Goal: Task Accomplishment & Management: Use online tool/utility

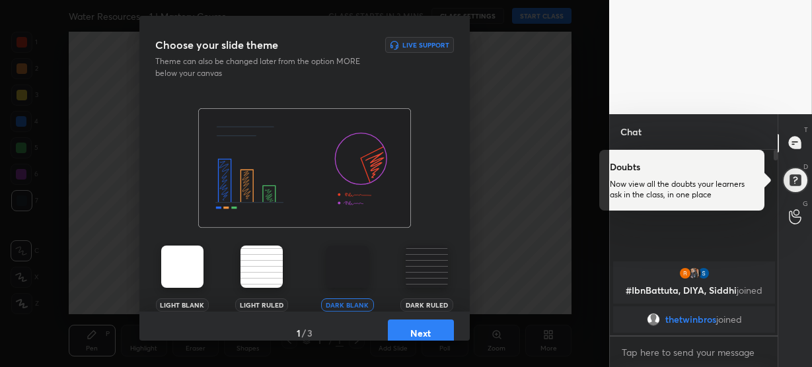
click at [416, 266] on img at bounding box center [427, 267] width 42 height 42
click at [416, 330] on button "Next" at bounding box center [421, 333] width 66 height 26
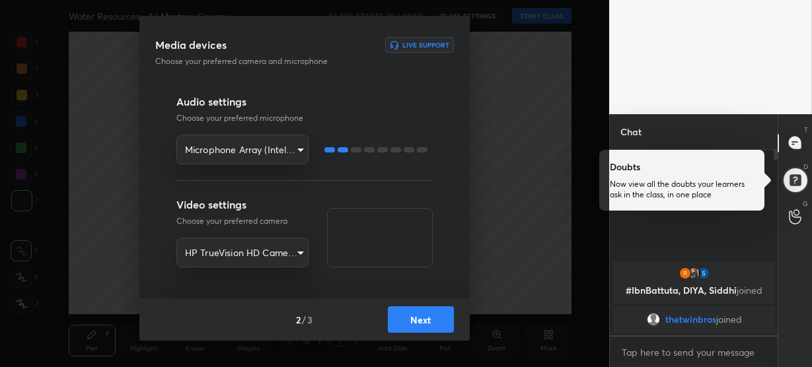
click at [408, 318] on button "Next" at bounding box center [421, 320] width 66 height 26
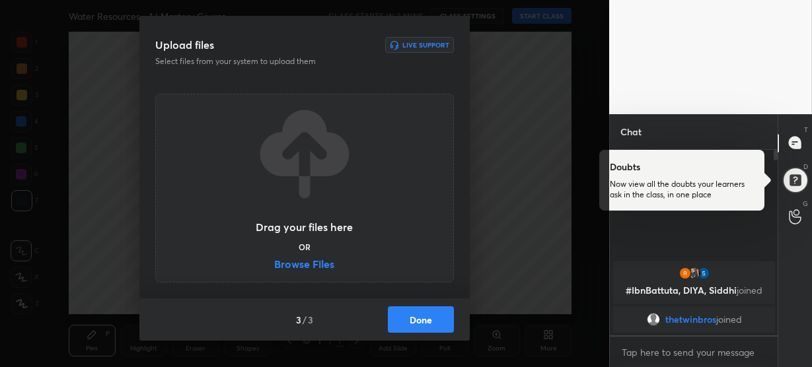
click at [314, 259] on label "Browse Files" at bounding box center [304, 266] width 60 height 14
click at [274, 259] on input "Browse Files" at bounding box center [274, 266] width 0 height 14
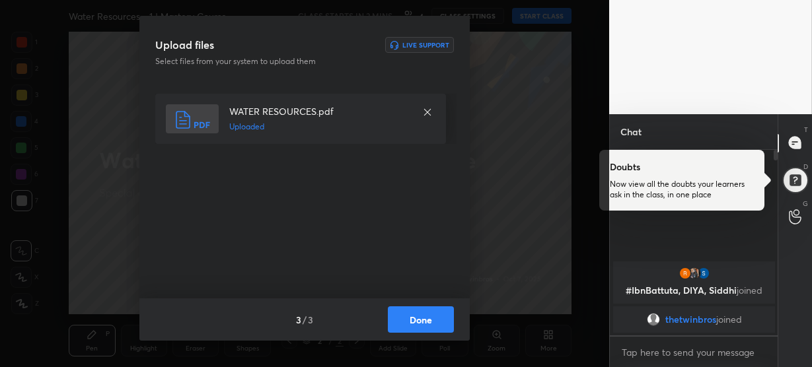
click at [412, 328] on button "Done" at bounding box center [421, 320] width 66 height 26
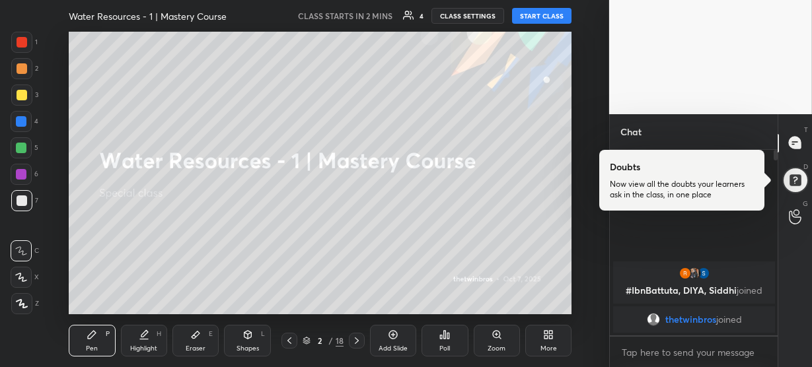
click at [540, 15] on button "START CLASS" at bounding box center [541, 16] width 59 height 16
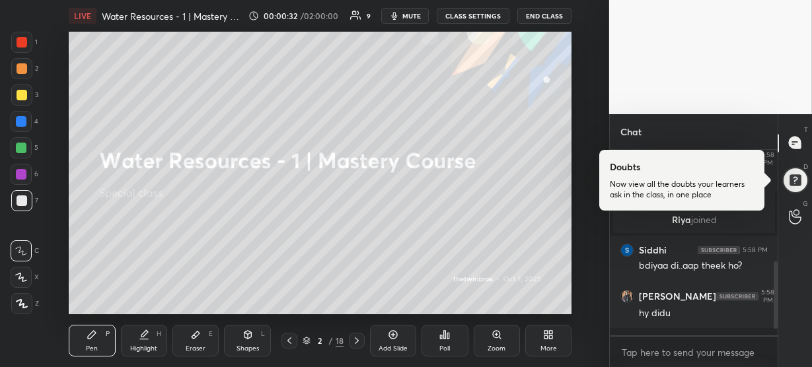
scroll to position [326, 0]
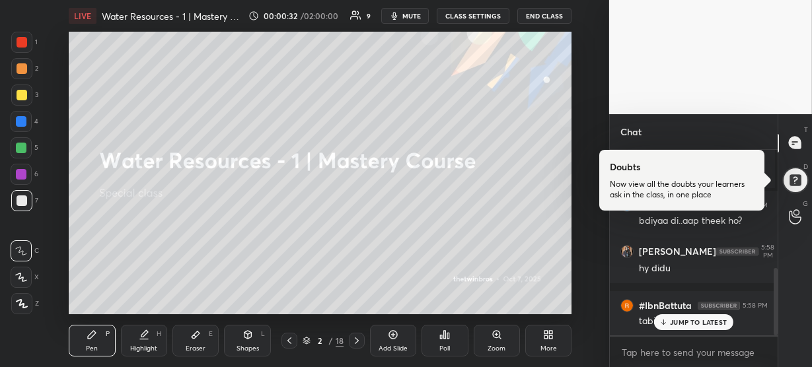
click at [677, 321] on p "JUMP TO LATEST" at bounding box center [698, 323] width 57 height 8
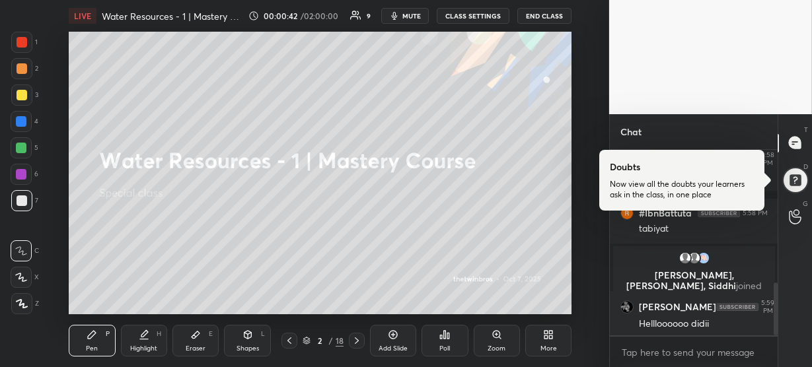
scroll to position [467, 0]
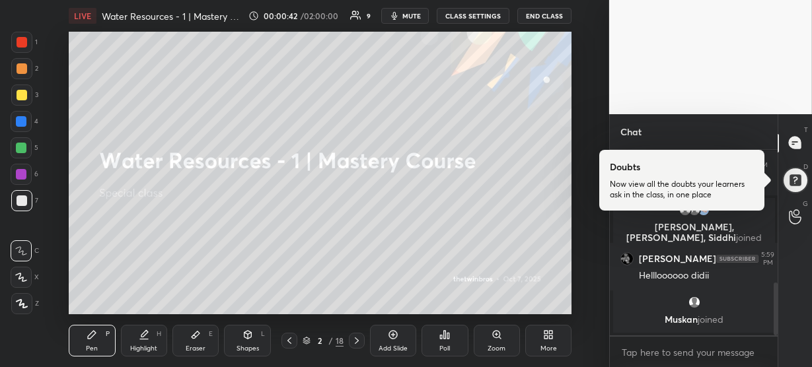
click at [687, 324] on div "Siddhi 5:58 PM bdiyaa di..aap theek ho? [PERSON_NAME] 5:58 PM hy didu #IbnBattu…" at bounding box center [694, 243] width 169 height 186
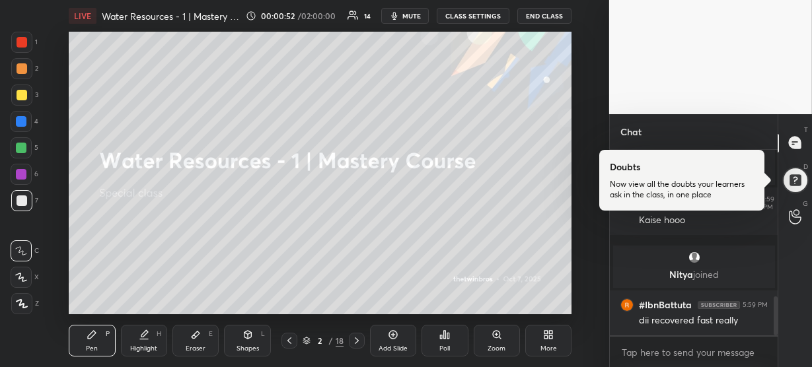
scroll to position [745, 0]
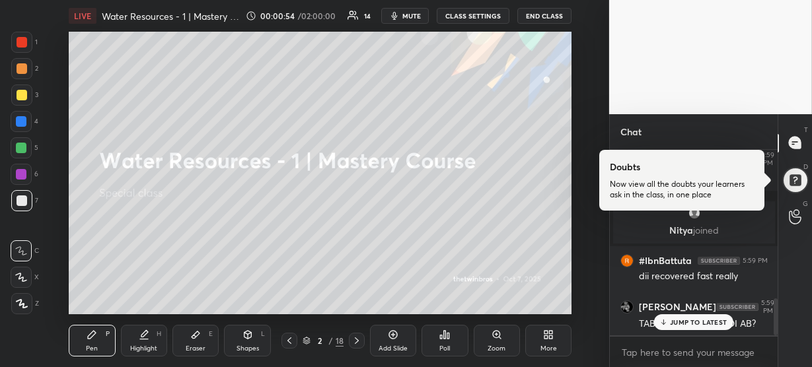
click at [691, 319] on p "JUMP TO LATEST" at bounding box center [698, 323] width 57 height 8
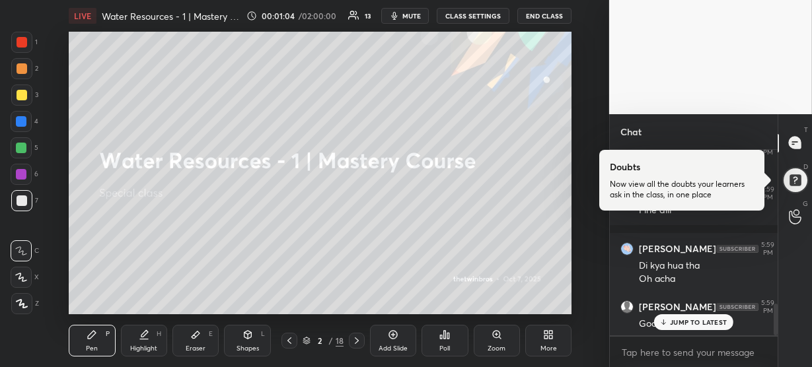
scroll to position [949, 0]
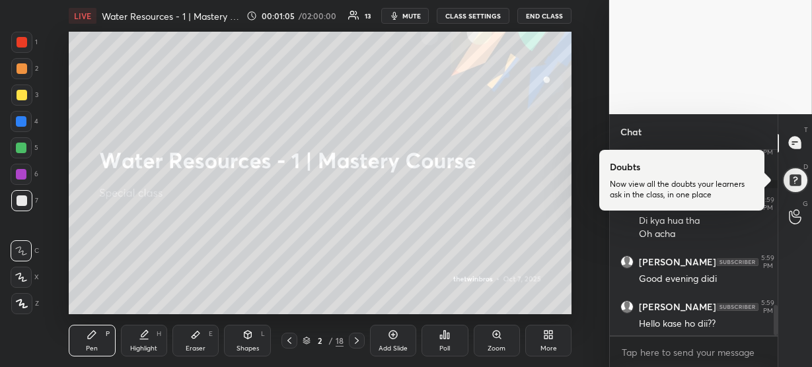
click at [682, 318] on div "[PERSON_NAME] 5:59 PM TABIYAT KAISI HAI DIDI AB? [PERSON_NAME] 5:59 PM Fine dii…" at bounding box center [694, 243] width 168 height 186
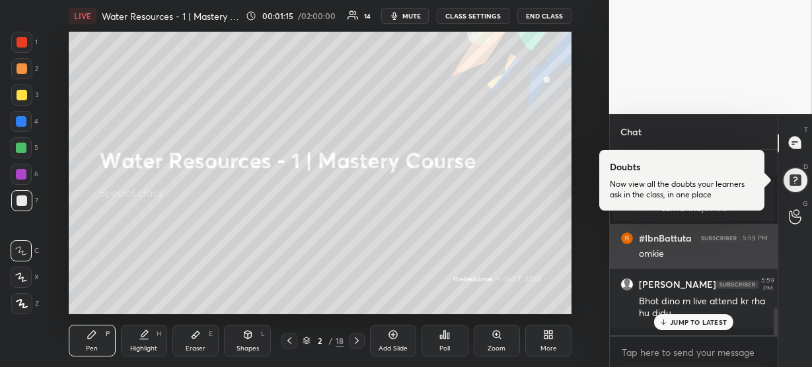
scroll to position [1097, 0]
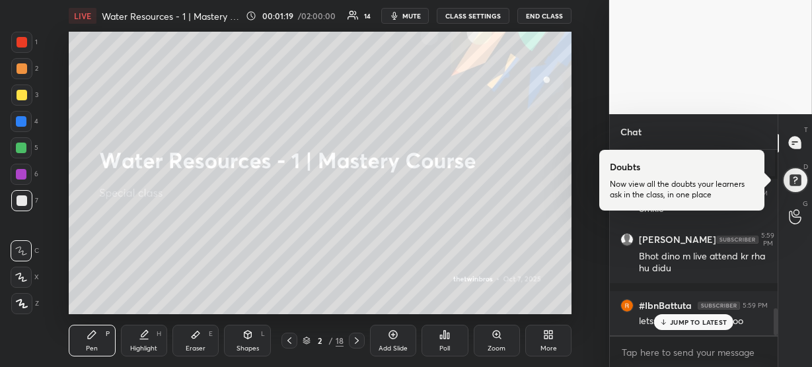
click at [677, 319] on p "JUMP TO LATEST" at bounding box center [698, 323] width 57 height 8
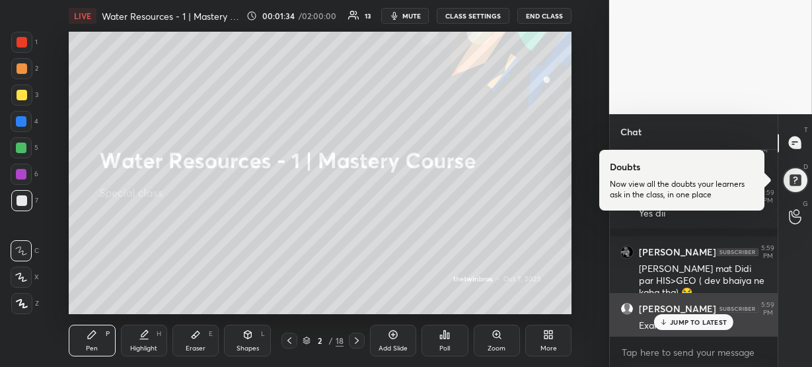
scroll to position [1248, 0]
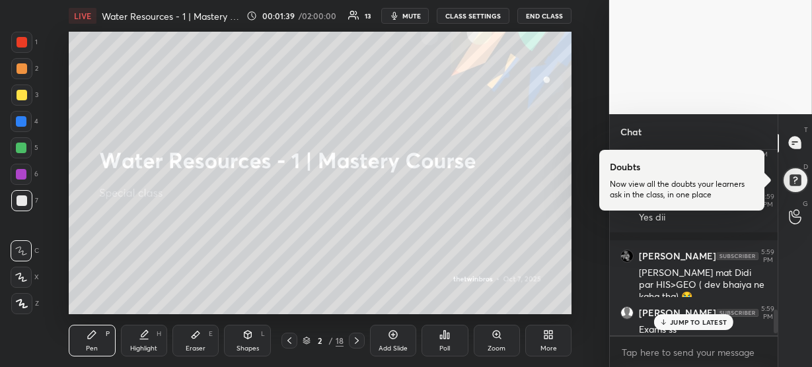
click at [689, 319] on p "JUMP TO LATEST" at bounding box center [698, 323] width 57 height 8
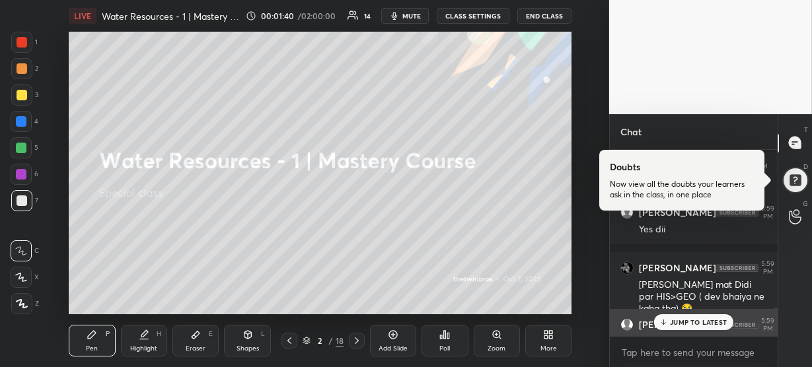
scroll to position [1233, 0]
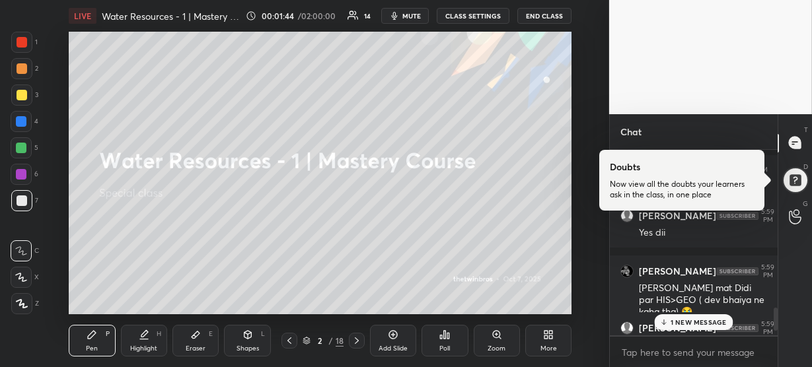
click at [671, 324] on p "1 NEW MESSAGE" at bounding box center [699, 323] width 56 height 8
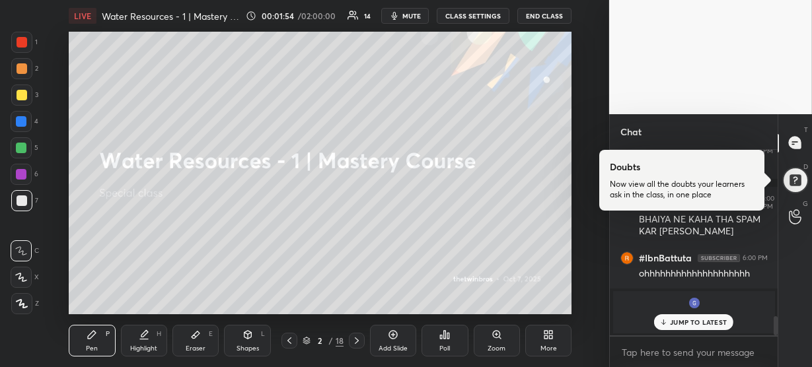
scroll to position [1617, 0]
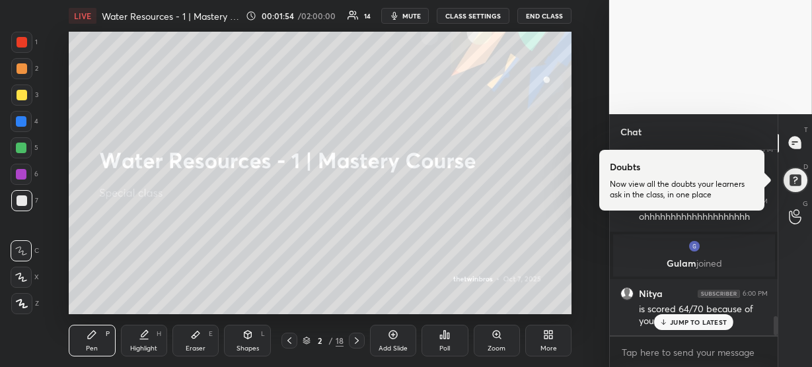
click at [676, 323] on p "JUMP TO LATEST" at bounding box center [698, 323] width 57 height 8
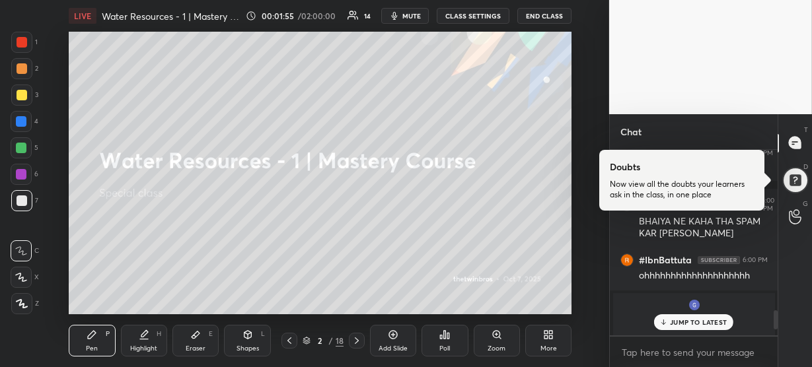
scroll to position [1545, 0]
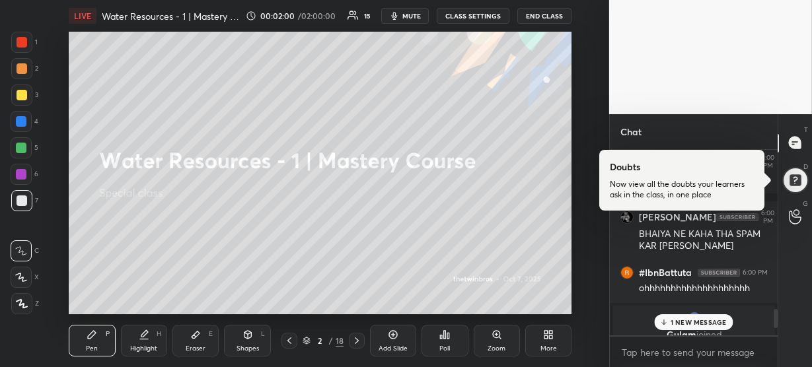
click at [688, 325] on p "1 NEW MESSAGE" at bounding box center [699, 323] width 56 height 8
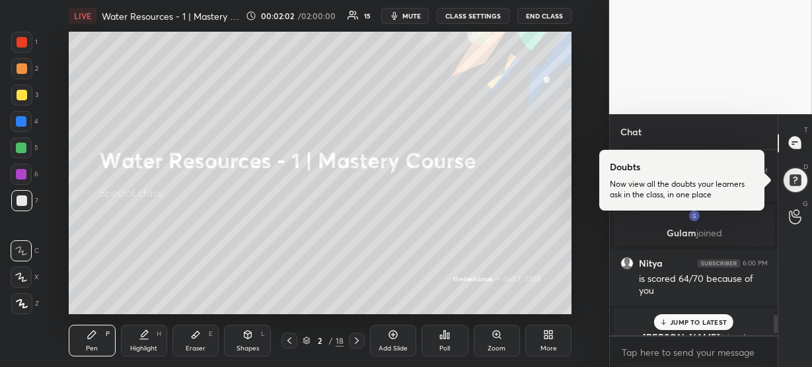
scroll to position [1721, 0]
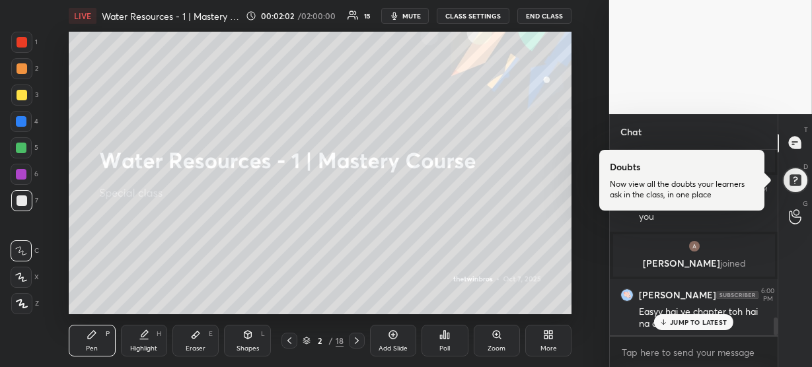
click at [671, 321] on p "JUMP TO LATEST" at bounding box center [698, 323] width 57 height 8
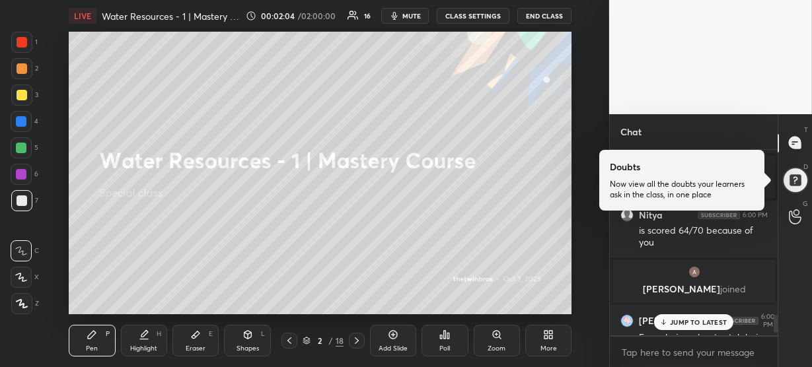
scroll to position [1694, 0]
click at [680, 324] on p "JUMP TO LATEST" at bounding box center [698, 323] width 57 height 8
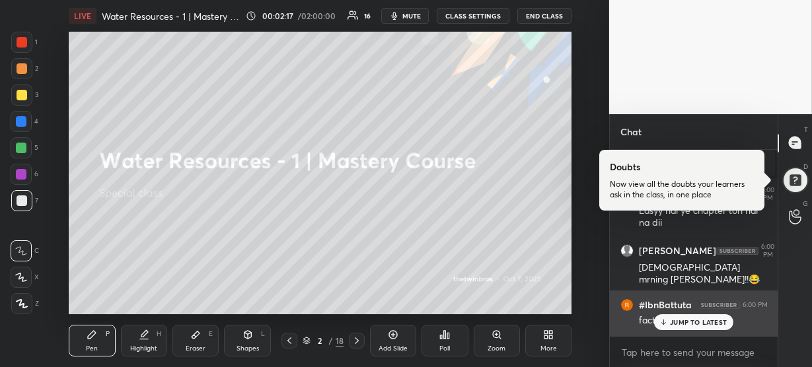
scroll to position [1877, 0]
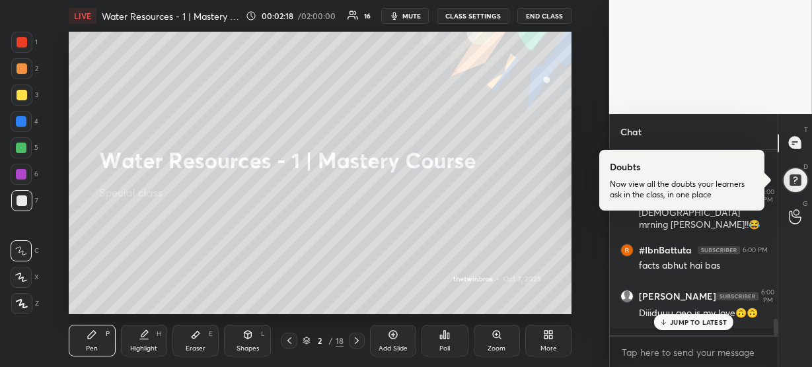
click at [681, 319] on p "JUMP TO LATEST" at bounding box center [698, 323] width 57 height 8
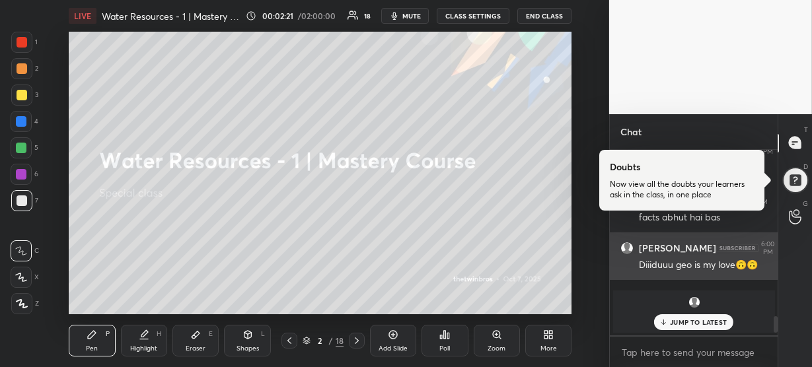
scroll to position [1891, 0]
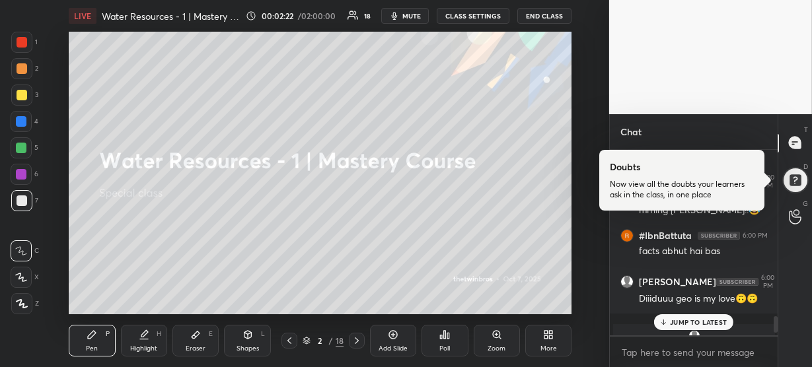
click at [690, 321] on p "JUMP TO LATEST" at bounding box center [698, 323] width 57 height 8
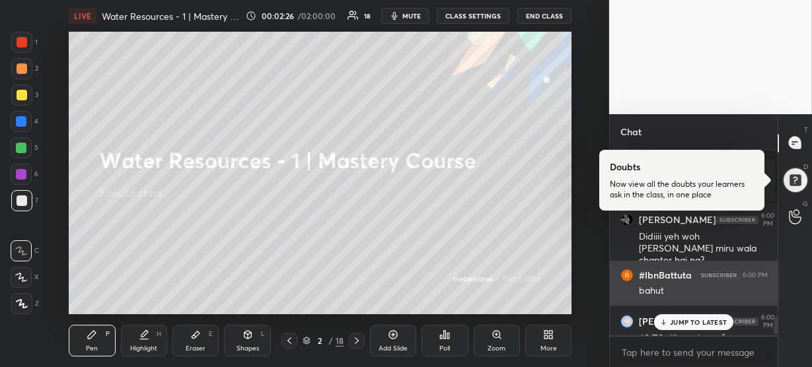
scroll to position [1739, 0]
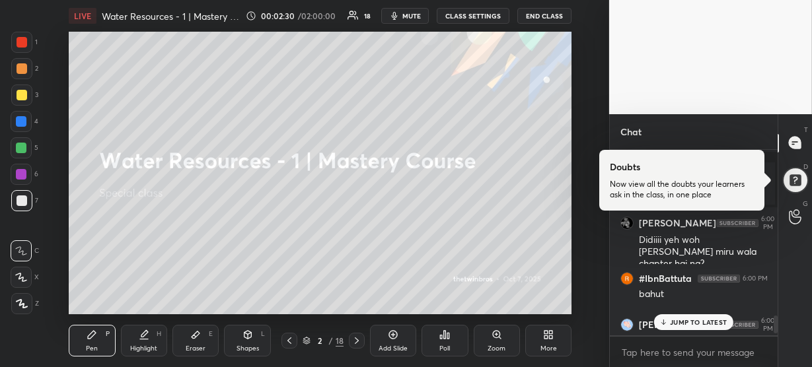
click at [688, 320] on p "JUMP TO LATEST" at bounding box center [698, 323] width 57 height 8
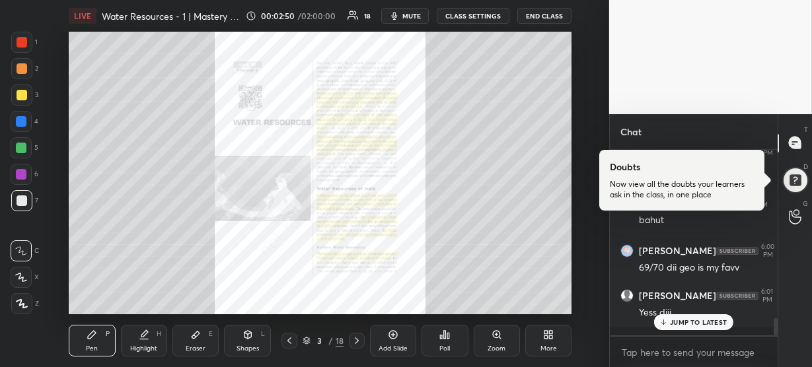
scroll to position [1857, 0]
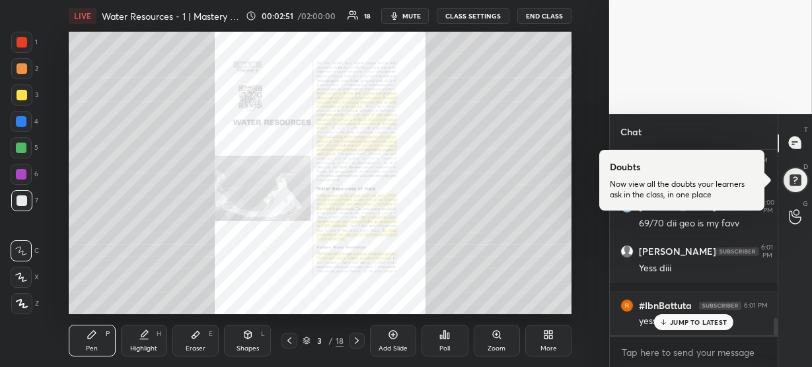
click at [497, 342] on div "Zoom" at bounding box center [497, 341] width 46 height 32
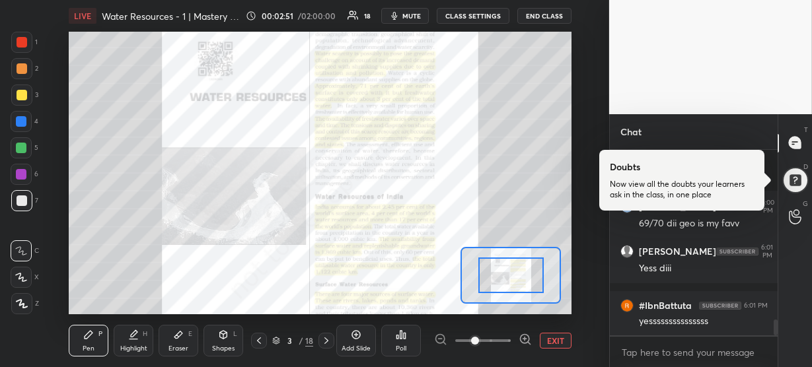
scroll to position [1960, 0]
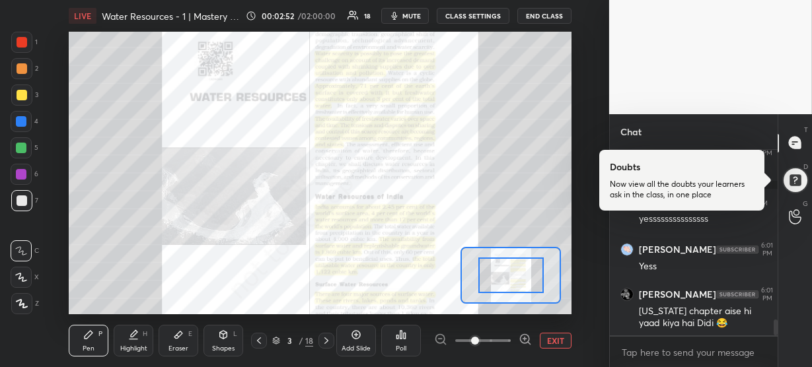
click at [520, 336] on icon at bounding box center [525, 339] width 13 height 13
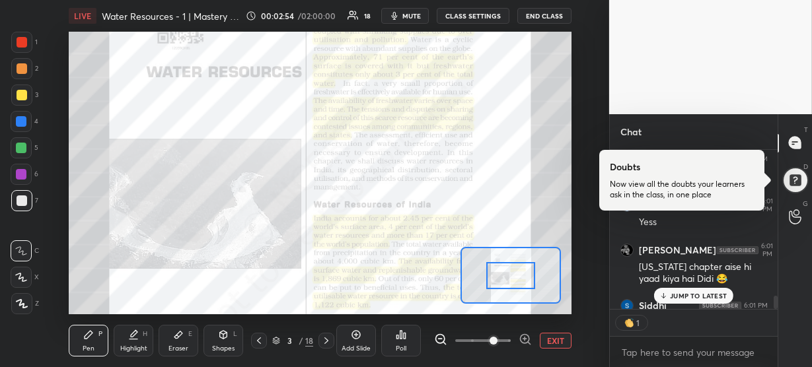
scroll to position [4, 5]
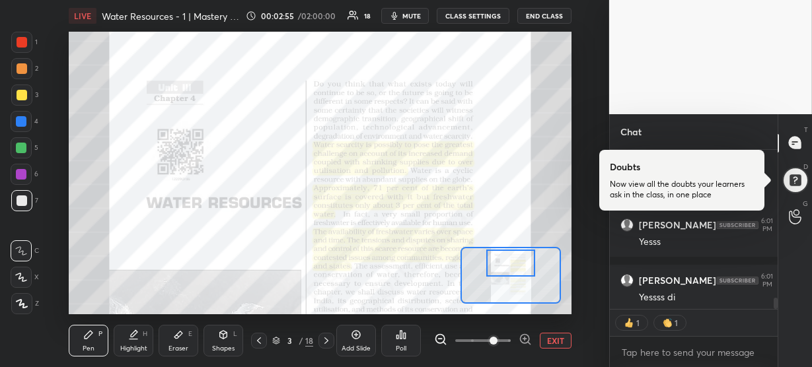
drag, startPoint x: 505, startPoint y: 273, endPoint x: 506, endPoint y: 260, distance: 12.6
click at [506, 260] on div at bounding box center [510, 263] width 49 height 27
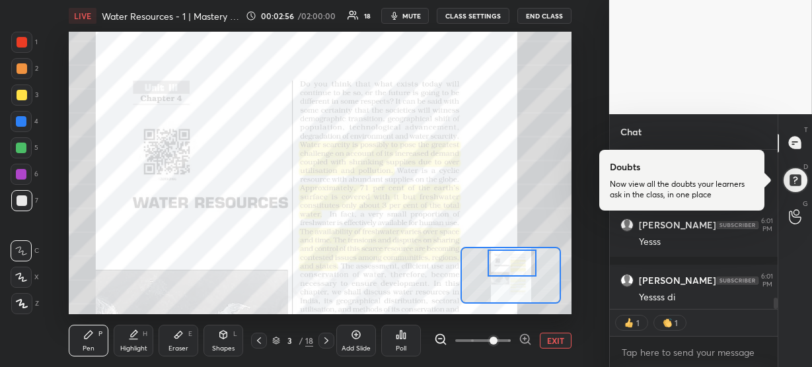
scroll to position [2176, 0]
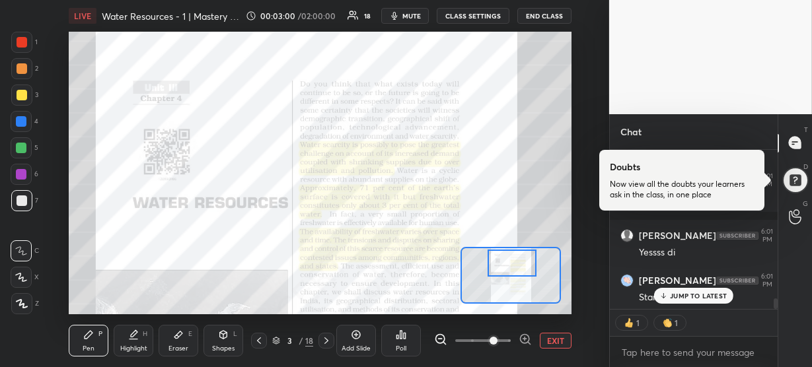
click at [681, 297] on p "JUMP TO LATEST" at bounding box center [698, 296] width 57 height 8
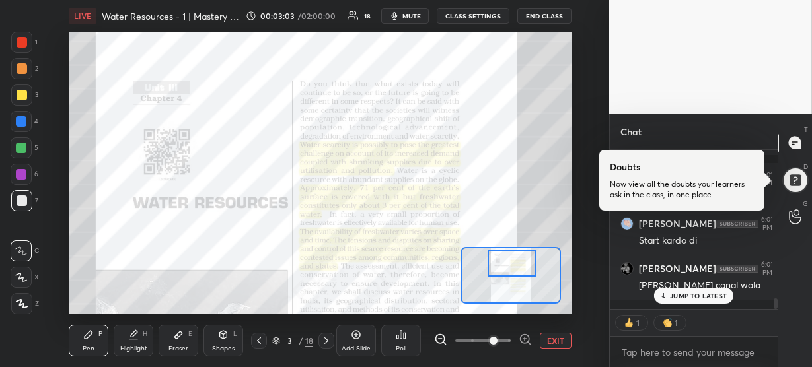
click at [671, 297] on p "JUMP TO LATEST" at bounding box center [698, 296] width 57 height 8
click at [523, 262] on div at bounding box center [512, 263] width 49 height 27
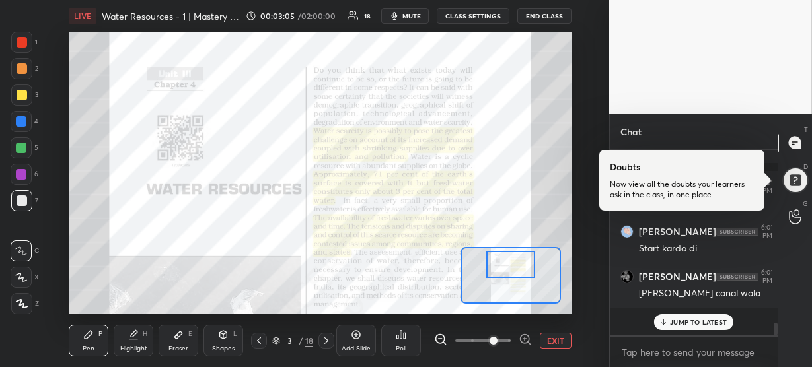
scroll to position [2206, 0]
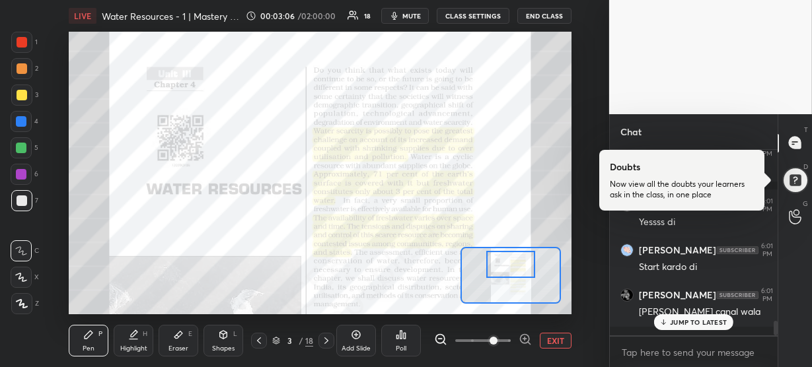
click at [24, 42] on div at bounding box center [22, 42] width 11 height 11
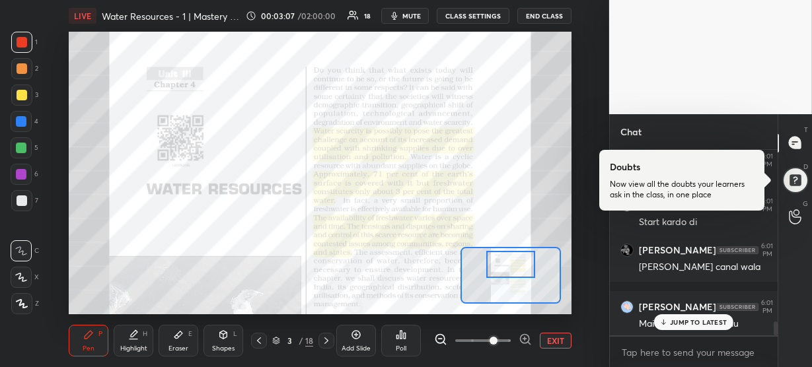
scroll to position [2307, 0]
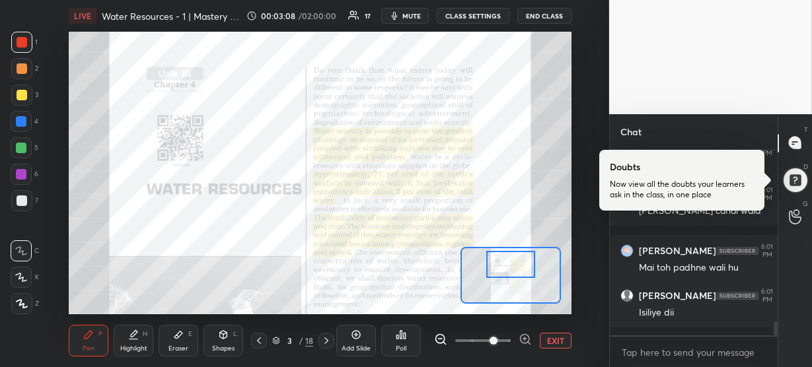
click at [23, 294] on div at bounding box center [21, 303] width 21 height 21
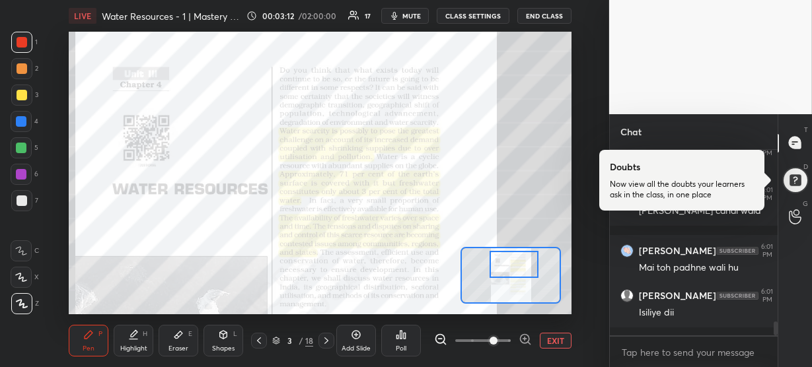
click at [515, 261] on div at bounding box center [514, 264] width 49 height 27
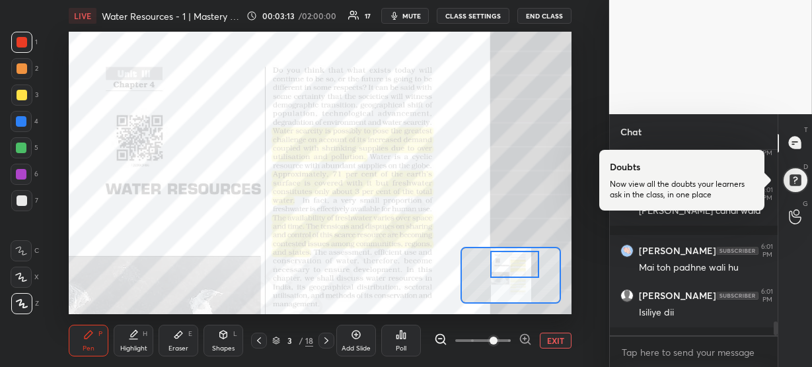
click at [525, 339] on icon at bounding box center [524, 339] width 3 height 0
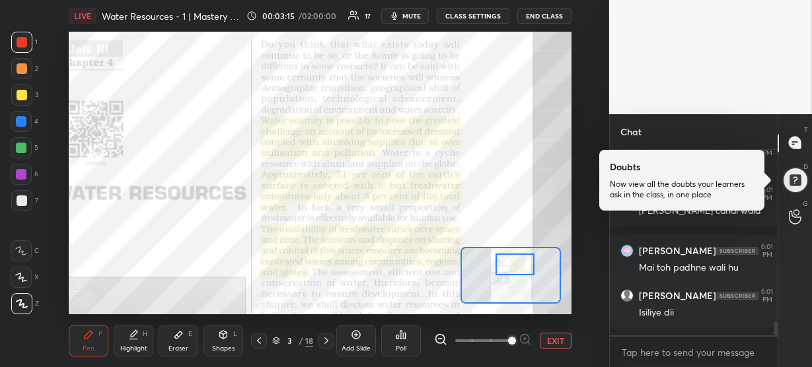
scroll to position [2352, 0]
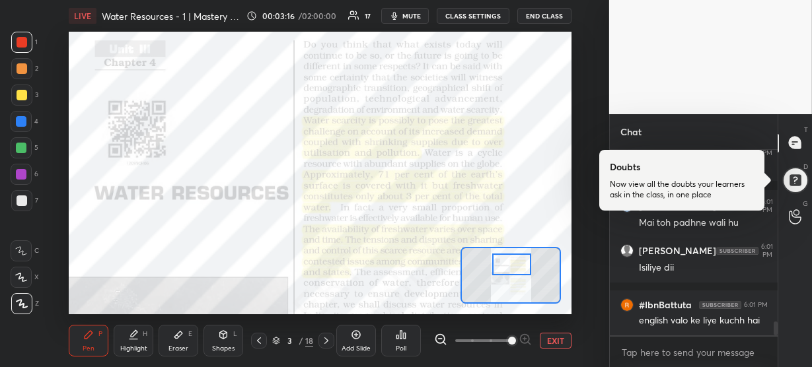
click at [508, 266] on div at bounding box center [511, 265] width 39 height 22
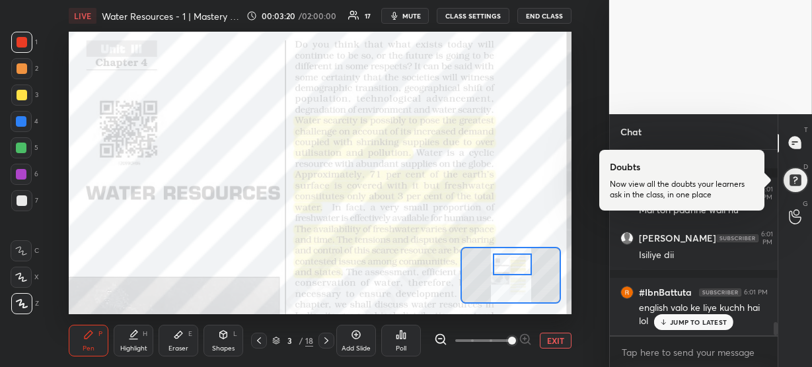
scroll to position [2378, 0]
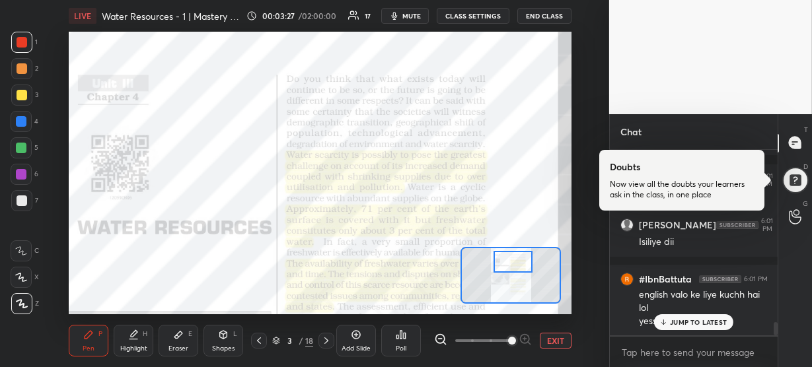
click at [506, 262] on div at bounding box center [513, 262] width 39 height 22
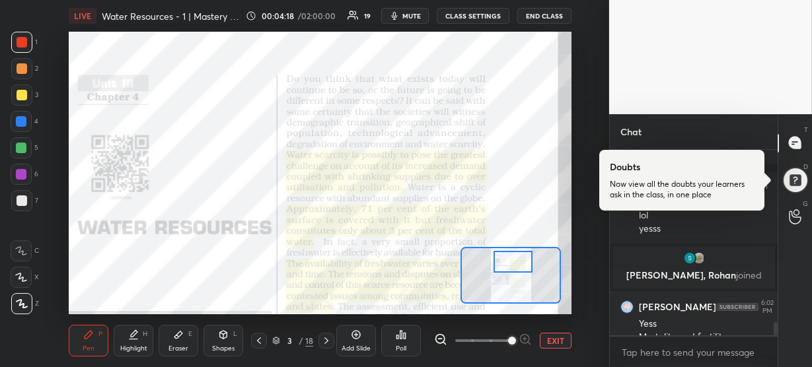
scroll to position [2484, 0]
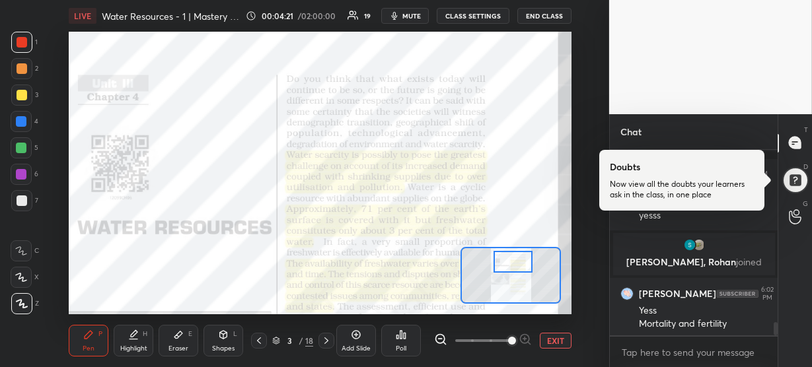
click at [580, 137] on div "Setting up your live class Poll for secs No correct answer Start poll" at bounding box center [320, 173] width 556 height 283
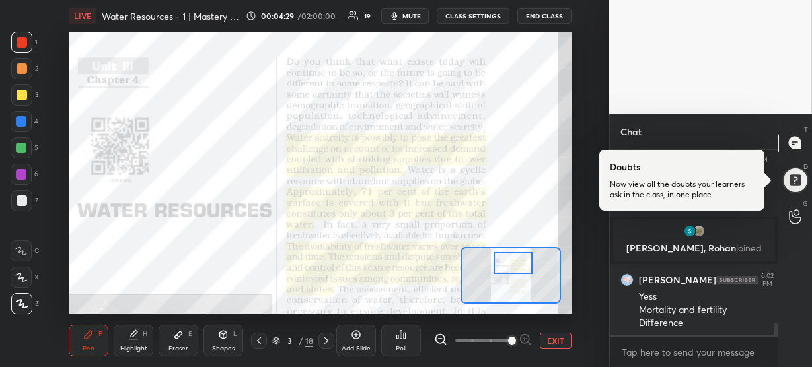
click at [523, 268] on div at bounding box center [513, 263] width 39 height 22
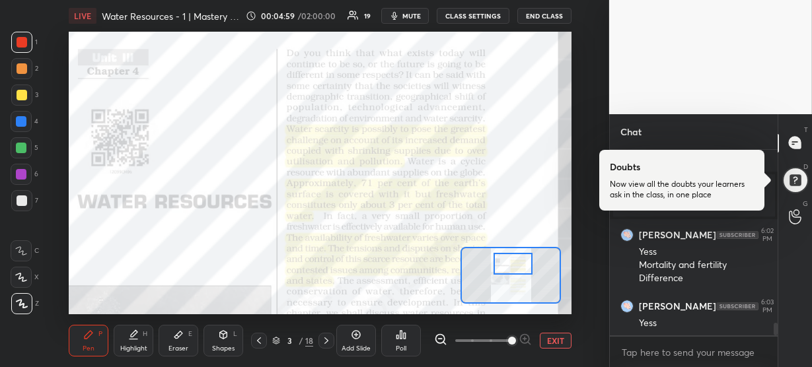
scroll to position [2589, 0]
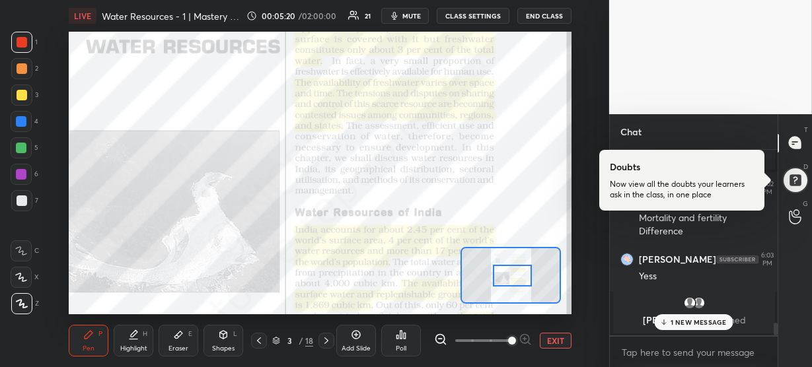
drag, startPoint x: 517, startPoint y: 268, endPoint x: 517, endPoint y: 280, distance: 11.9
click at [517, 280] on div at bounding box center [512, 276] width 39 height 22
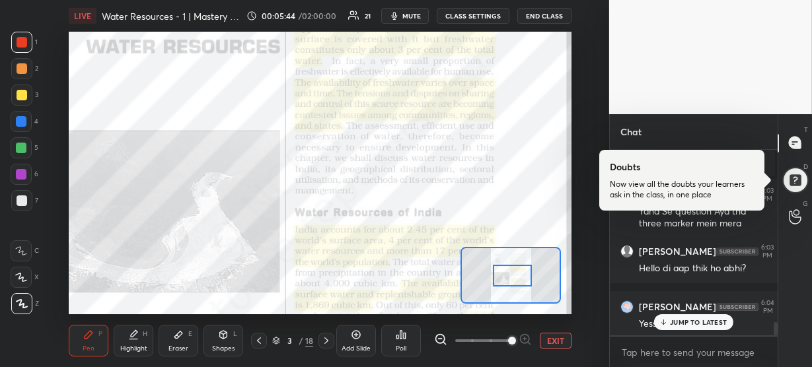
scroll to position [2445, 0]
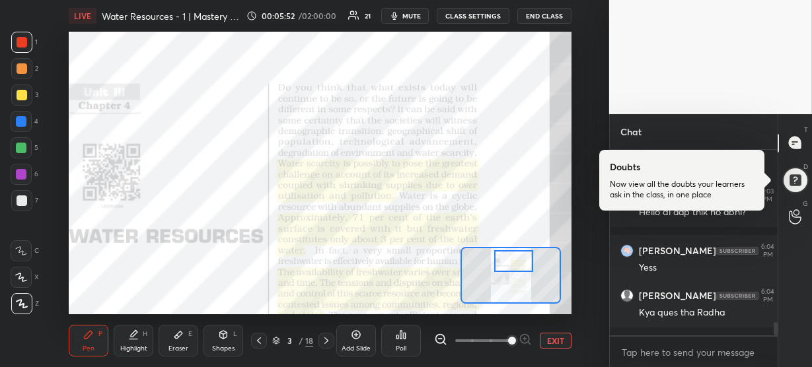
drag, startPoint x: 510, startPoint y: 276, endPoint x: 512, endPoint y: 259, distance: 16.6
click at [512, 259] on div at bounding box center [513, 261] width 39 height 22
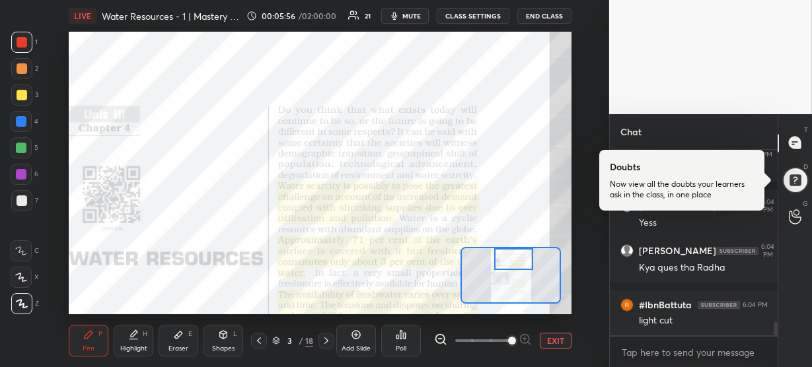
scroll to position [2502, 0]
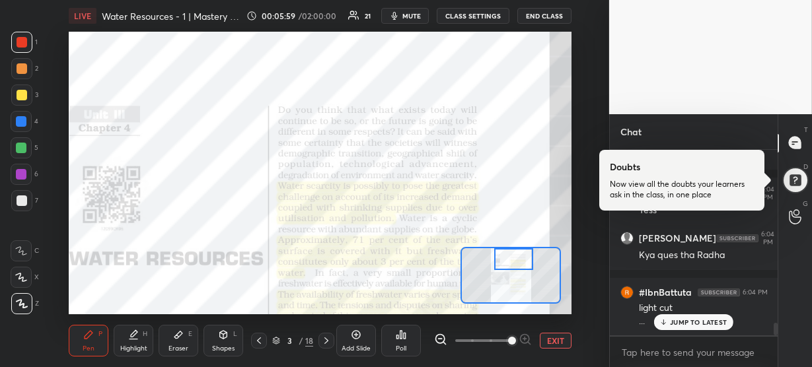
click at [685, 320] on p "JUMP TO LATEST" at bounding box center [698, 323] width 57 height 8
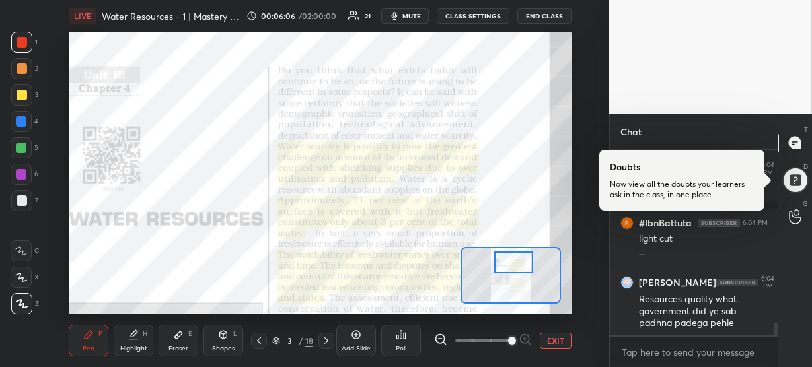
click at [522, 264] on div at bounding box center [513, 263] width 39 height 22
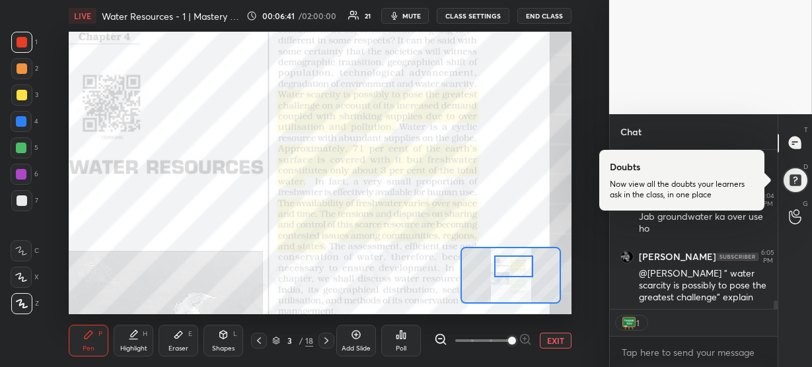
scroll to position [2755, 0]
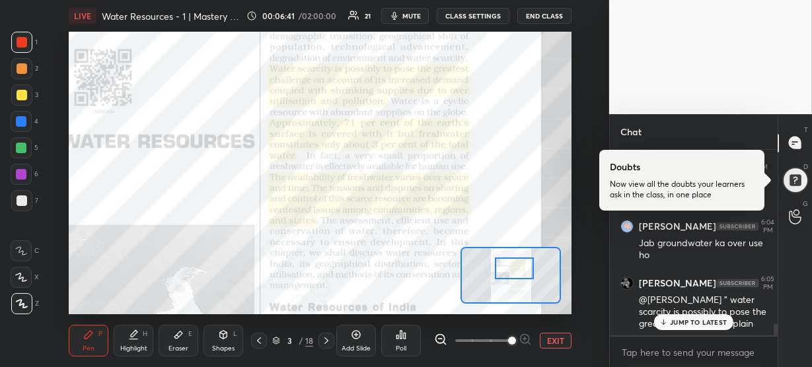
click at [513, 262] on div at bounding box center [514, 269] width 39 height 22
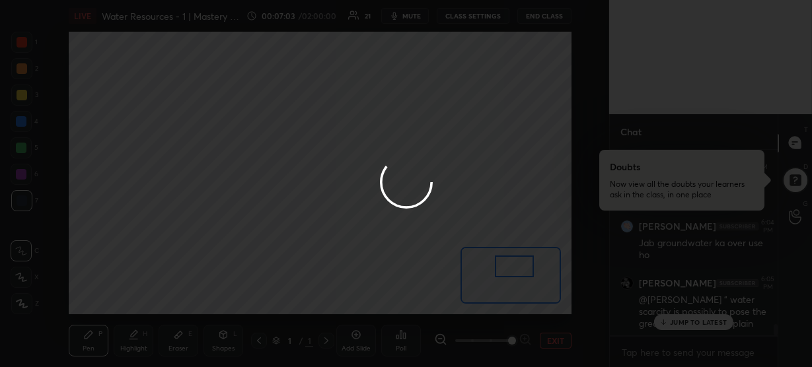
scroll to position [2811, 0]
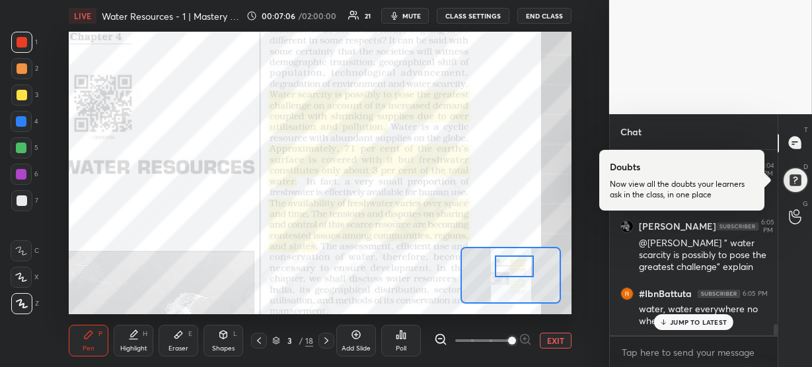
click at [677, 321] on div "[PERSON_NAME], [PERSON_NAME] joined [PERSON_NAME] 6:02 PM Yess Mortality and fe…" at bounding box center [694, 243] width 168 height 186
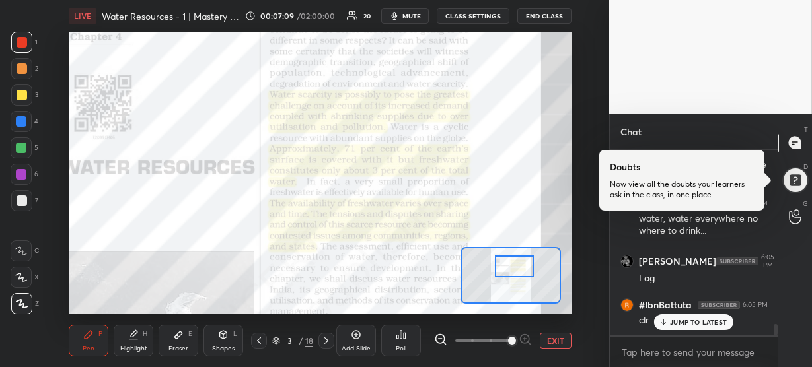
scroll to position [2946, 0]
click at [681, 322] on p "JUMP TO LATEST" at bounding box center [698, 323] width 57 height 8
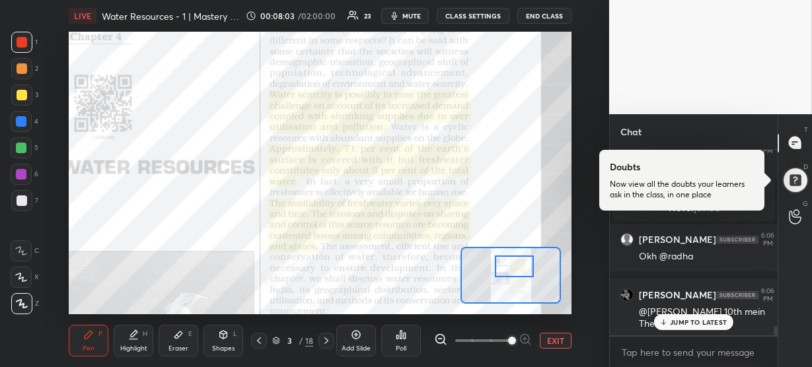
scroll to position [3488, 0]
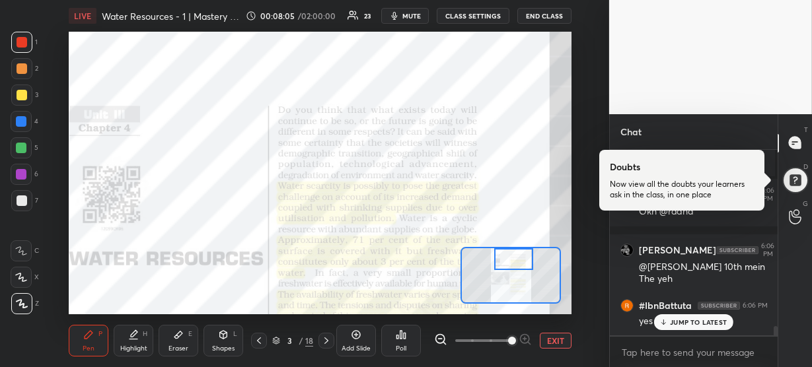
drag, startPoint x: 517, startPoint y: 270, endPoint x: 517, endPoint y: 262, distance: 7.3
click at [517, 262] on div at bounding box center [513, 259] width 39 height 22
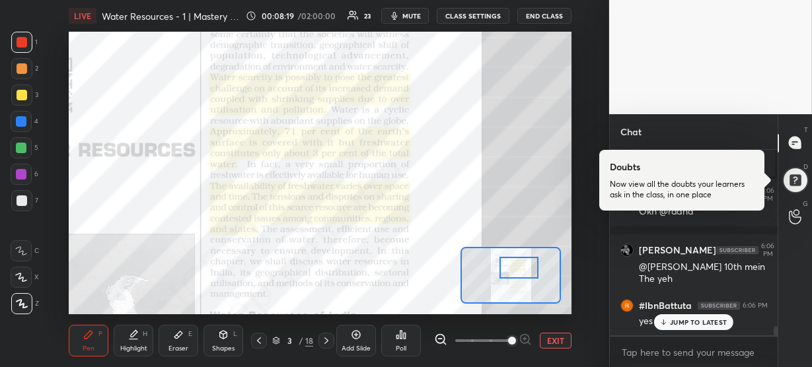
drag, startPoint x: 506, startPoint y: 258, endPoint x: 510, endPoint y: 266, distance: 9.8
click at [510, 266] on div at bounding box center [519, 268] width 39 height 22
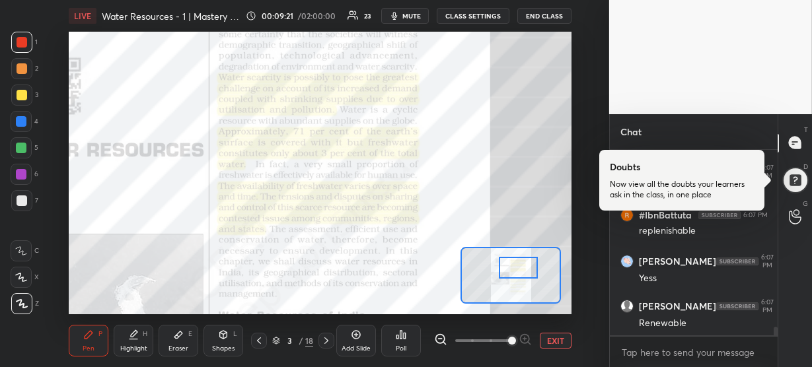
scroll to position [3813, 0]
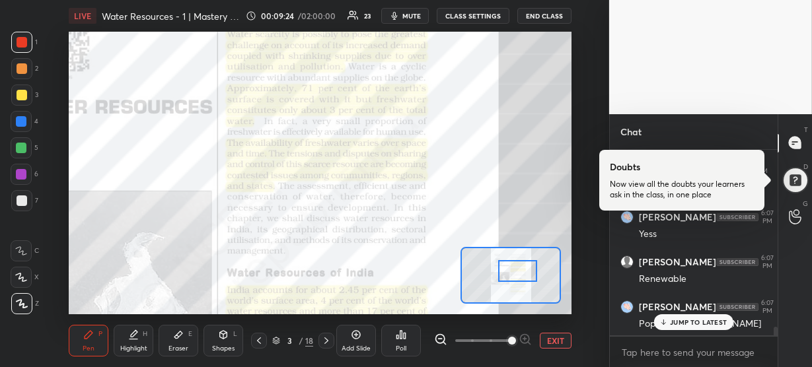
click at [515, 276] on div at bounding box center [517, 271] width 39 height 22
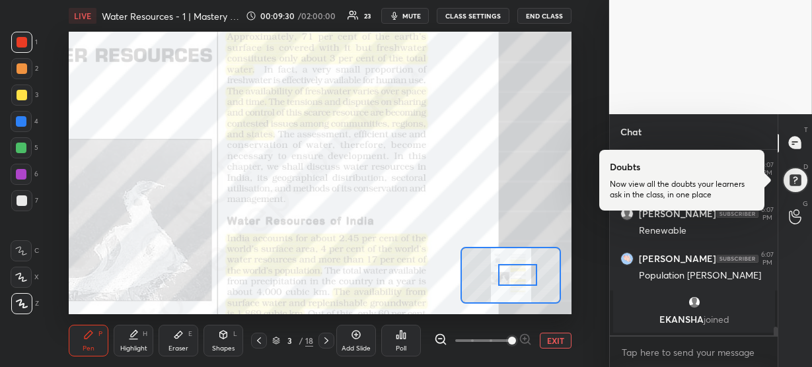
click at [517, 277] on div at bounding box center [517, 275] width 39 height 22
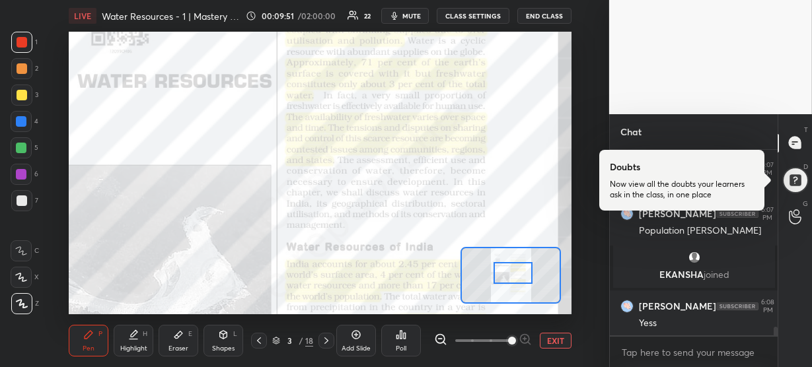
click at [512, 274] on div at bounding box center [513, 273] width 39 height 22
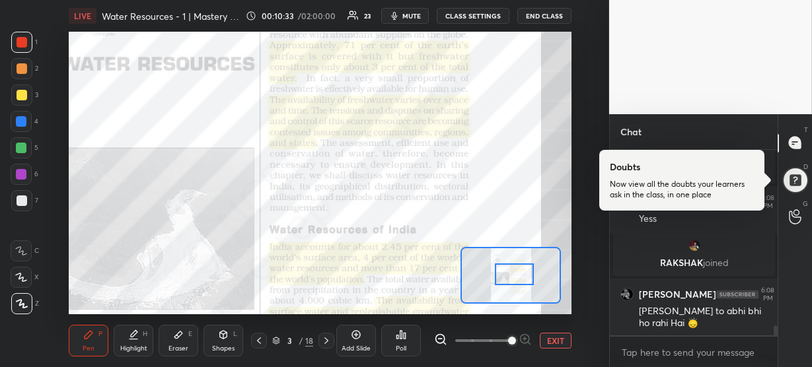
scroll to position [3361, 0]
click at [515, 277] on div at bounding box center [514, 275] width 39 height 22
click at [507, 273] on div at bounding box center [514, 275] width 39 height 22
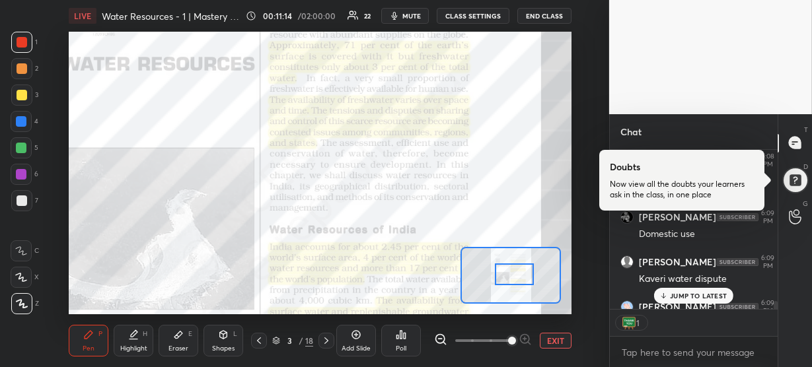
scroll to position [3568, 0]
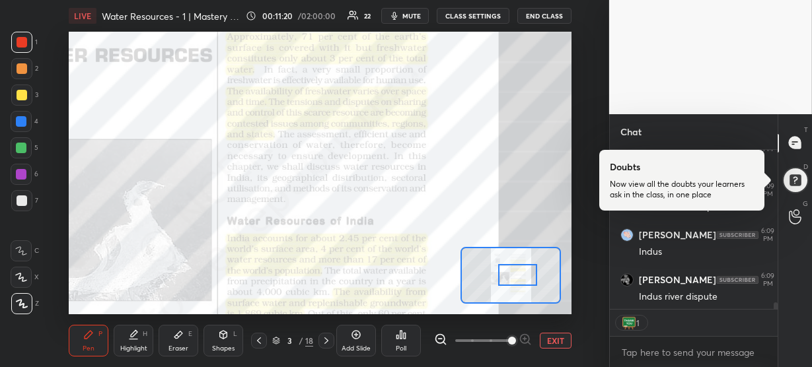
click at [510, 272] on div at bounding box center [517, 275] width 39 height 22
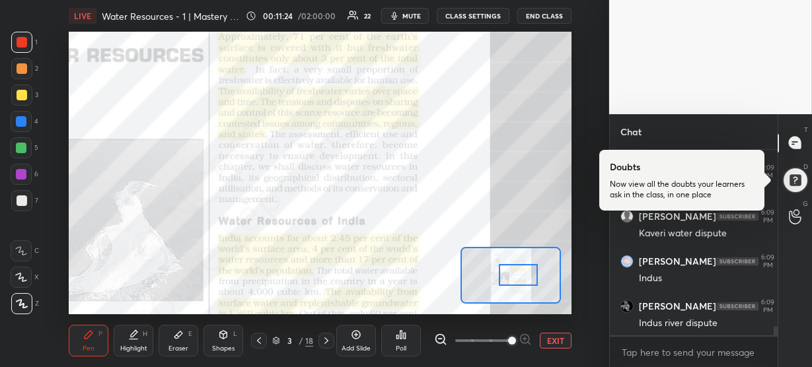
scroll to position [3587, 0]
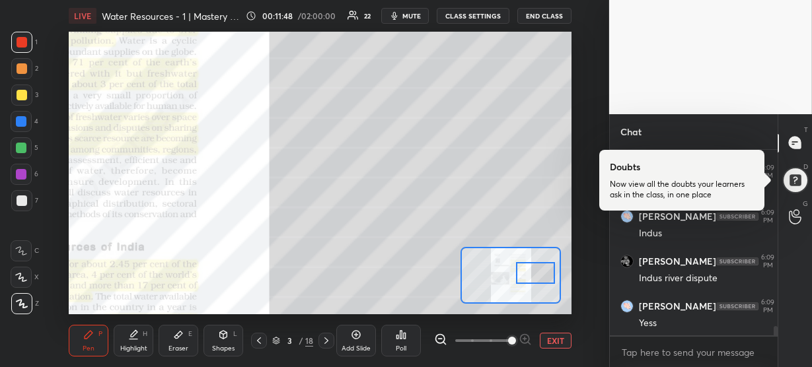
drag, startPoint x: 514, startPoint y: 274, endPoint x: 531, endPoint y: 272, distance: 17.4
click at [531, 272] on div at bounding box center [535, 273] width 39 height 22
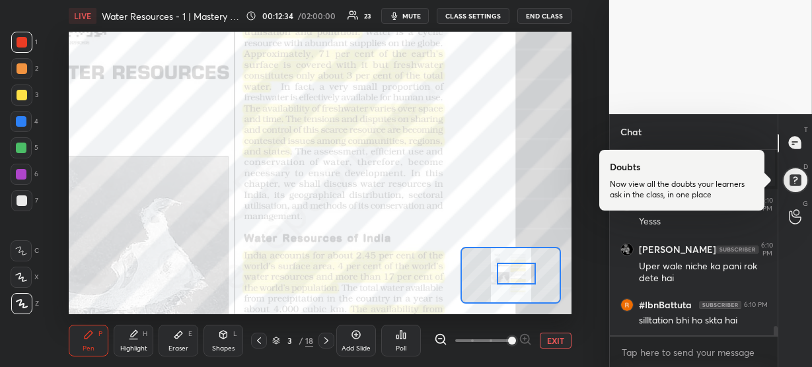
scroll to position [3717, 0]
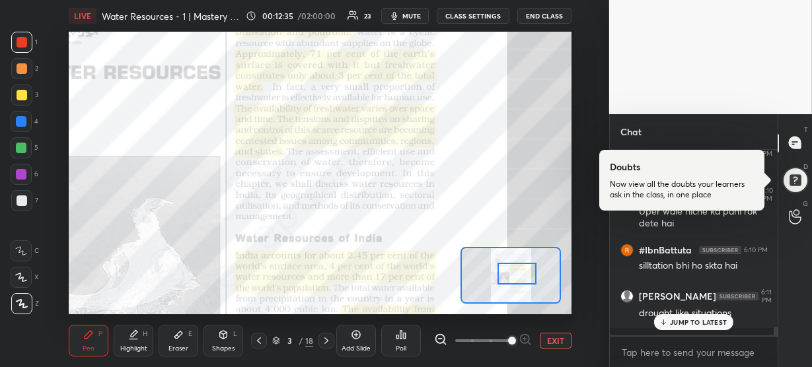
drag, startPoint x: 531, startPoint y: 271, endPoint x: 513, endPoint y: 273, distance: 18.0
click at [513, 273] on div at bounding box center [517, 274] width 39 height 22
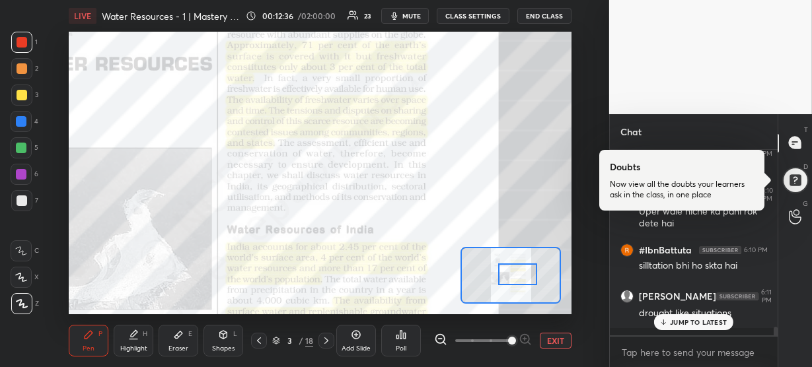
scroll to position [3762, 0]
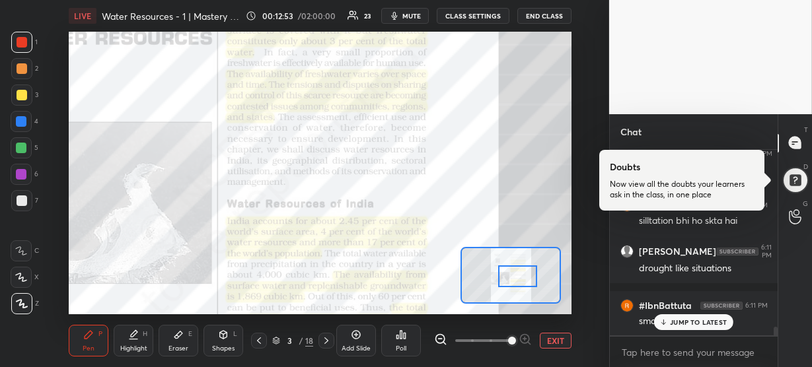
click at [514, 272] on div at bounding box center [517, 277] width 39 height 22
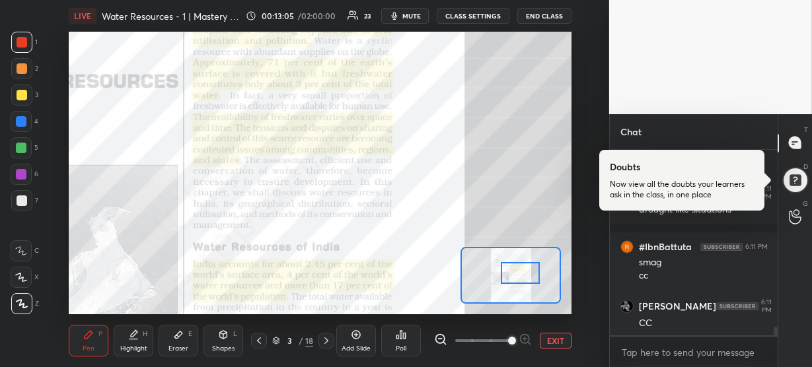
scroll to position [3865, 0]
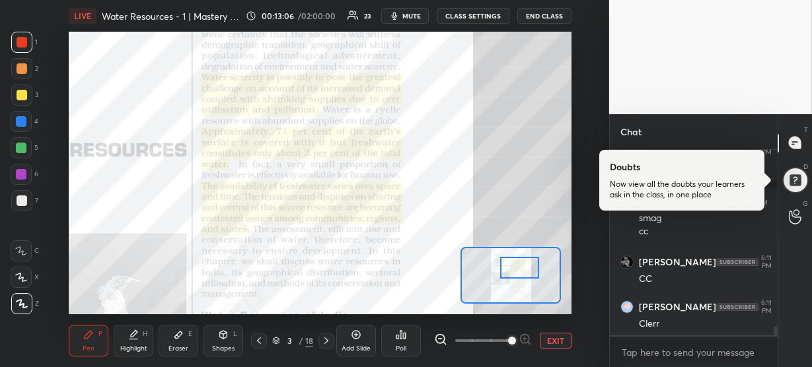
drag, startPoint x: 525, startPoint y: 278, endPoint x: 527, endPoint y: 268, distance: 9.5
click at [527, 268] on div at bounding box center [519, 268] width 39 height 22
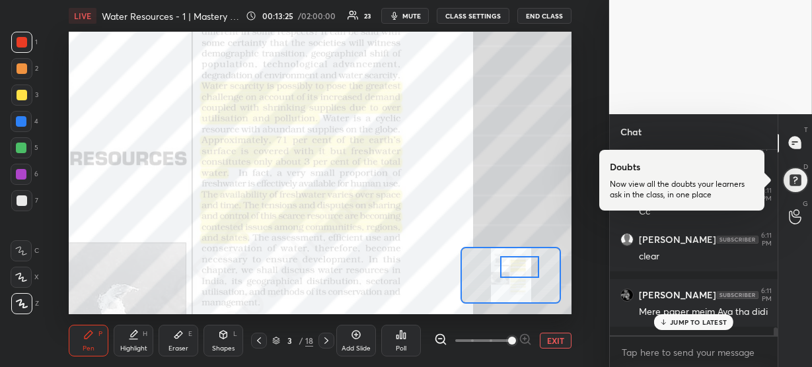
scroll to position [4112, 0]
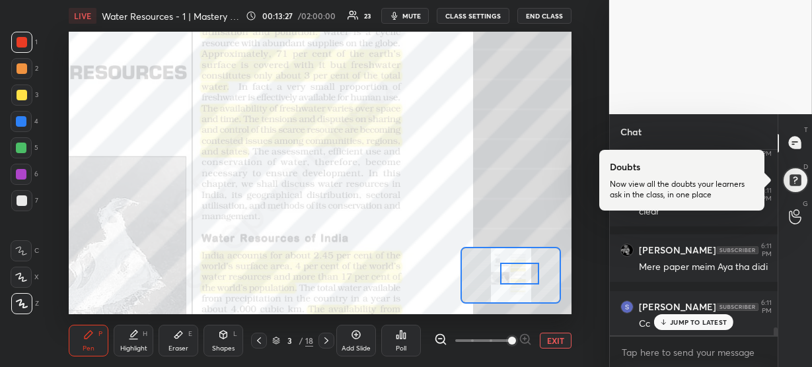
drag, startPoint x: 521, startPoint y: 266, endPoint x: 522, endPoint y: 274, distance: 7.3
click at [522, 274] on div at bounding box center [519, 274] width 39 height 22
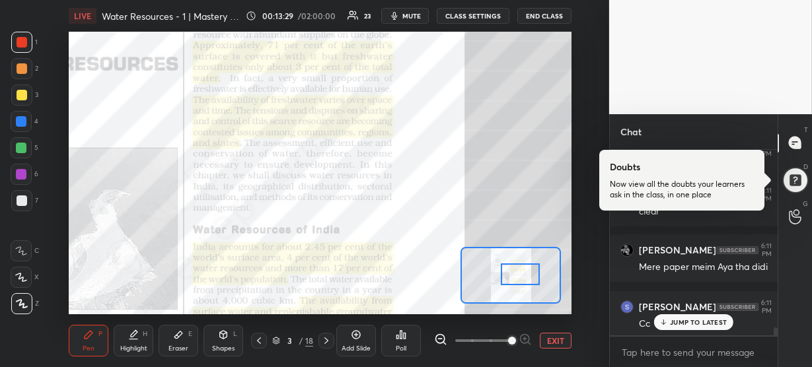
click at [699, 320] on p "JUMP TO LATEST" at bounding box center [698, 323] width 57 height 8
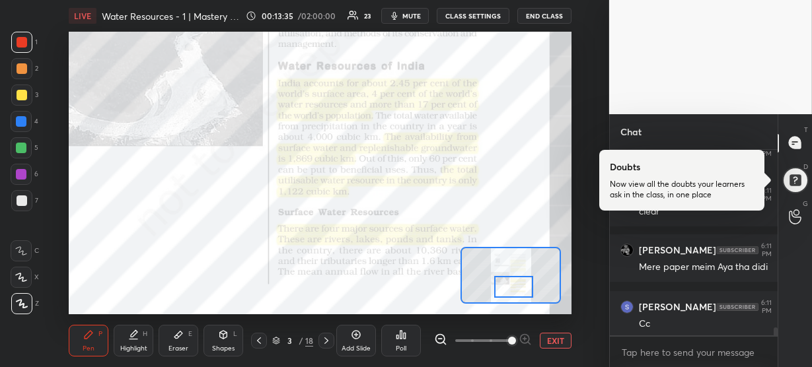
drag, startPoint x: 523, startPoint y: 270, endPoint x: 516, endPoint y: 283, distance: 15.1
click at [516, 283] on div at bounding box center [513, 287] width 39 height 22
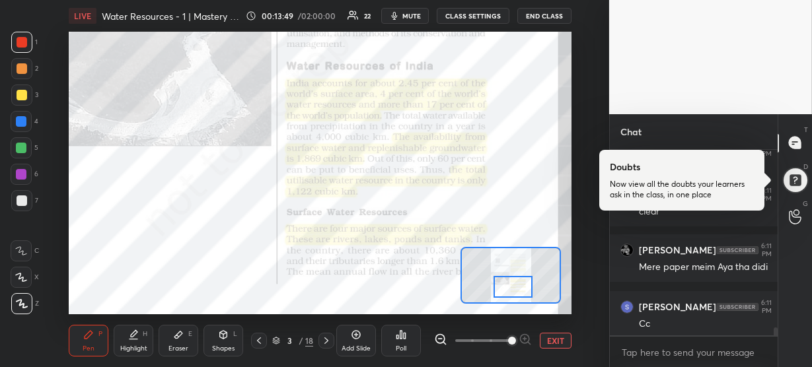
scroll to position [4168, 0]
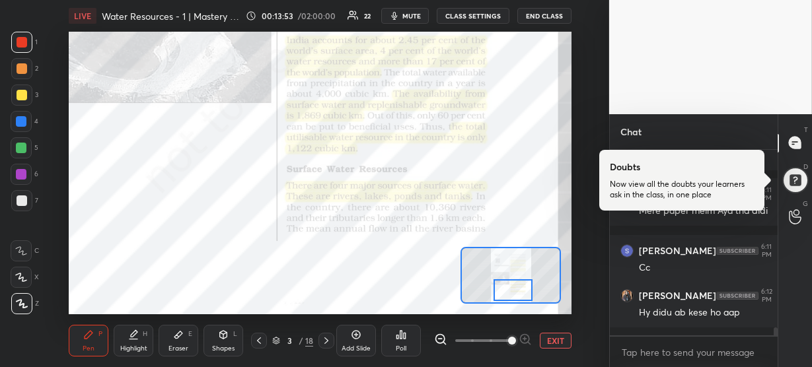
click at [508, 285] on div at bounding box center [513, 291] width 39 height 22
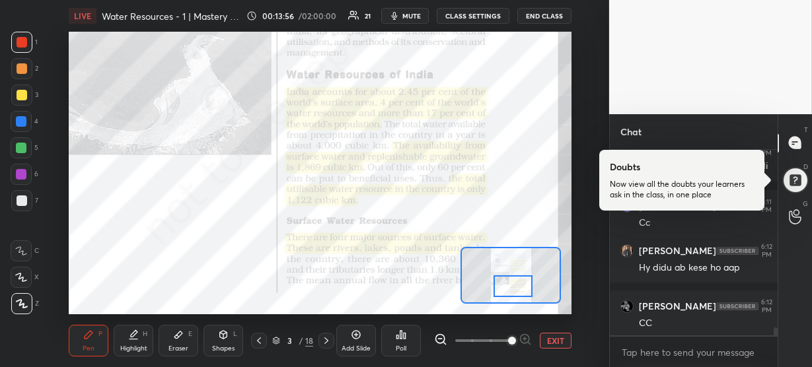
click at [512, 288] on div at bounding box center [513, 287] width 39 height 22
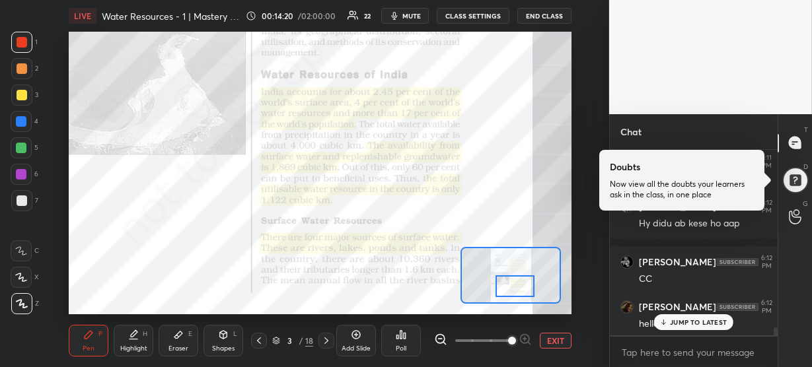
scroll to position [4, 5]
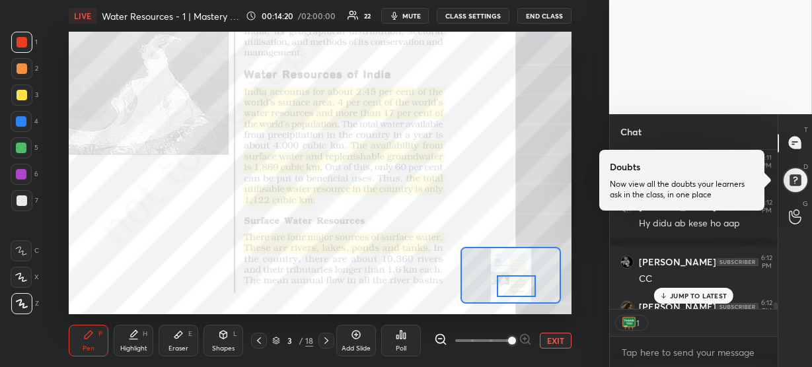
click at [511, 287] on div at bounding box center [516, 287] width 39 height 22
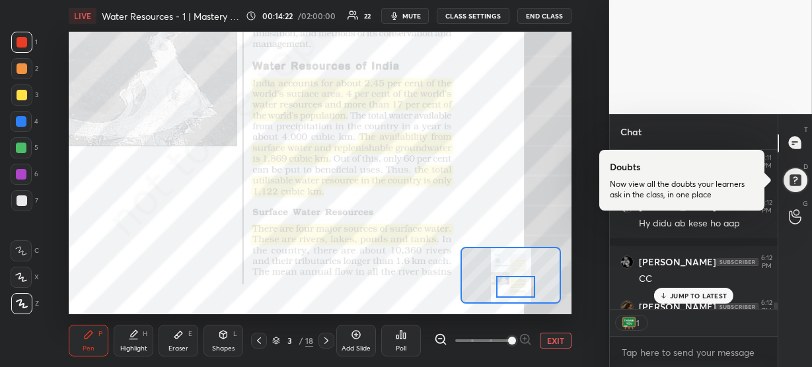
click at [700, 293] on p "JUMP TO LATEST" at bounding box center [698, 296] width 57 height 8
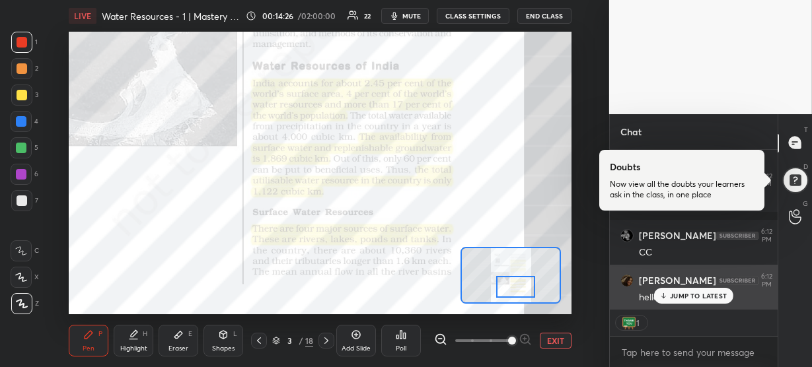
scroll to position [4222, 0]
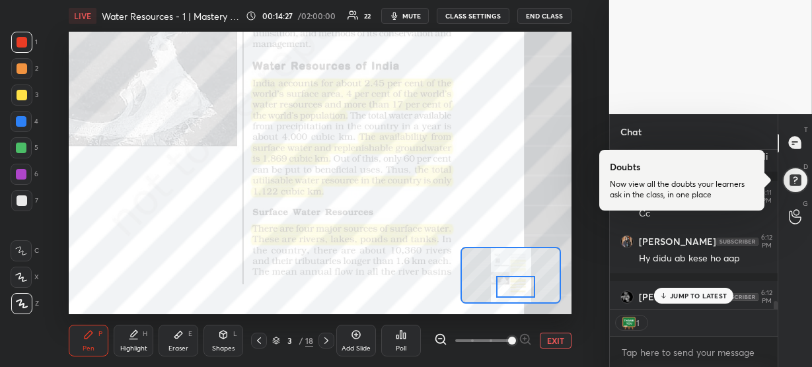
click at [684, 298] on p "JUMP TO LATEST" at bounding box center [698, 296] width 57 height 8
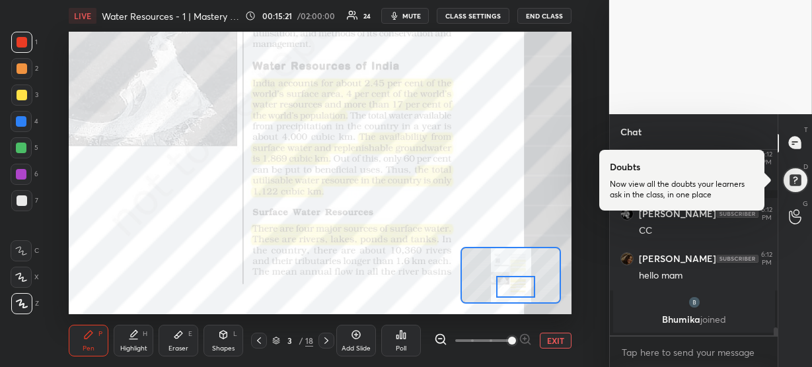
scroll to position [4386, 0]
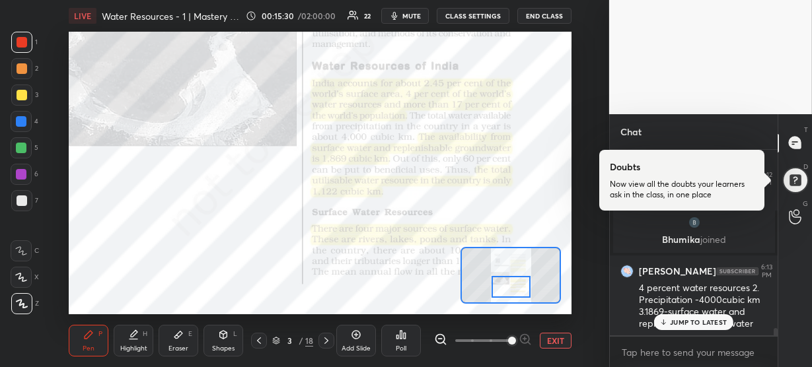
click at [507, 287] on div at bounding box center [511, 287] width 39 height 22
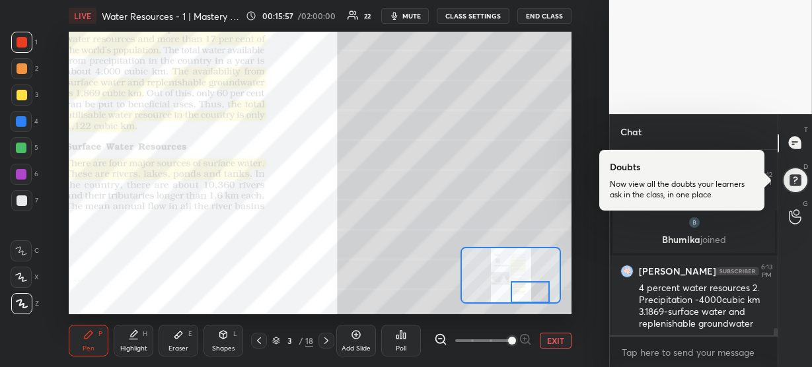
scroll to position [4431, 0]
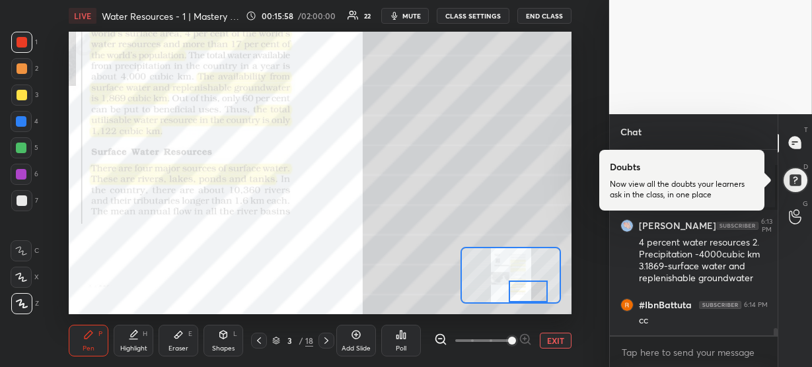
drag, startPoint x: 501, startPoint y: 288, endPoint x: 519, endPoint y: 293, distance: 18.4
click at [519, 293] on div at bounding box center [528, 292] width 39 height 22
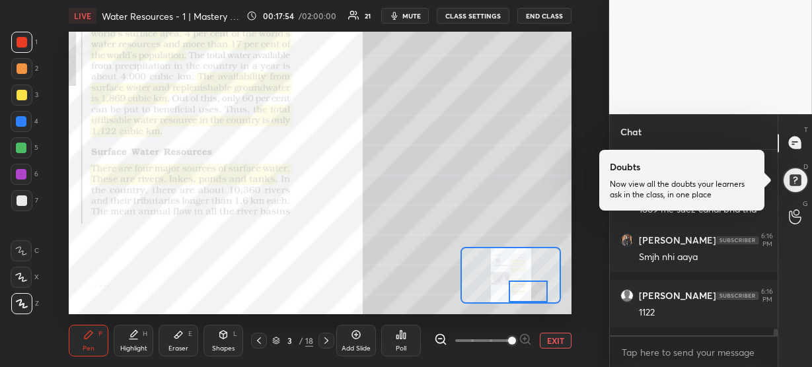
scroll to position [5038, 0]
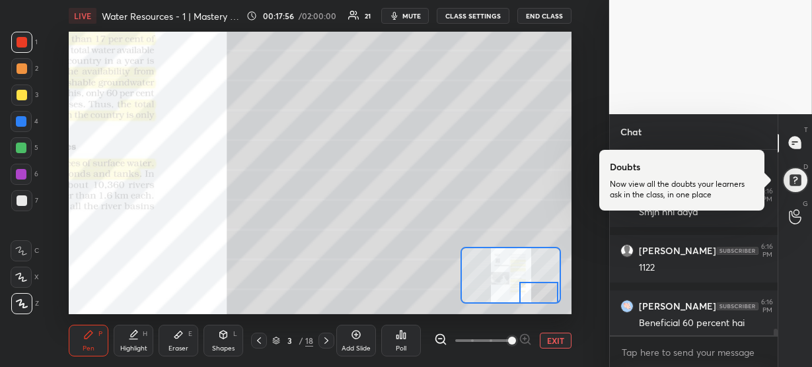
drag, startPoint x: 521, startPoint y: 293, endPoint x: 532, endPoint y: 297, distance: 11.3
click at [532, 297] on div at bounding box center [538, 293] width 39 height 22
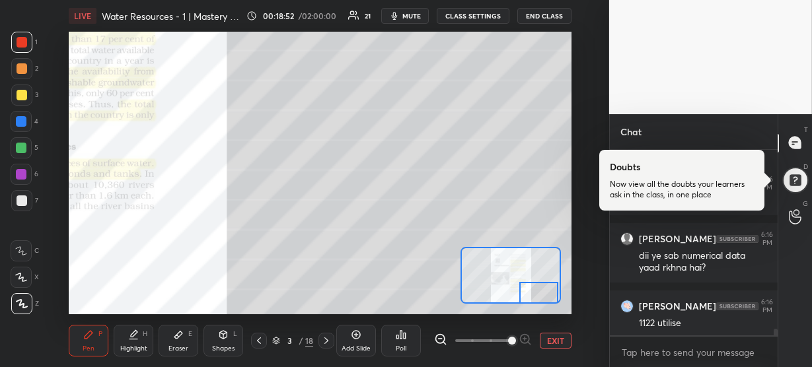
scroll to position [5261, 0]
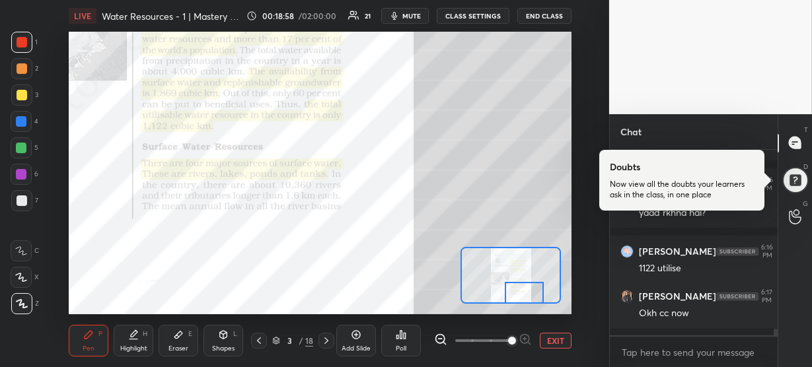
drag, startPoint x: 532, startPoint y: 291, endPoint x: 517, endPoint y: 296, distance: 15.5
click at [517, 296] on div at bounding box center [524, 293] width 39 height 22
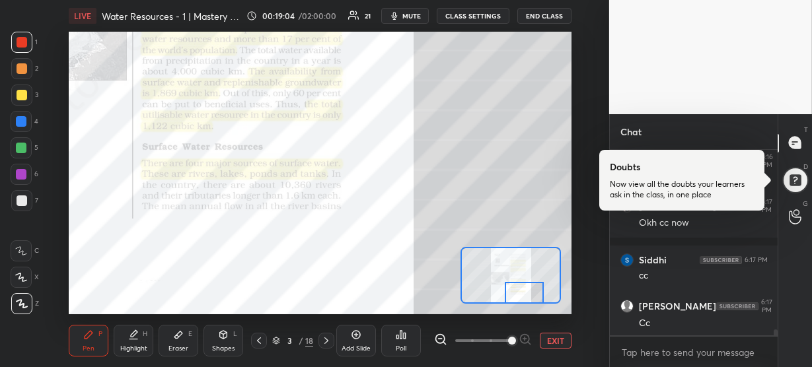
scroll to position [5407, 0]
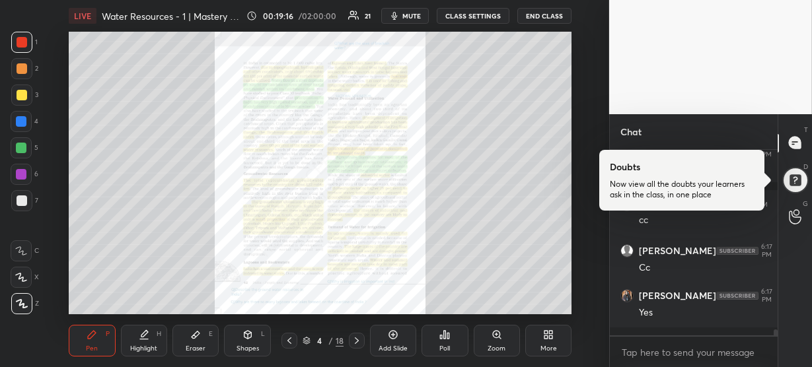
click at [487, 326] on div "Zoom" at bounding box center [497, 341] width 46 height 32
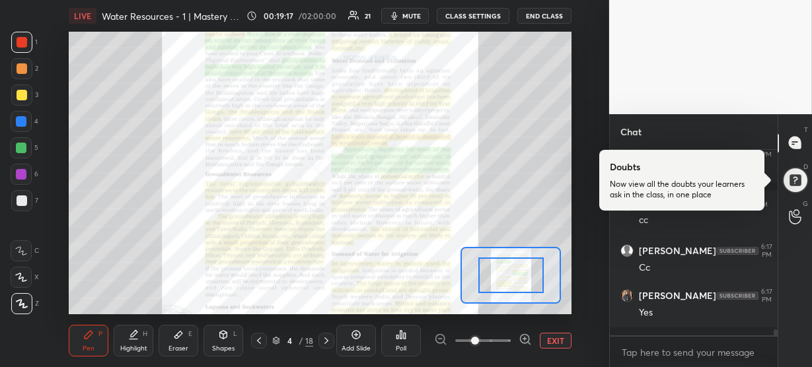
click at [527, 336] on icon at bounding box center [525, 339] width 13 height 13
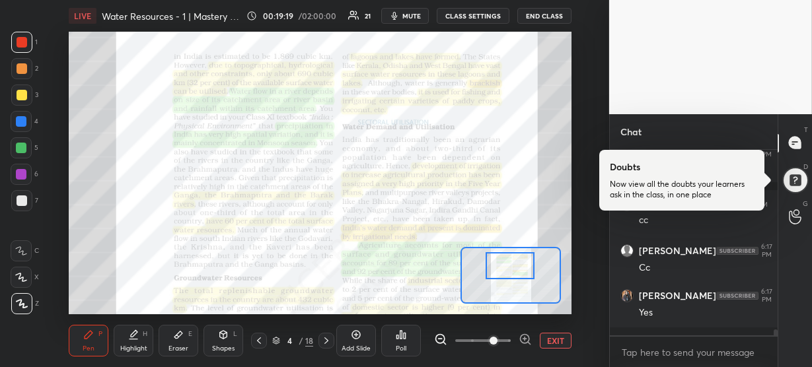
drag, startPoint x: 504, startPoint y: 280, endPoint x: 503, endPoint y: 269, distance: 10.6
click at [503, 269] on div at bounding box center [510, 265] width 49 height 27
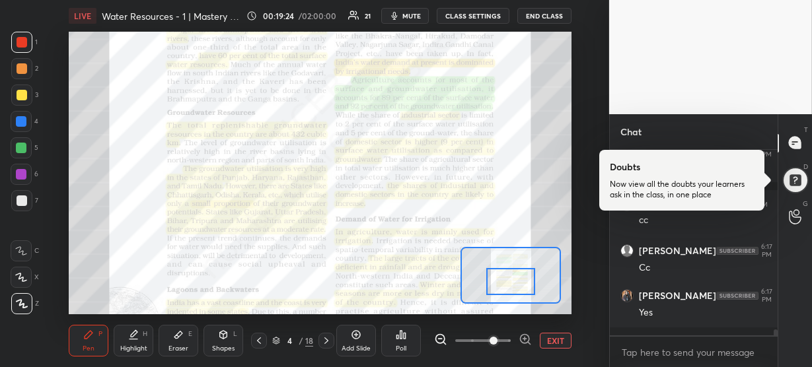
drag, startPoint x: 502, startPoint y: 266, endPoint x: 503, endPoint y: 283, distance: 17.2
click at [503, 283] on div at bounding box center [510, 281] width 49 height 27
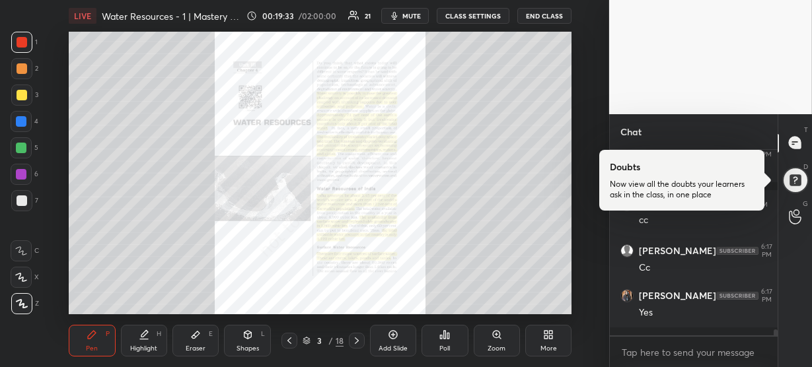
click at [507, 330] on div "Zoom" at bounding box center [497, 341] width 46 height 32
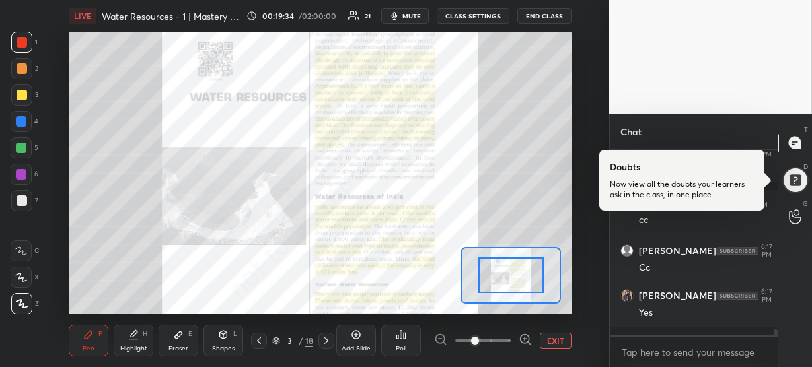
click at [529, 336] on icon at bounding box center [525, 339] width 9 height 9
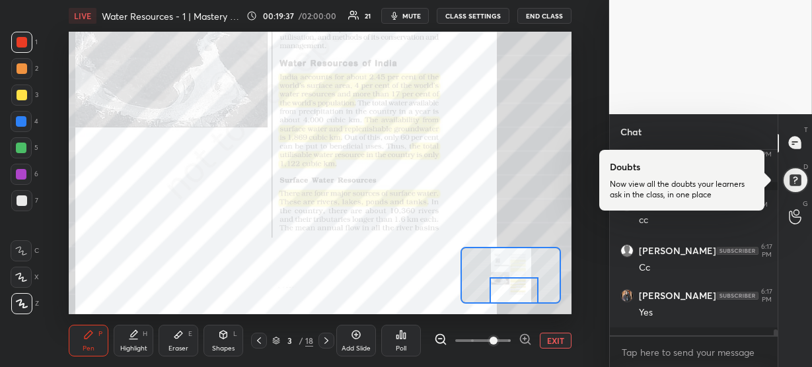
click at [517, 305] on div "Setting up your live class Poll for secs No correct answer Start poll" at bounding box center [320, 173] width 503 height 283
click at [523, 337] on icon at bounding box center [525, 339] width 13 height 13
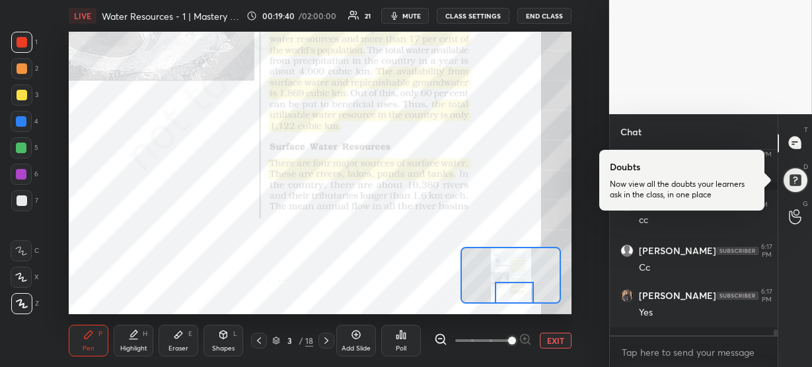
scroll to position [5451, 0]
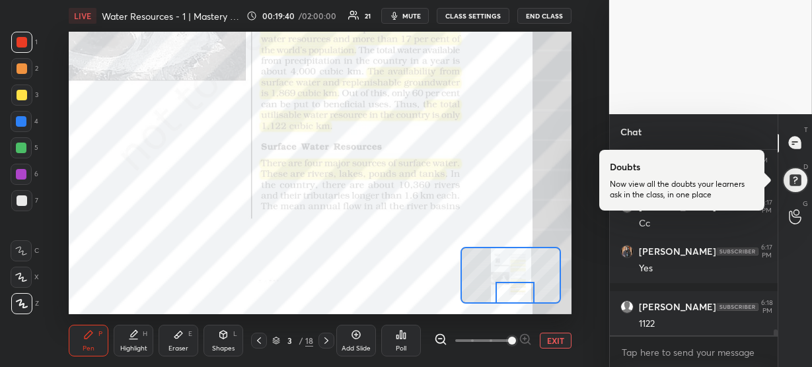
click at [512, 298] on div at bounding box center [515, 293] width 39 height 22
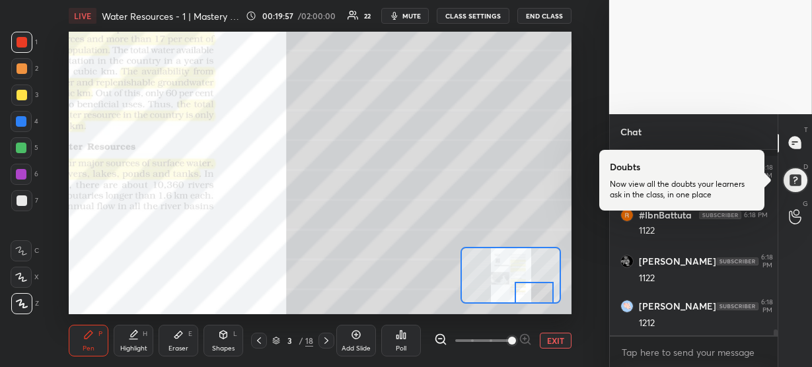
scroll to position [5599, 0]
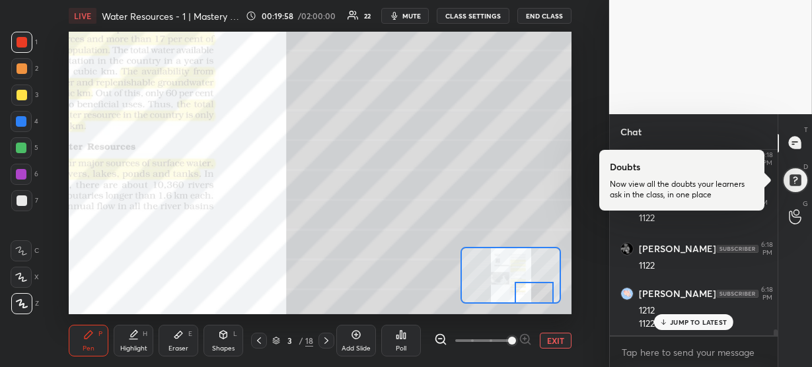
drag, startPoint x: 514, startPoint y: 290, endPoint x: 533, endPoint y: 290, distance: 19.2
click at [533, 290] on div at bounding box center [534, 293] width 39 height 22
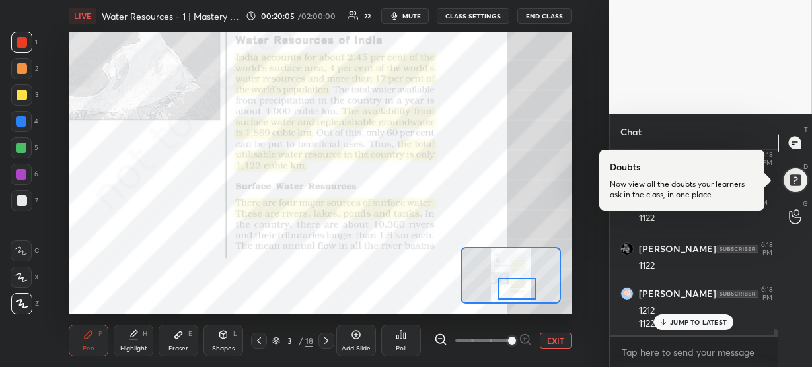
drag, startPoint x: 529, startPoint y: 288, endPoint x: 512, endPoint y: 284, distance: 17.6
click at [512, 284] on div at bounding box center [517, 289] width 39 height 22
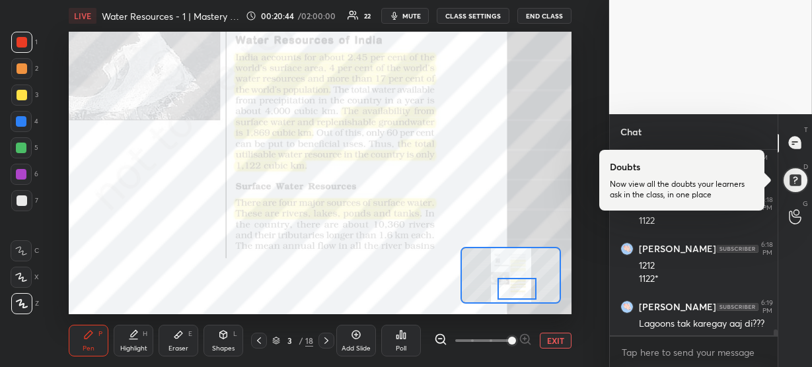
click at [680, 361] on p "JUMP TO LATEST" at bounding box center [698, 365] width 57 height 8
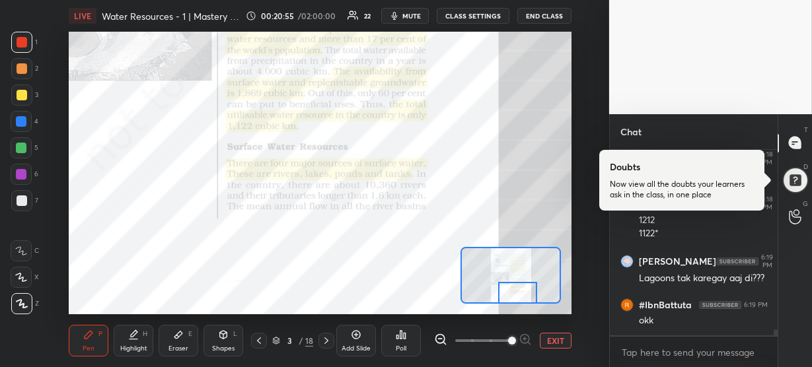
click at [520, 292] on div at bounding box center [517, 293] width 39 height 22
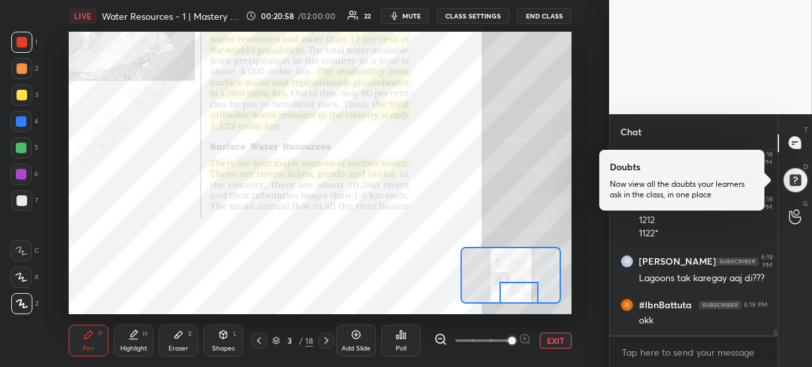
scroll to position [5734, 0]
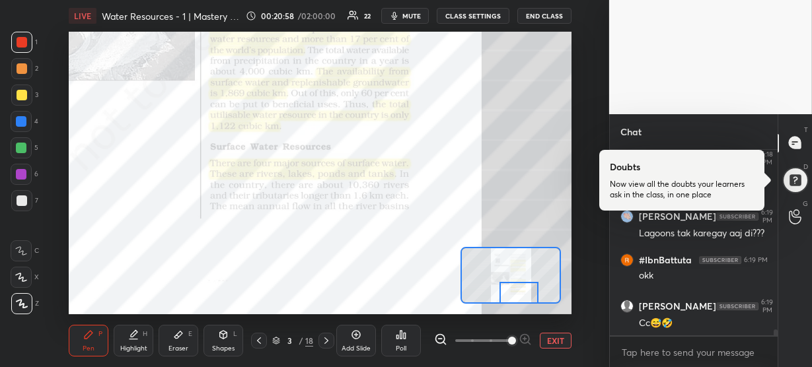
click at [519, 287] on div at bounding box center [519, 293] width 39 height 22
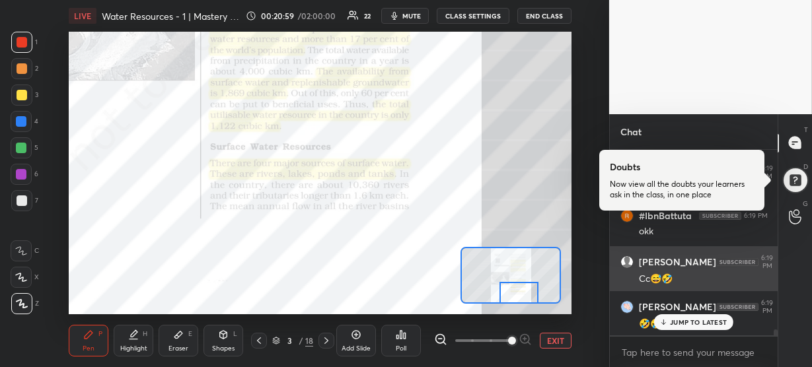
scroll to position [5824, 0]
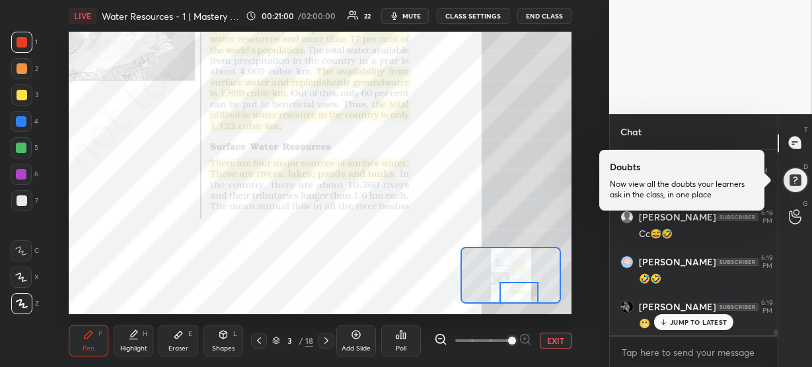
click at [675, 321] on p "JUMP TO LATEST" at bounding box center [698, 323] width 57 height 8
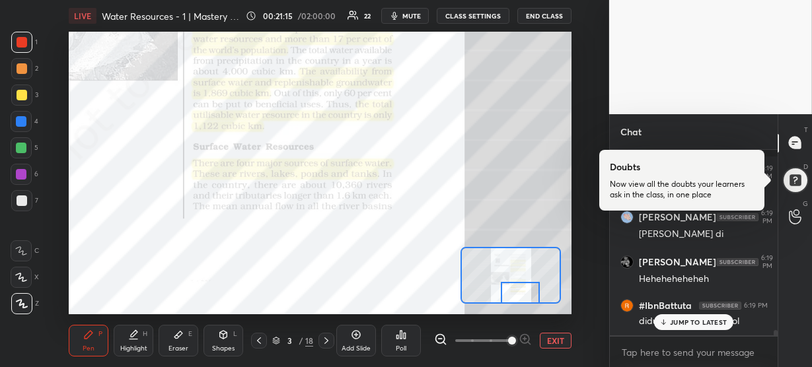
click at [527, 294] on div at bounding box center [520, 293] width 39 height 22
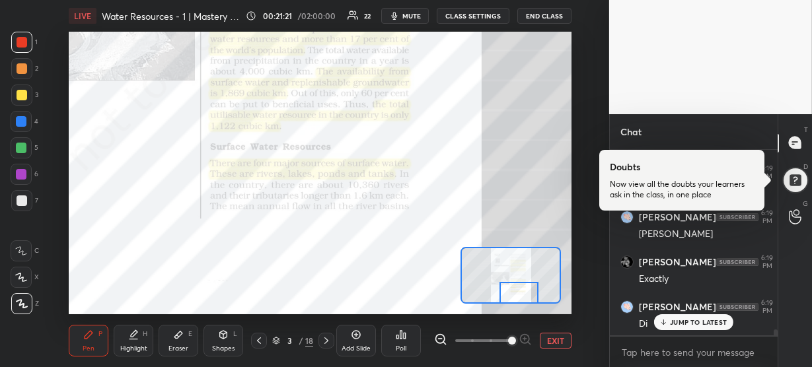
scroll to position [6358, 0]
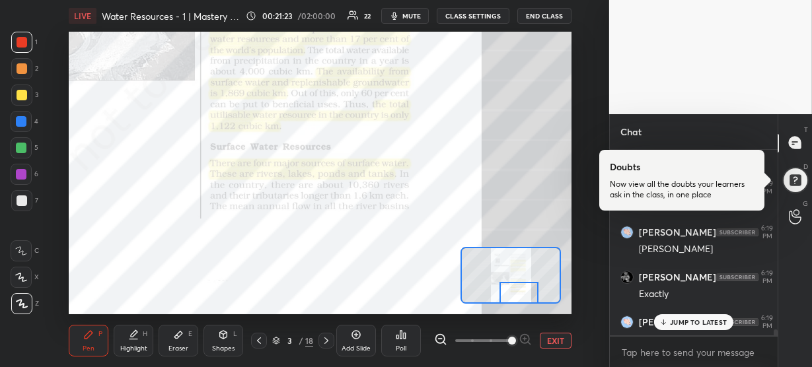
click at [692, 317] on div "JUMP TO LATEST" at bounding box center [693, 323] width 79 height 16
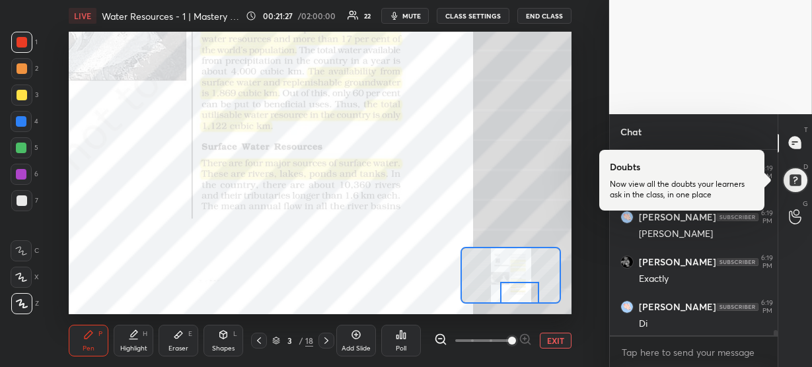
click at [525, 289] on div at bounding box center [519, 293] width 39 height 22
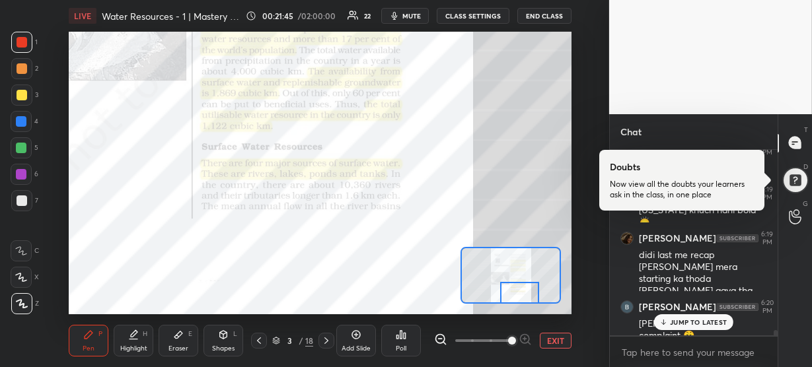
scroll to position [6578, 0]
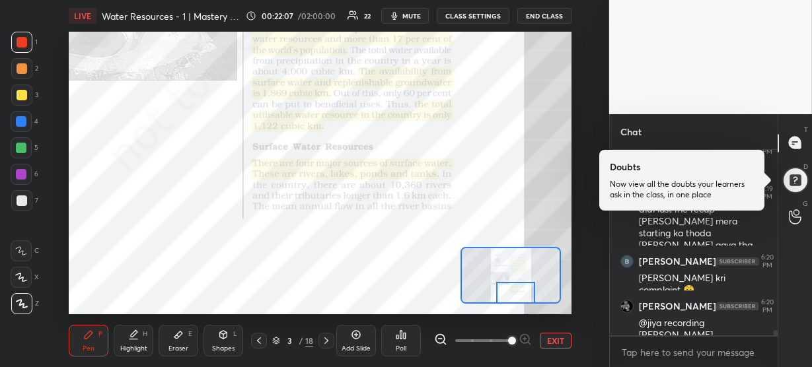
drag, startPoint x: 519, startPoint y: 288, endPoint x: 515, endPoint y: 294, distance: 7.1
click at [515, 294] on div at bounding box center [515, 293] width 39 height 22
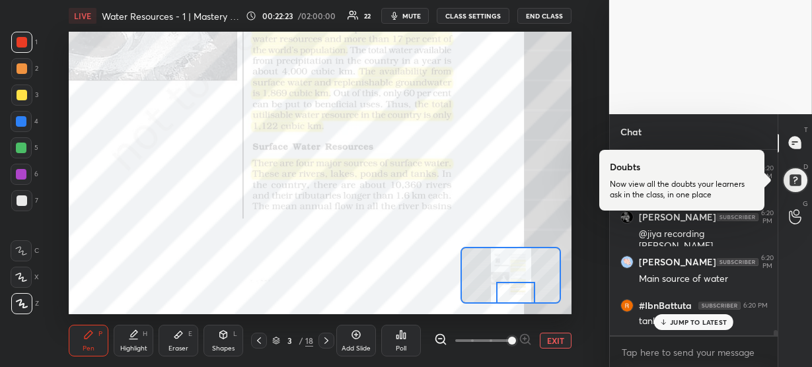
scroll to position [6724, 0]
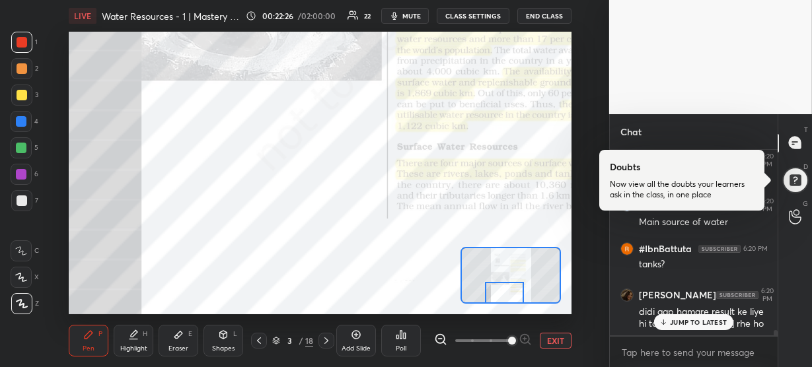
drag, startPoint x: 512, startPoint y: 293, endPoint x: 500, endPoint y: 293, distance: 11.2
click at [500, 293] on div at bounding box center [504, 293] width 39 height 22
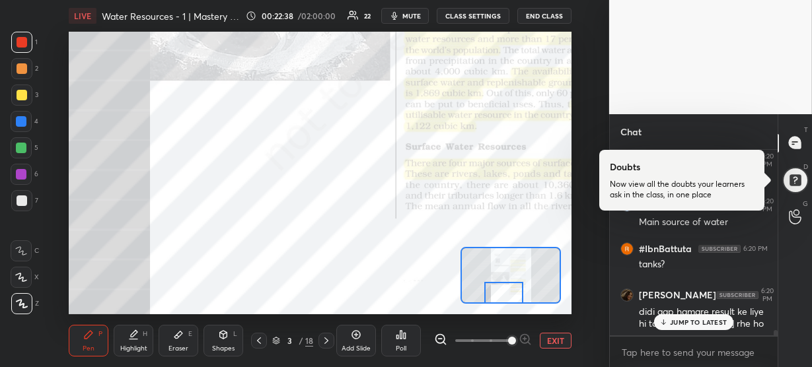
scroll to position [6769, 0]
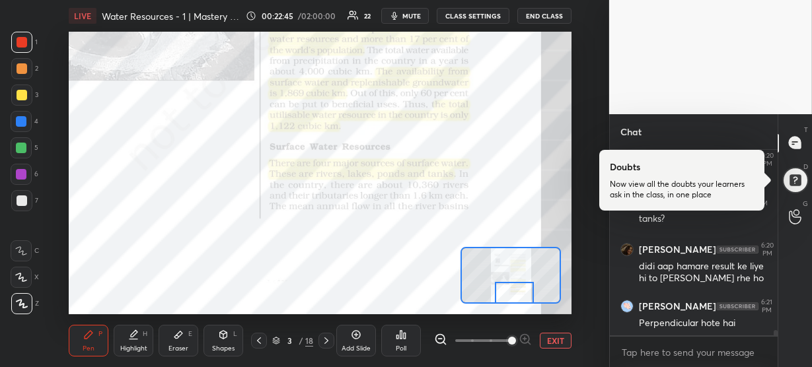
drag, startPoint x: 499, startPoint y: 294, endPoint x: 510, endPoint y: 295, distance: 10.7
click at [510, 295] on div at bounding box center [514, 293] width 39 height 22
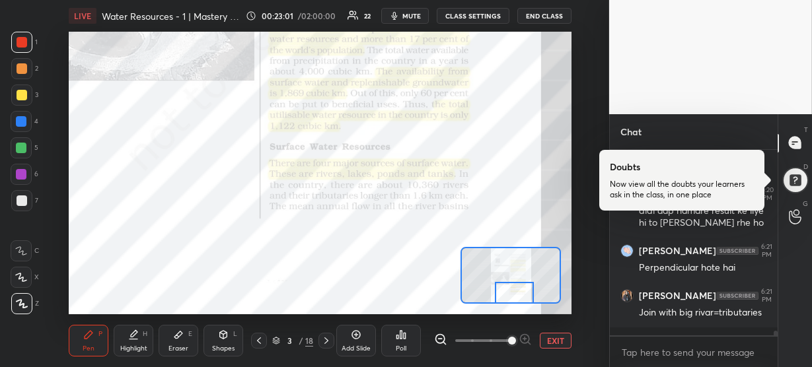
scroll to position [6881, 0]
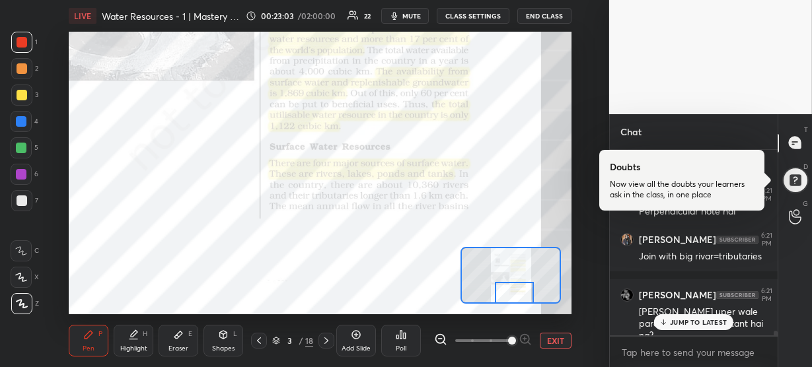
click at [665, 322] on icon at bounding box center [664, 323] width 9 height 8
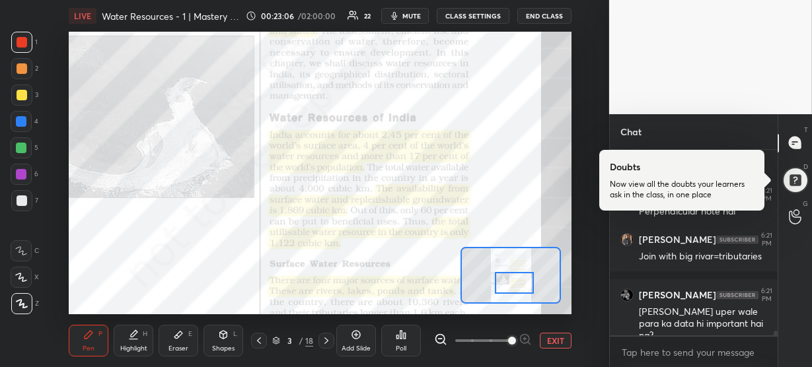
drag, startPoint x: 508, startPoint y: 291, endPoint x: 508, endPoint y: 282, distance: 9.9
click at [508, 282] on div at bounding box center [514, 283] width 39 height 22
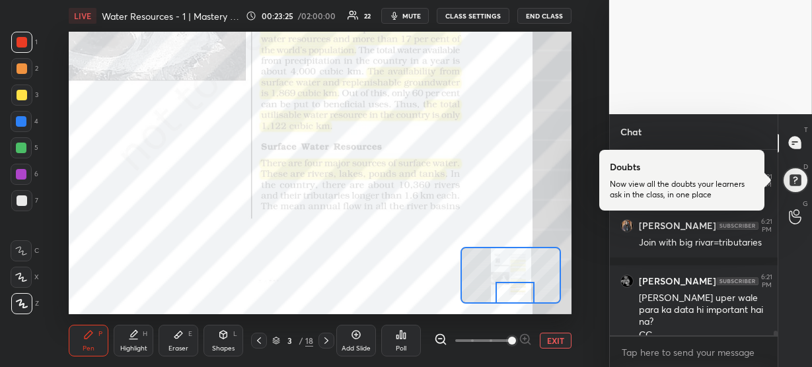
drag, startPoint x: 518, startPoint y: 284, endPoint x: 519, endPoint y: 296, distance: 12.6
click at [519, 296] on div at bounding box center [515, 293] width 39 height 22
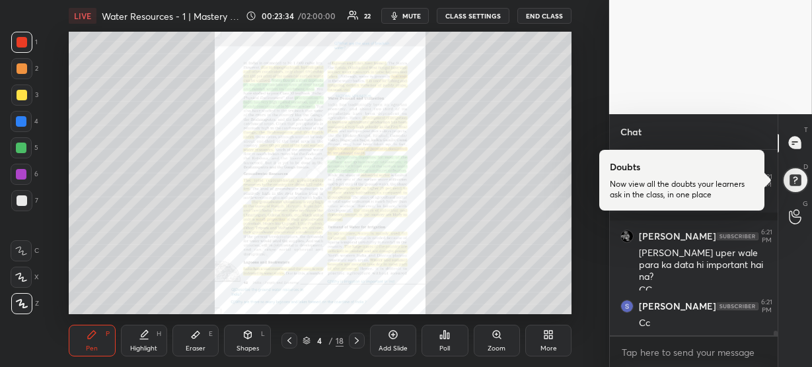
click at [498, 334] on icon at bounding box center [496, 334] width 7 height 7
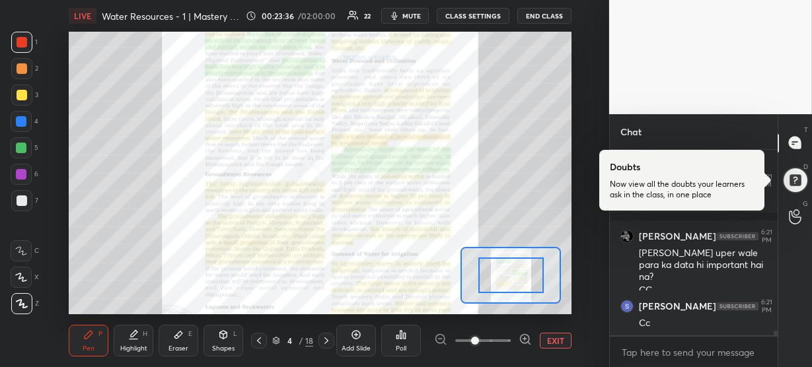
click at [523, 338] on icon at bounding box center [525, 339] width 13 height 13
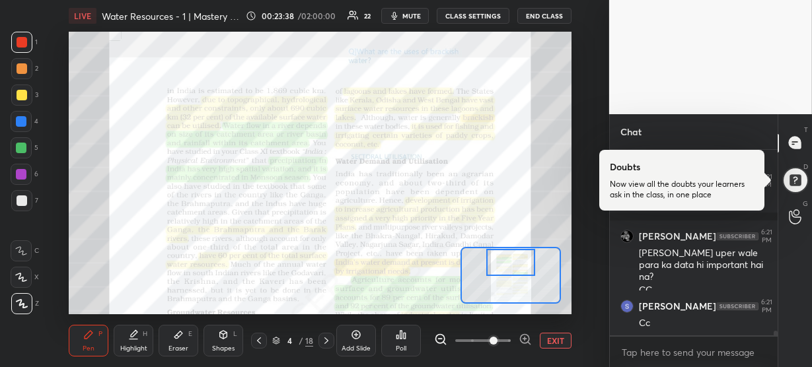
drag, startPoint x: 506, startPoint y: 270, endPoint x: 506, endPoint y: 252, distance: 17.8
click at [506, 252] on div at bounding box center [510, 262] width 49 height 27
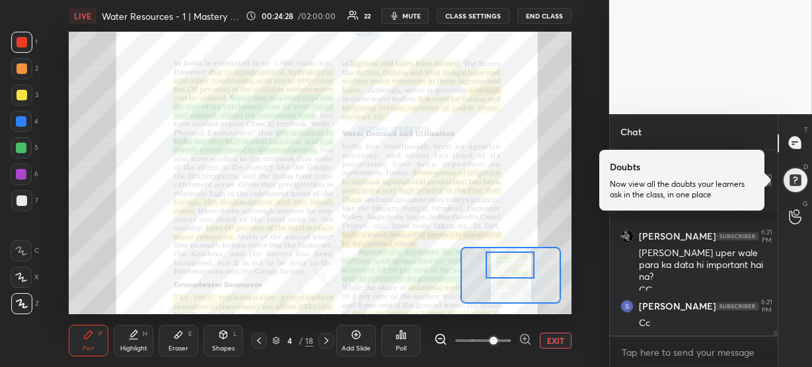
click at [509, 262] on div at bounding box center [510, 265] width 49 height 27
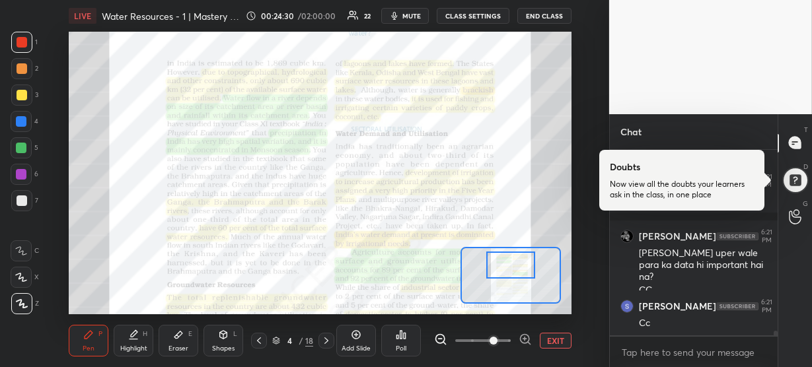
click at [527, 335] on icon at bounding box center [525, 339] width 9 height 9
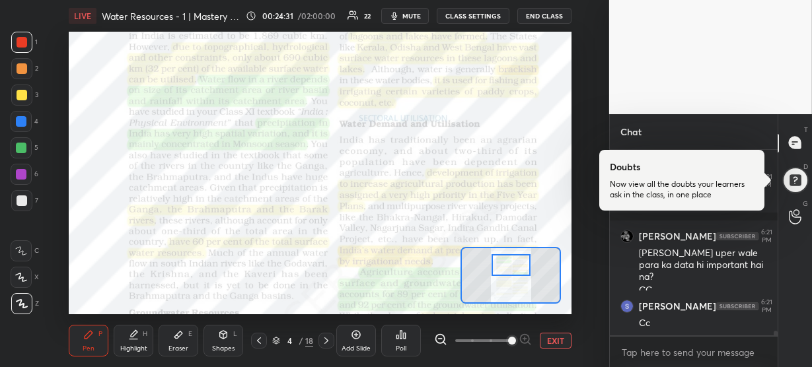
click at [516, 338] on span at bounding box center [512, 341] width 8 height 8
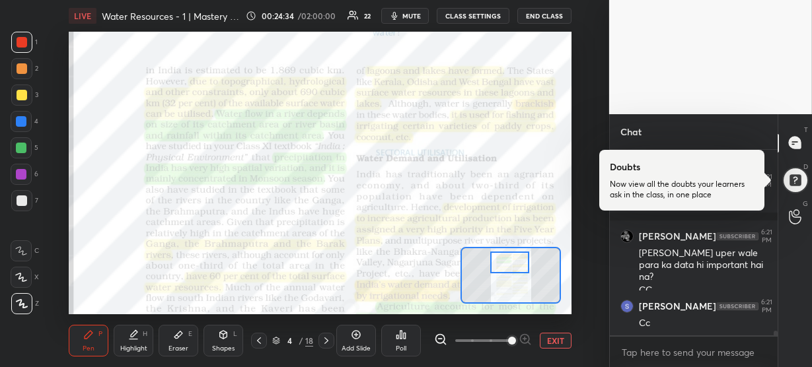
click at [514, 267] on div at bounding box center [509, 263] width 39 height 22
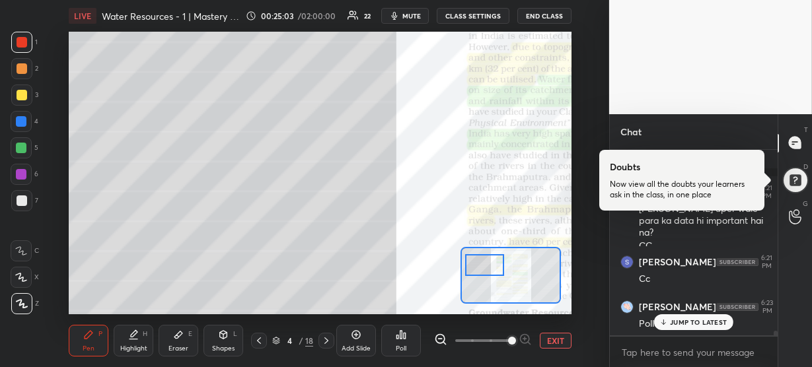
scroll to position [7029, 0]
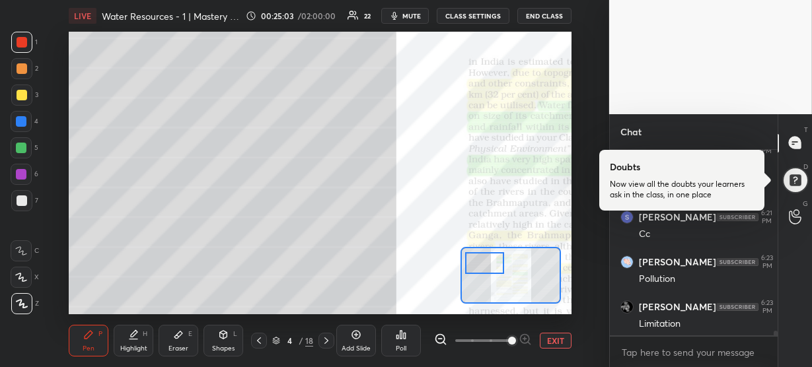
drag, startPoint x: 506, startPoint y: 262, endPoint x: 481, endPoint y: 260, distance: 25.1
click at [481, 260] on div at bounding box center [484, 263] width 39 height 22
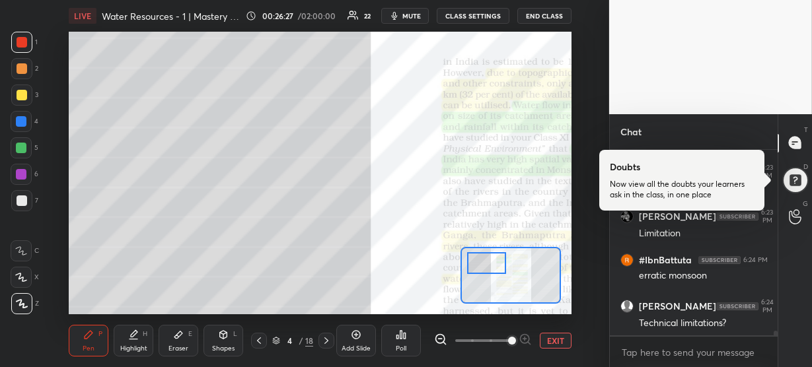
scroll to position [7164, 0]
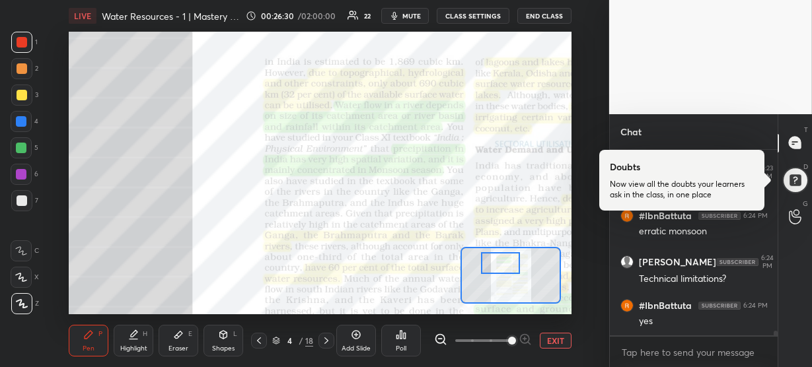
drag, startPoint x: 481, startPoint y: 262, endPoint x: 497, endPoint y: 262, distance: 15.9
click at [497, 262] on div at bounding box center [500, 263] width 39 height 22
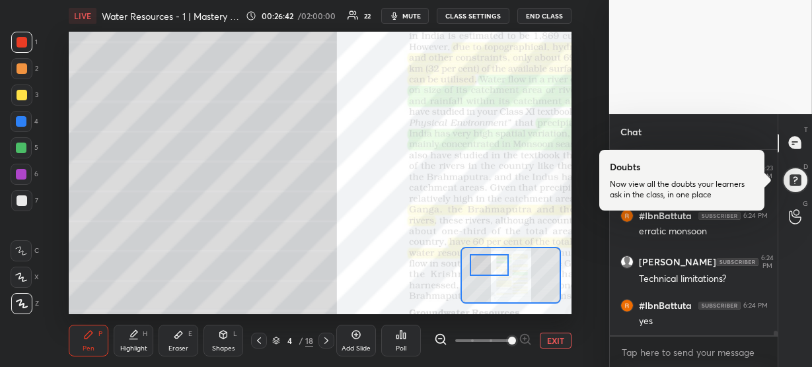
drag, startPoint x: 497, startPoint y: 262, endPoint x: 486, endPoint y: 266, distance: 11.9
click at [486, 266] on div at bounding box center [489, 265] width 39 height 22
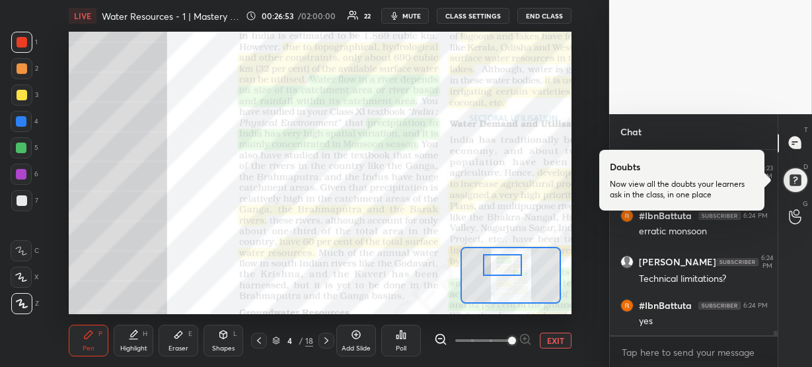
drag, startPoint x: 482, startPoint y: 264, endPoint x: 495, endPoint y: 264, distance: 13.2
click at [495, 264] on div at bounding box center [502, 265] width 39 height 22
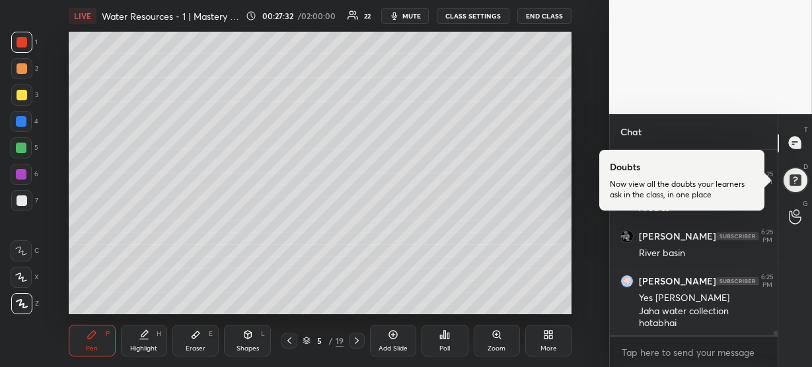
scroll to position [7472, 0]
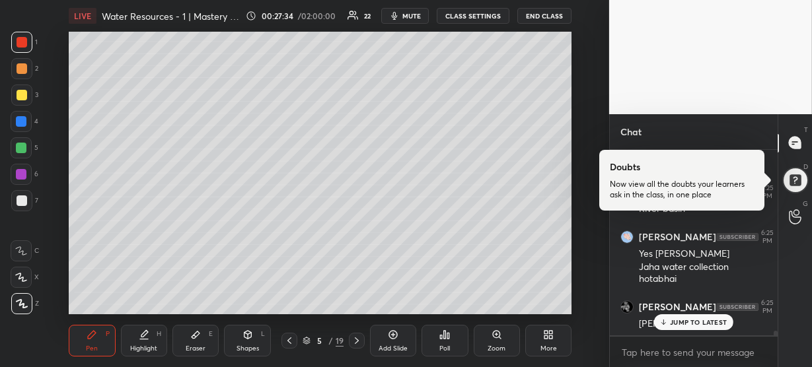
click at [22, 119] on div at bounding box center [21, 121] width 11 height 11
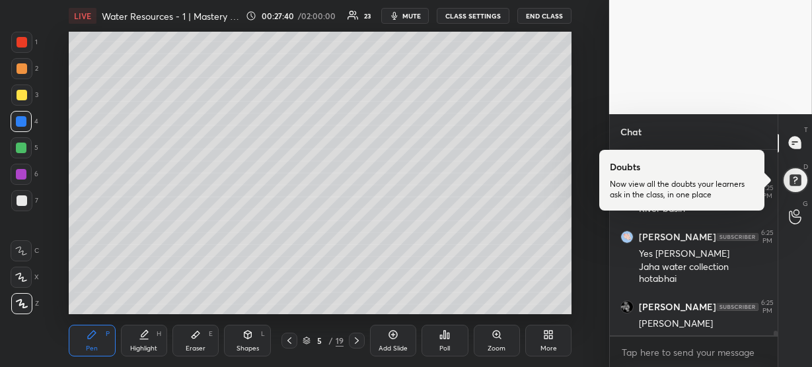
scroll to position [7520, 0]
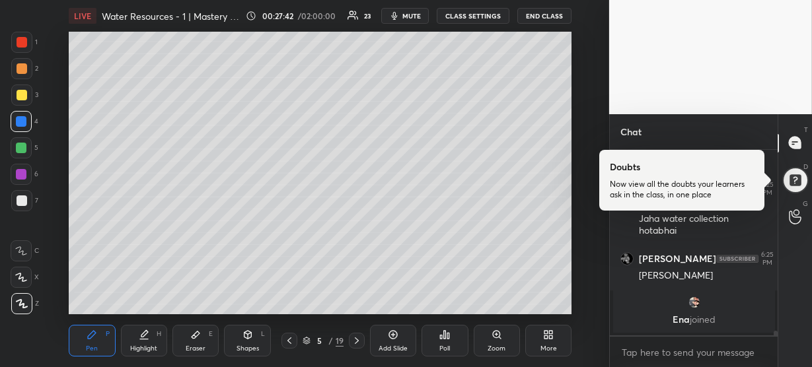
click at [21, 172] on div at bounding box center [21, 174] width 11 height 11
click at [22, 68] on div at bounding box center [22, 68] width 11 height 11
click at [150, 334] on div "Highlight H" at bounding box center [144, 341] width 46 height 32
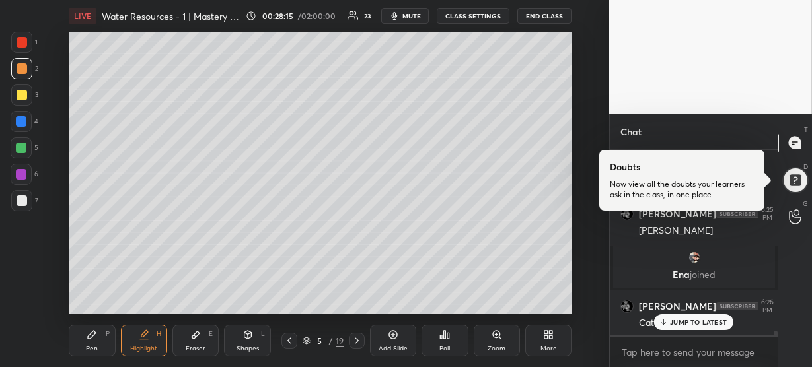
scroll to position [7633, 0]
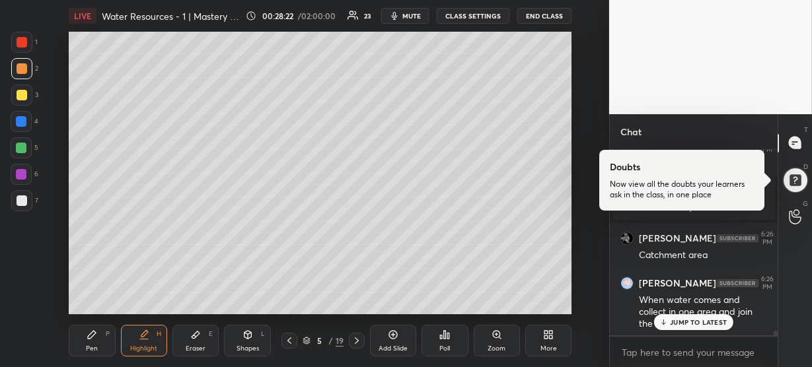
click at [686, 322] on p "JUMP TO LATEST" at bounding box center [698, 323] width 57 height 8
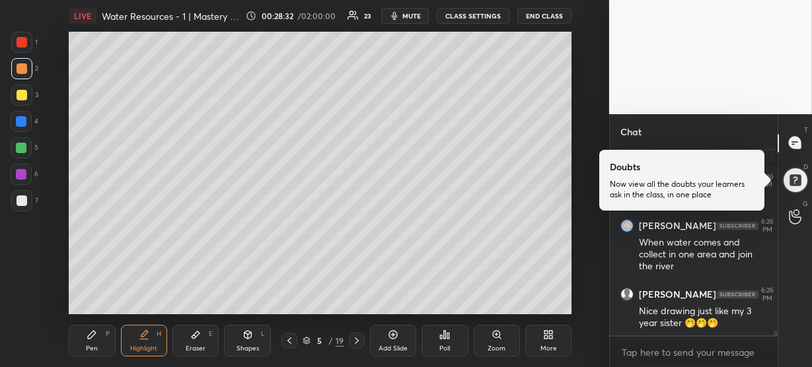
scroll to position [7735, 0]
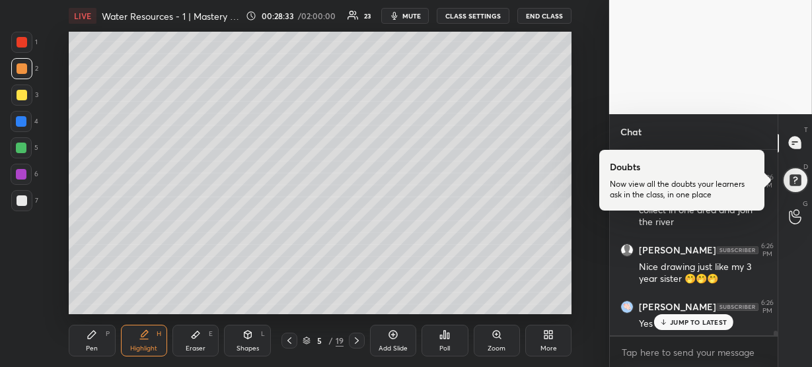
click at [13, 42] on div at bounding box center [21, 42] width 21 height 21
click at [87, 339] on icon at bounding box center [92, 335] width 11 height 11
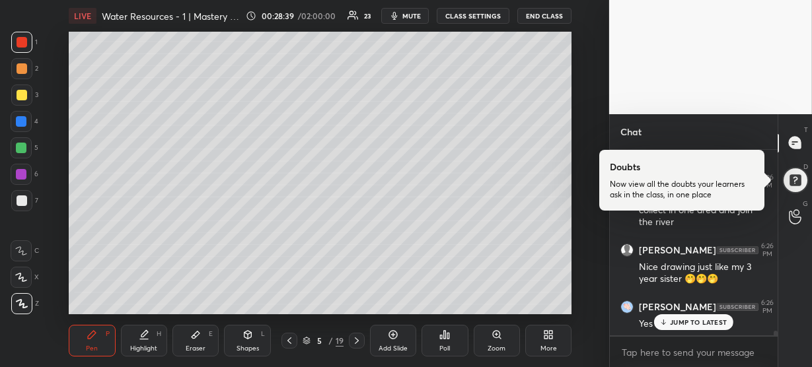
click at [676, 326] on p "JUMP TO LATEST" at bounding box center [698, 323] width 57 height 8
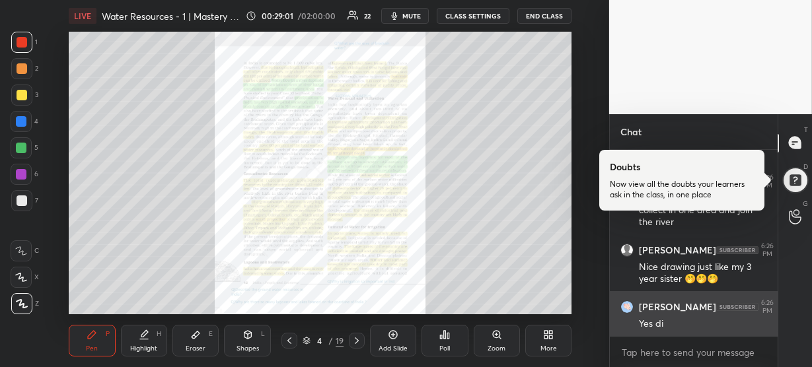
scroll to position [7792, 0]
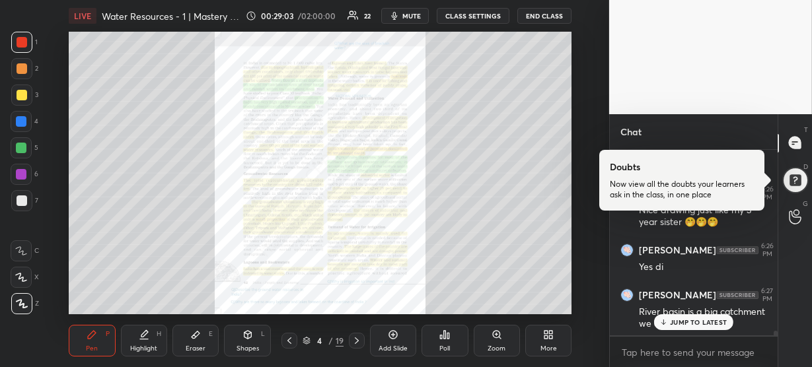
click at [494, 343] on div "Zoom" at bounding box center [497, 341] width 46 height 32
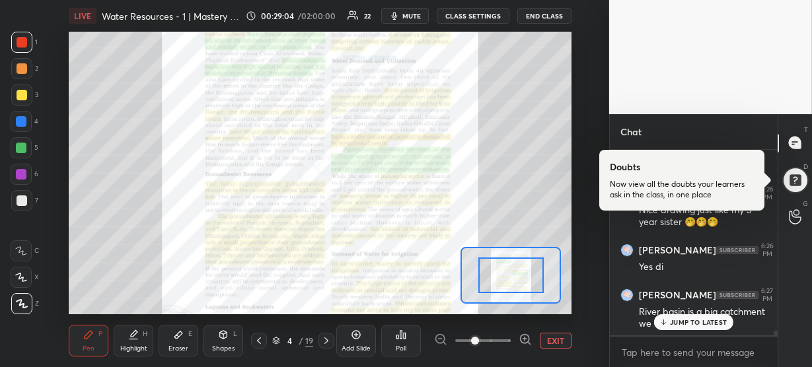
click at [527, 342] on icon at bounding box center [525, 339] width 9 height 9
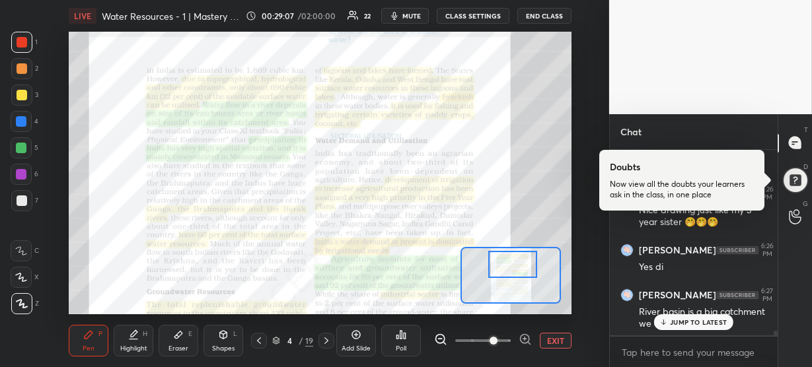
drag, startPoint x: 511, startPoint y: 282, endPoint x: 513, endPoint y: 272, distance: 10.1
click at [513, 272] on div at bounding box center [512, 264] width 49 height 27
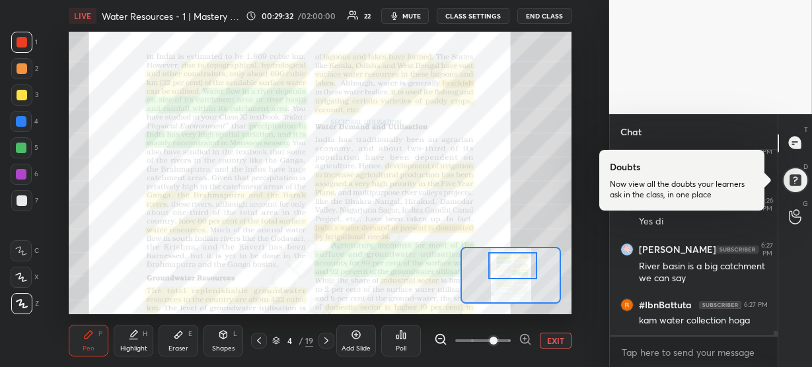
scroll to position [7882, 0]
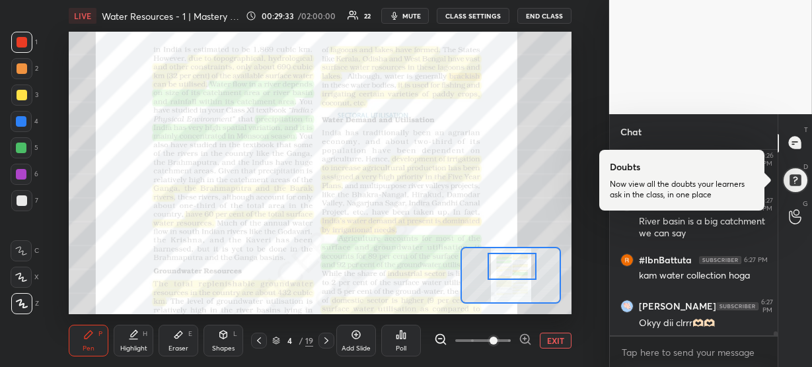
click at [512, 270] on div at bounding box center [512, 266] width 49 height 27
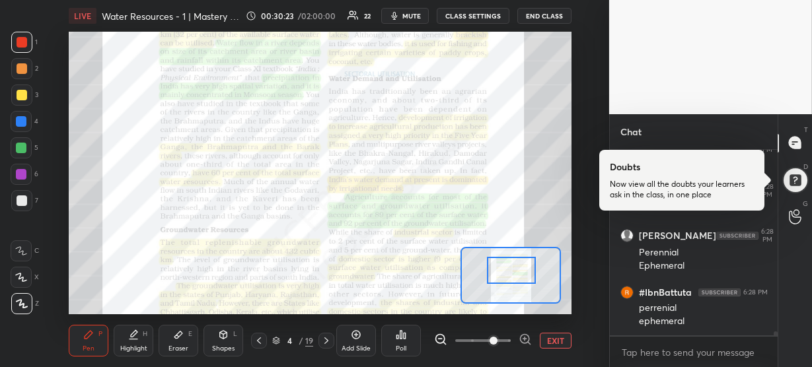
scroll to position [8088, 0]
click at [509, 262] on div at bounding box center [511, 270] width 49 height 27
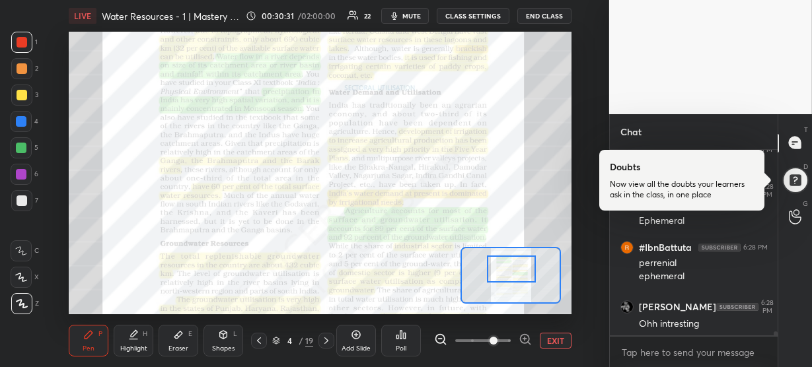
scroll to position [8134, 0]
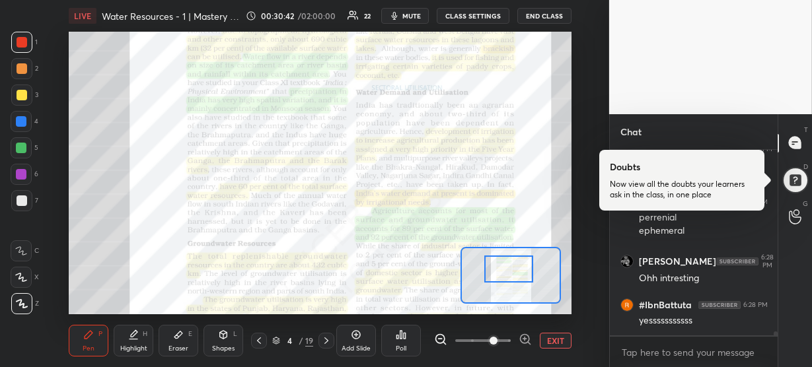
click at [506, 266] on div at bounding box center [508, 269] width 49 height 27
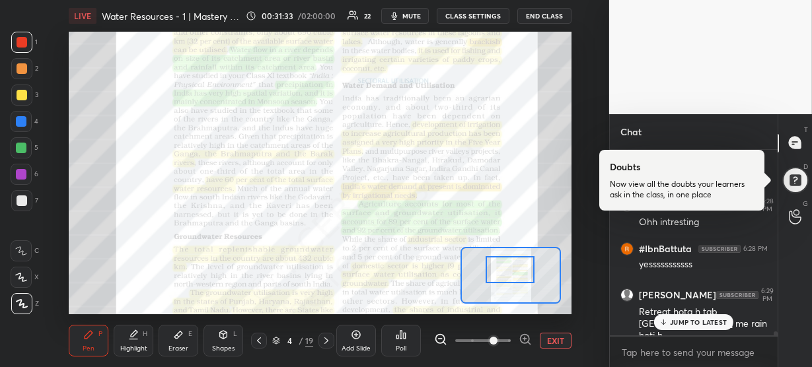
scroll to position [8245, 0]
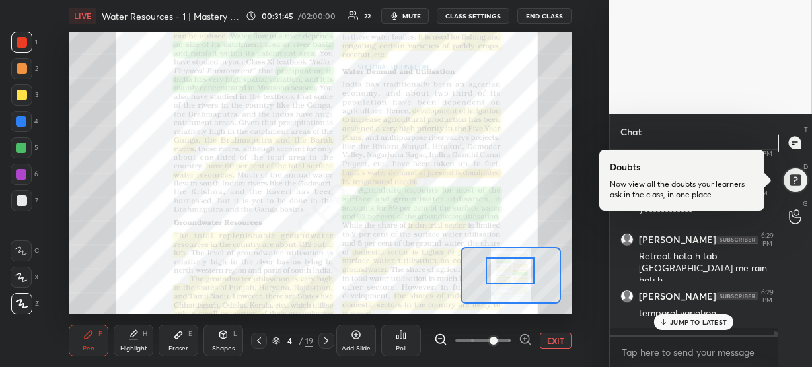
click at [508, 268] on div at bounding box center [510, 271] width 49 height 27
click at [527, 338] on icon at bounding box center [525, 339] width 13 height 13
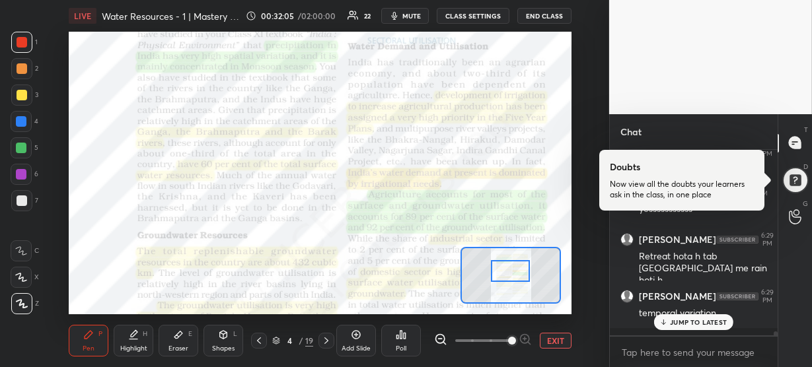
scroll to position [8360, 0]
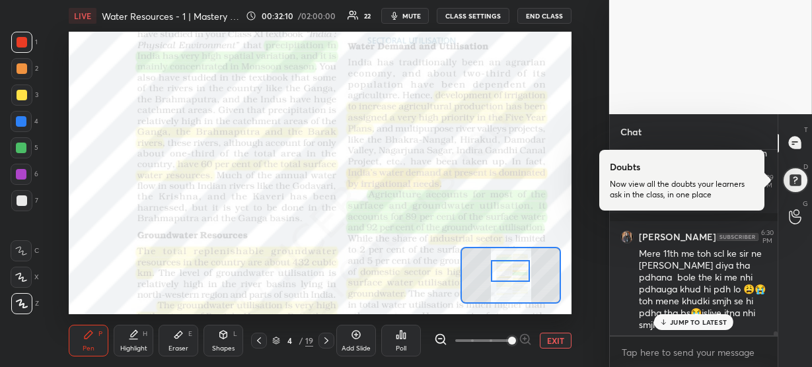
click at [691, 324] on p "JUMP TO LATEST" at bounding box center [698, 323] width 57 height 8
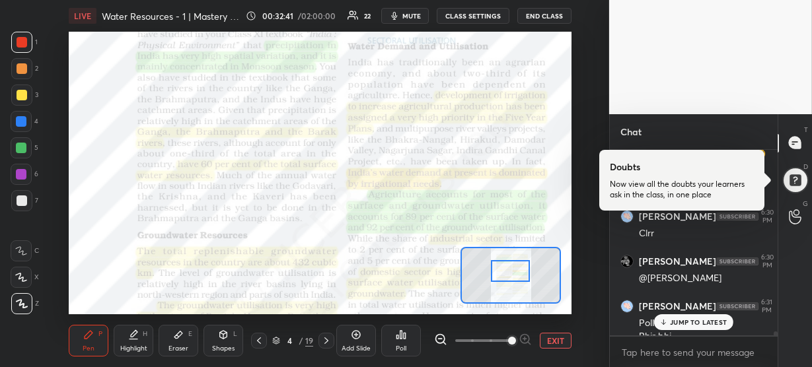
scroll to position [8508, 0]
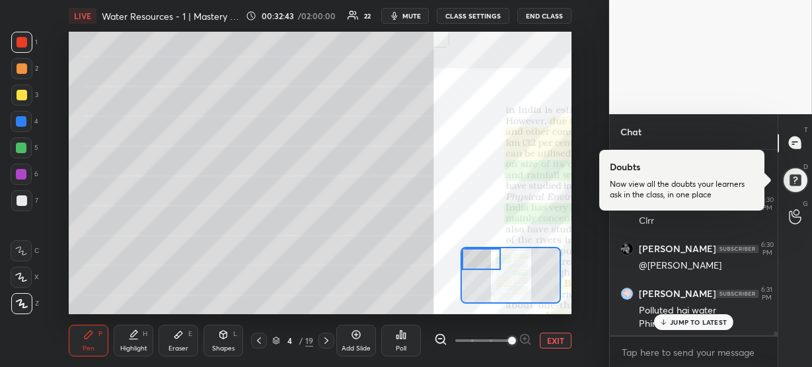
drag, startPoint x: 525, startPoint y: 270, endPoint x: 482, endPoint y: 258, distance: 44.1
click at [482, 258] on div at bounding box center [481, 259] width 39 height 22
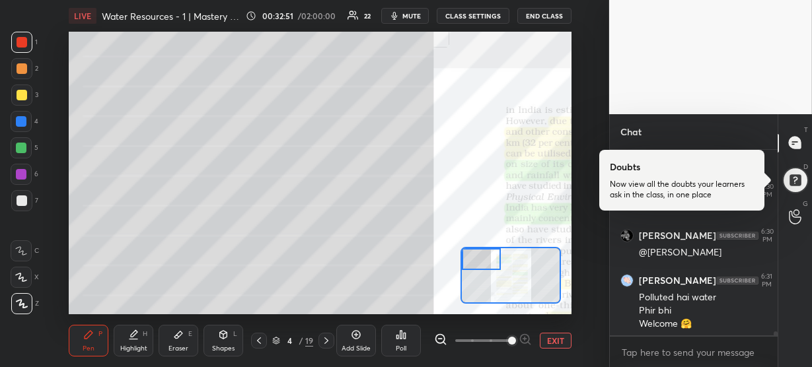
scroll to position [8578, 0]
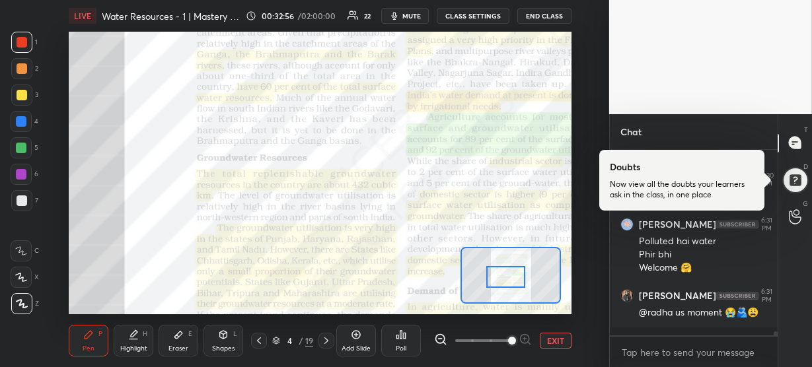
drag, startPoint x: 476, startPoint y: 256, endPoint x: 501, endPoint y: 274, distance: 30.7
click at [501, 274] on div at bounding box center [505, 277] width 39 height 22
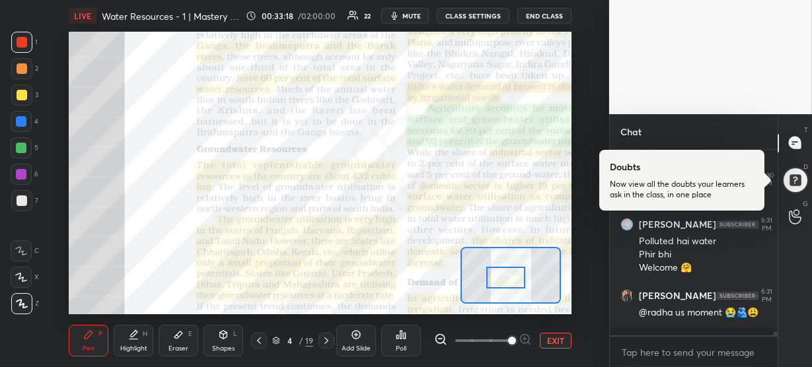
scroll to position [8623, 0]
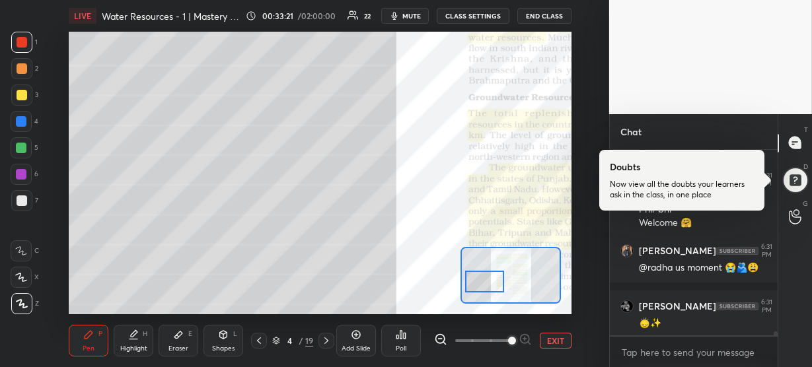
drag, startPoint x: 506, startPoint y: 280, endPoint x: 485, endPoint y: 284, distance: 21.5
click at [485, 284] on div at bounding box center [484, 282] width 39 height 22
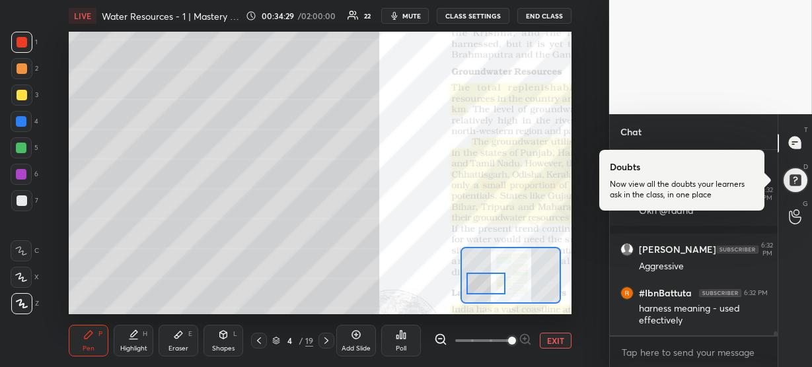
click at [486, 284] on div at bounding box center [486, 284] width 39 height 22
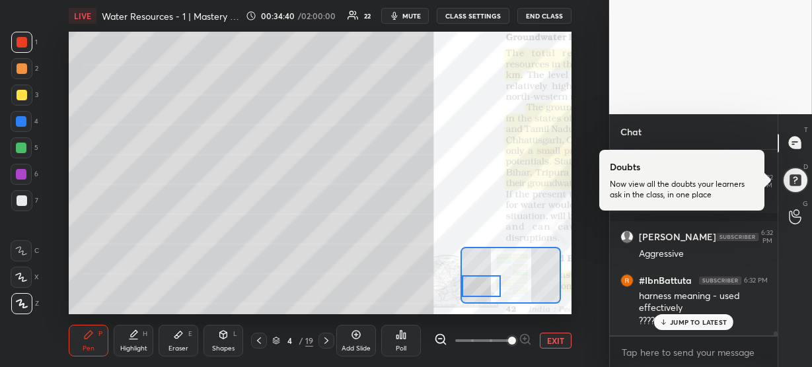
drag, startPoint x: 489, startPoint y: 286, endPoint x: 481, endPoint y: 288, distance: 8.4
click at [481, 288] on div at bounding box center [481, 287] width 39 height 22
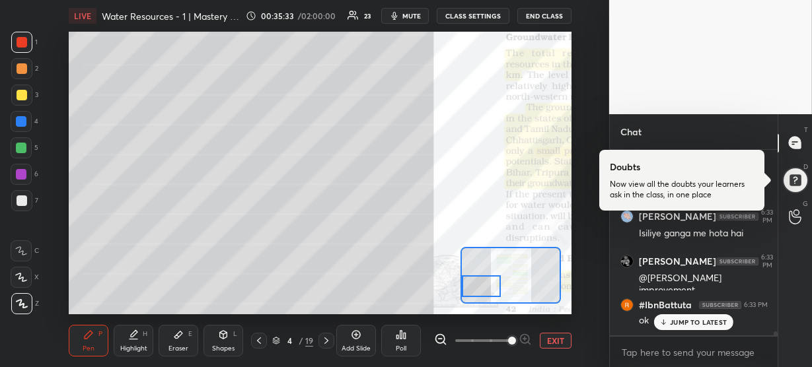
scroll to position [9153, 0]
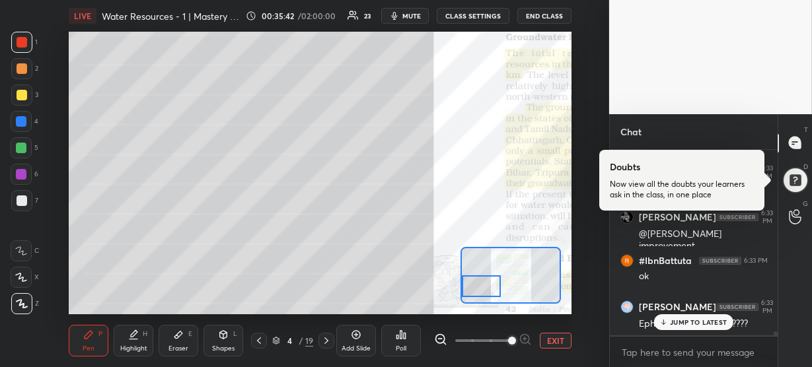
click at [689, 321] on p "JUMP TO LATEST" at bounding box center [698, 323] width 57 height 8
click at [487, 282] on div at bounding box center [481, 287] width 39 height 22
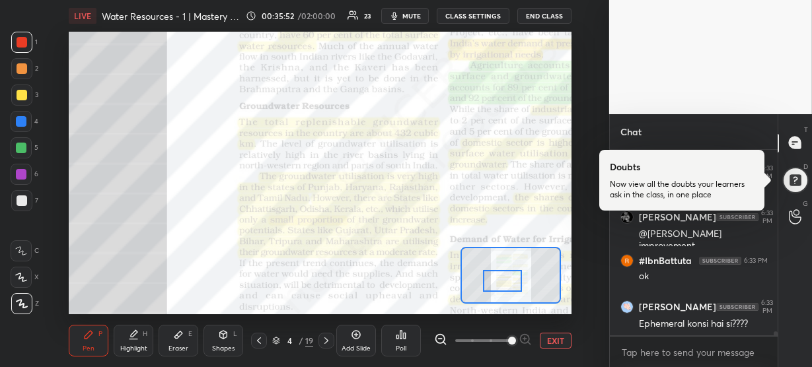
drag, startPoint x: 487, startPoint y: 282, endPoint x: 508, endPoint y: 276, distance: 21.3
click at [508, 276] on div at bounding box center [502, 281] width 39 height 22
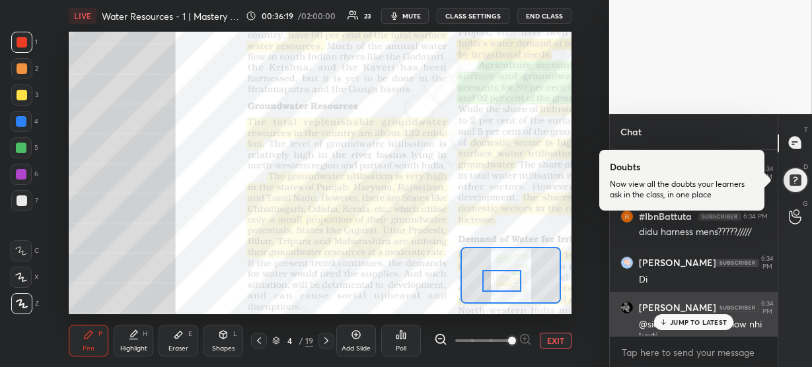
scroll to position [9369, 0]
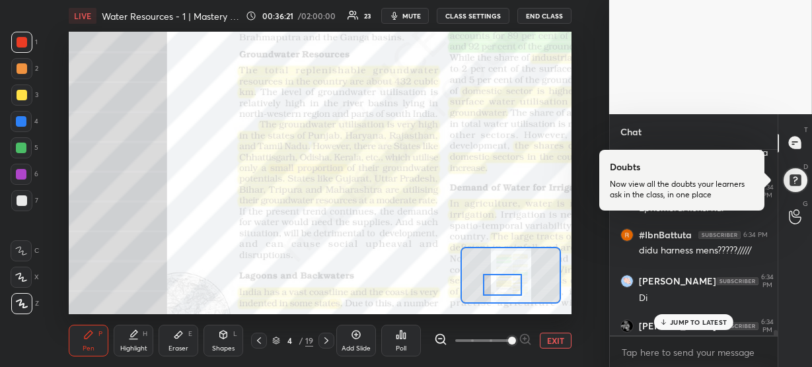
click at [499, 281] on div at bounding box center [502, 285] width 39 height 22
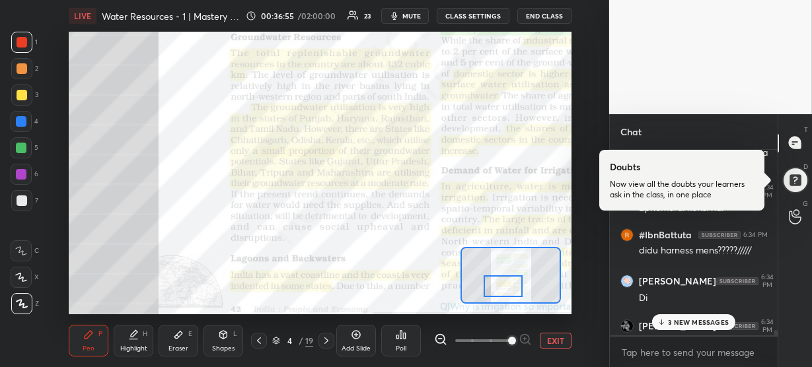
click at [500, 286] on div at bounding box center [503, 287] width 39 height 22
click at [671, 322] on p "10 NEW MESSAGES" at bounding box center [699, 323] width 64 height 8
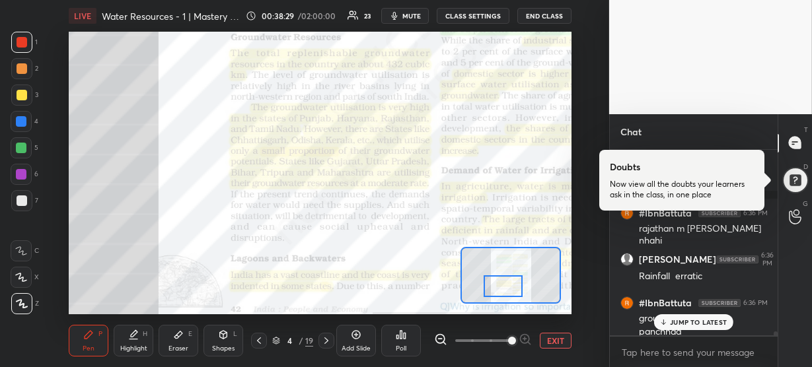
click at [671, 322] on p "JUMP TO LATEST" at bounding box center [698, 323] width 57 height 8
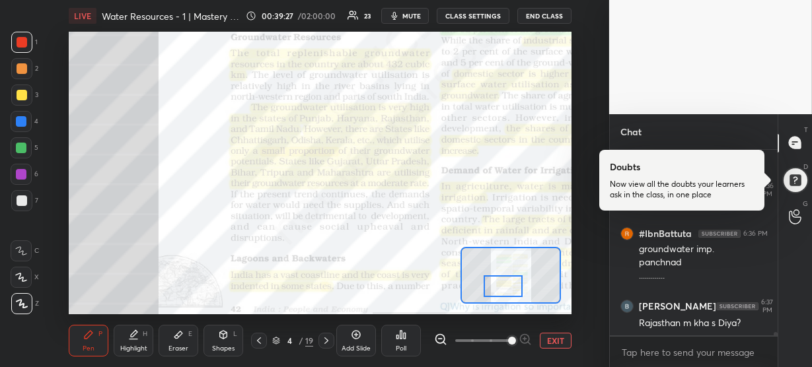
scroll to position [10038, 0]
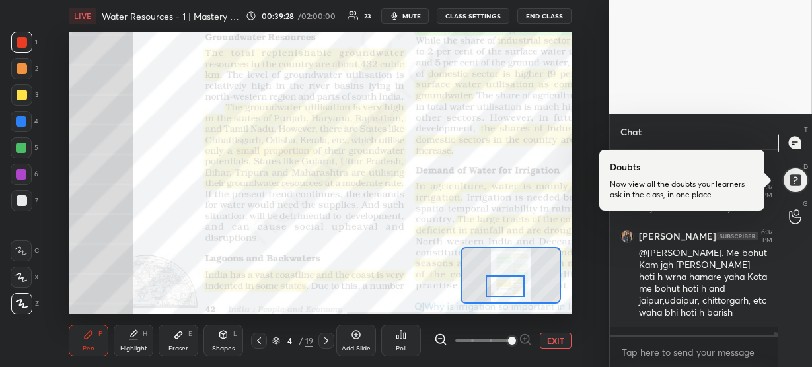
click at [492, 283] on div at bounding box center [505, 287] width 39 height 22
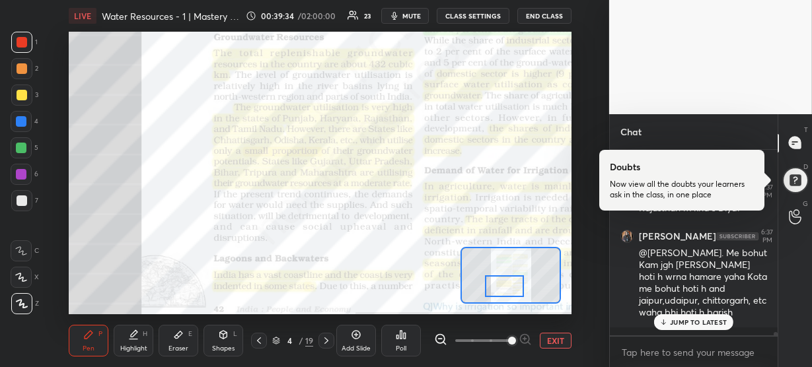
scroll to position [10082, 0]
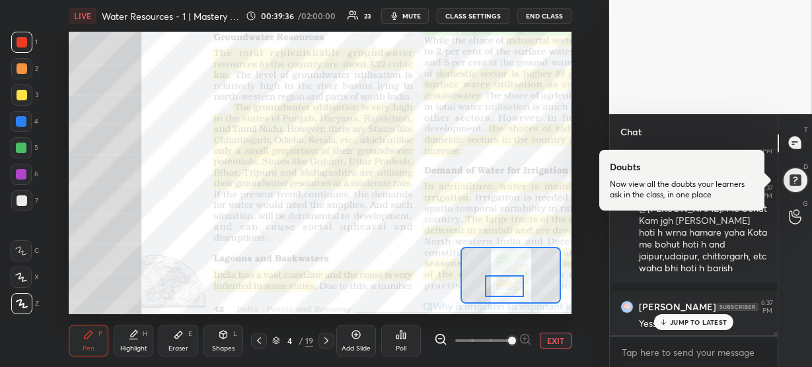
click at [677, 321] on p "JUMP TO LATEST" at bounding box center [698, 323] width 57 height 8
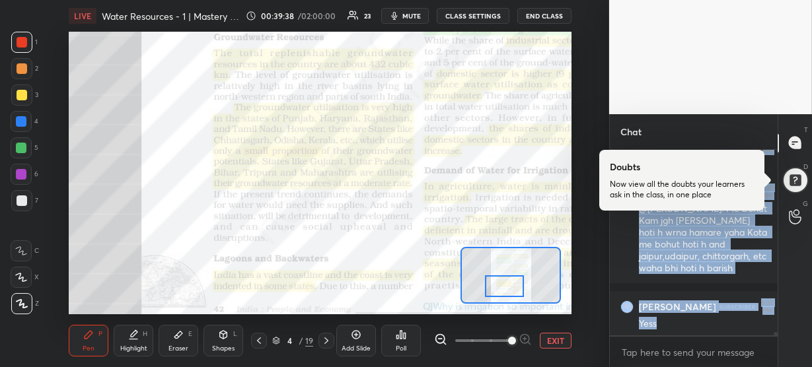
click at [562, 295] on div "1 2 3 4 5 6 7 R O A L C X Z Erase all C X Z LIVE Water Resources - 1 | Mastery …" at bounding box center [406, 183] width 812 height 367
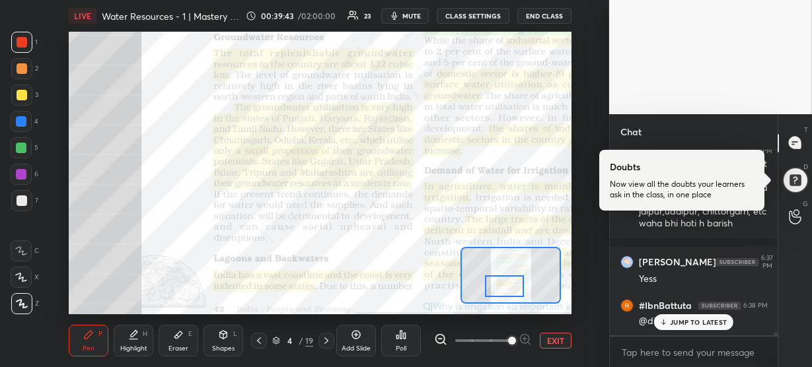
click at [703, 319] on p "JUMP TO LATEST" at bounding box center [698, 323] width 57 height 8
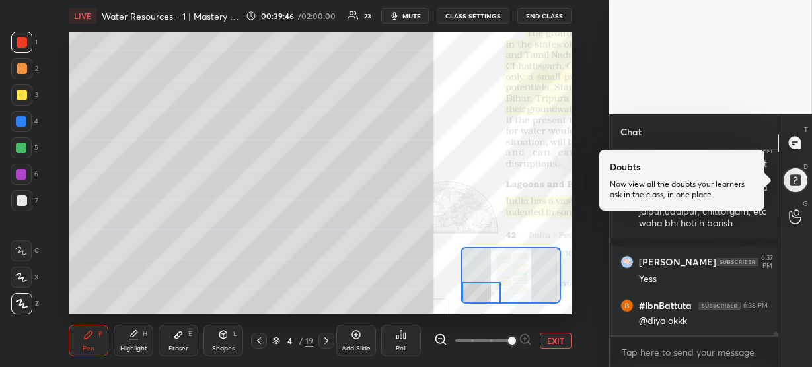
click at [472, 313] on div "Setting up your live class Poll for secs No correct answer Start poll" at bounding box center [320, 173] width 503 height 283
click at [24, 120] on div at bounding box center [21, 121] width 11 height 11
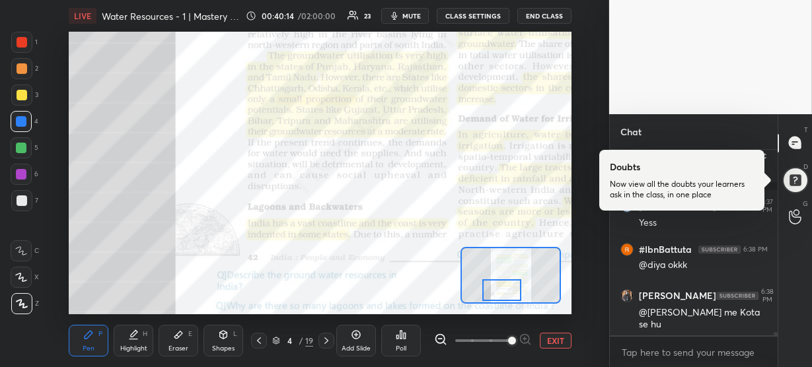
drag, startPoint x: 469, startPoint y: 292, endPoint x: 489, endPoint y: 289, distance: 20.7
click at [489, 289] on div at bounding box center [501, 291] width 39 height 22
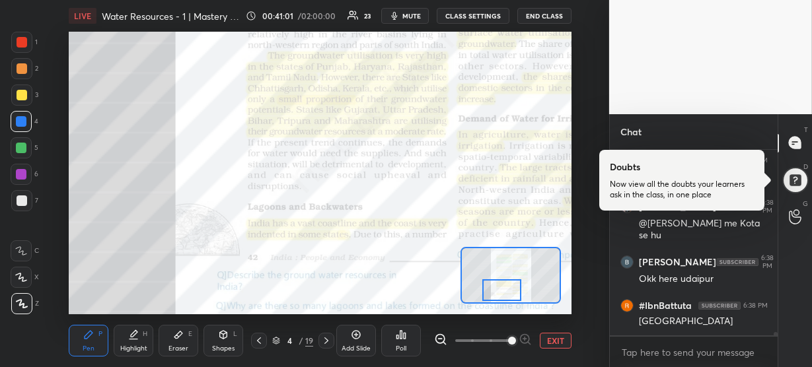
scroll to position [10318, 0]
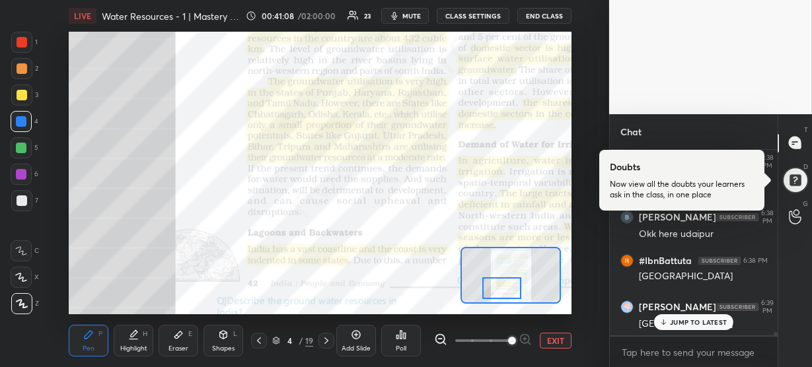
click at [508, 286] on div at bounding box center [501, 289] width 39 height 22
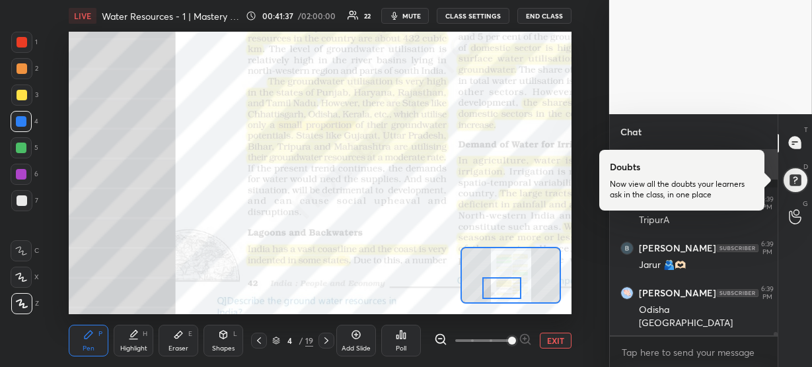
scroll to position [10579, 0]
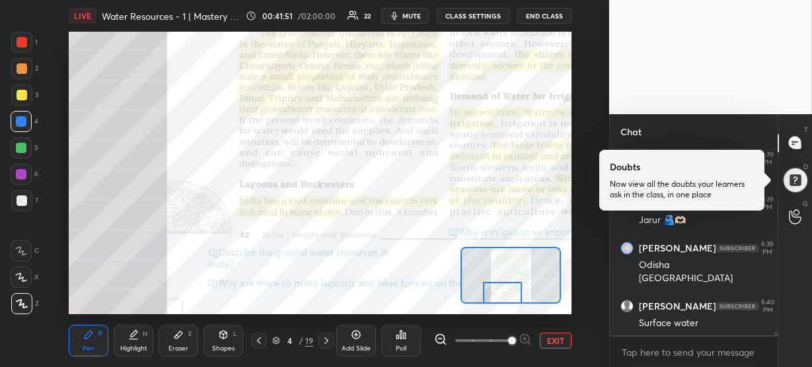
click at [511, 292] on div at bounding box center [502, 293] width 39 height 22
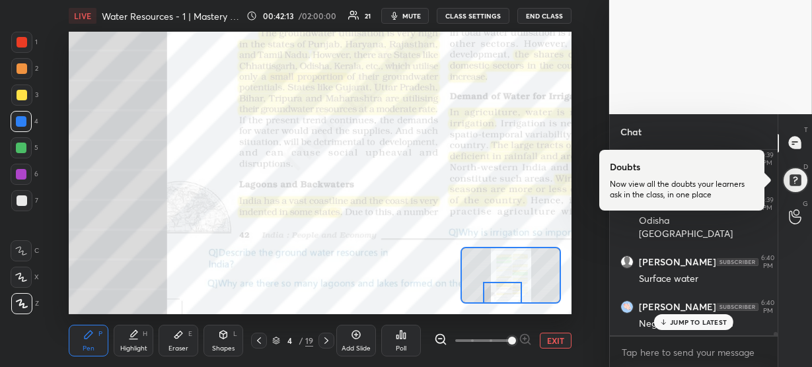
click at [698, 325] on p "JUMP TO LATEST" at bounding box center [698, 323] width 57 height 8
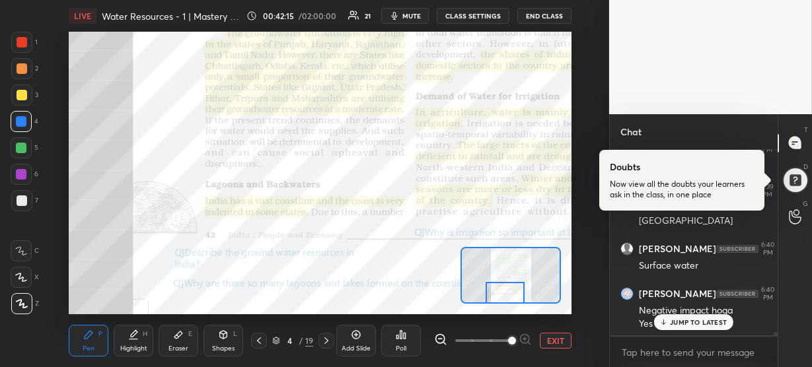
click at [503, 295] on div at bounding box center [505, 293] width 39 height 22
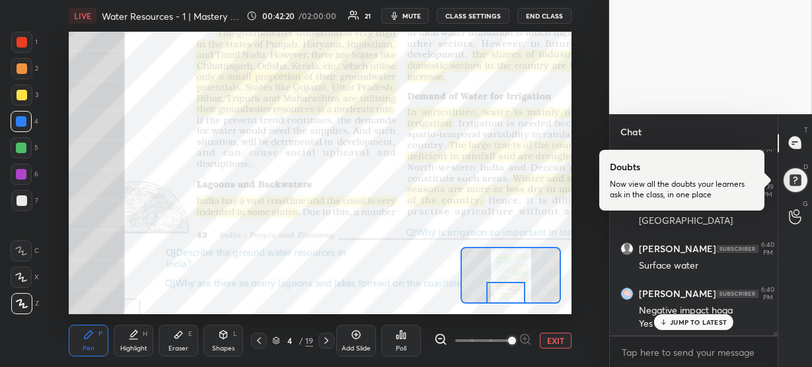
click at [504, 296] on div at bounding box center [505, 293] width 39 height 22
click at [21, 38] on div at bounding box center [22, 42] width 11 height 11
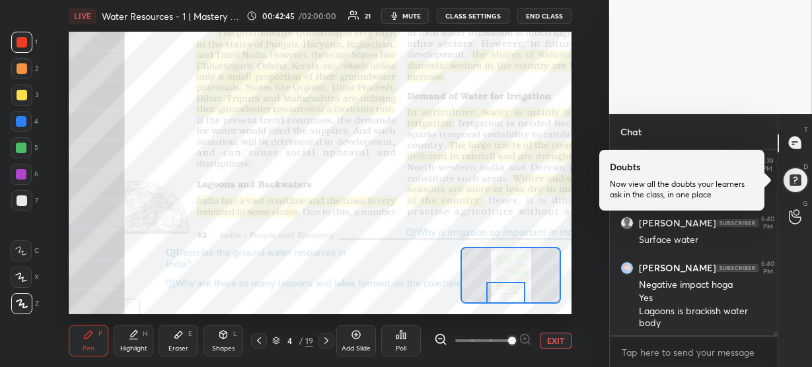
scroll to position [10717, 0]
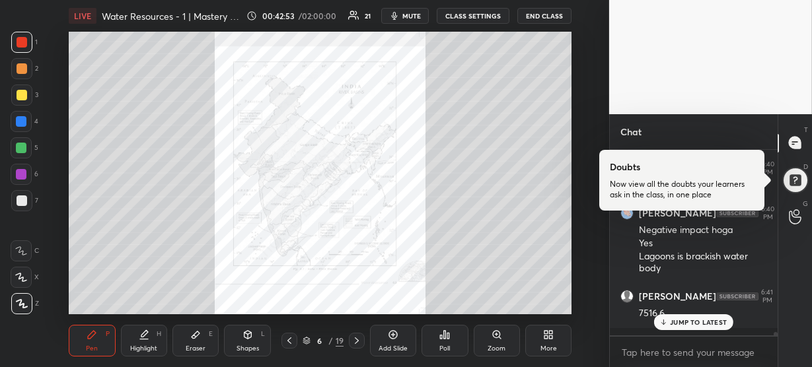
click at [501, 340] on div "Zoom" at bounding box center [497, 341] width 46 height 32
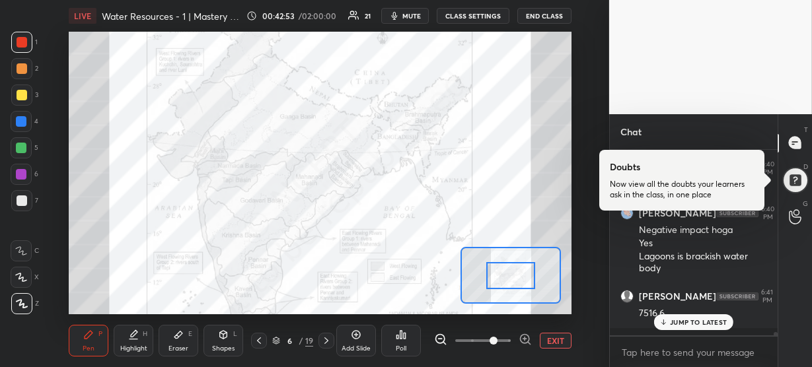
click at [501, 340] on span at bounding box center [483, 341] width 56 height 20
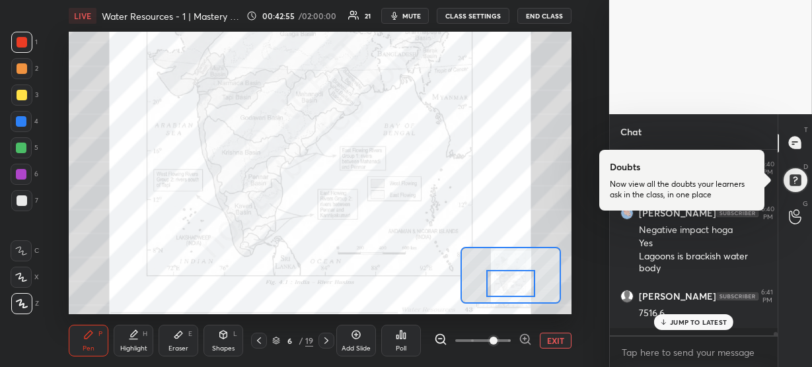
drag, startPoint x: 505, startPoint y: 280, endPoint x: 505, endPoint y: 288, distance: 7.9
click at [505, 288] on div at bounding box center [510, 283] width 49 height 27
click at [137, 339] on icon at bounding box center [133, 335] width 11 height 11
click at [17, 116] on div at bounding box center [21, 121] width 21 height 21
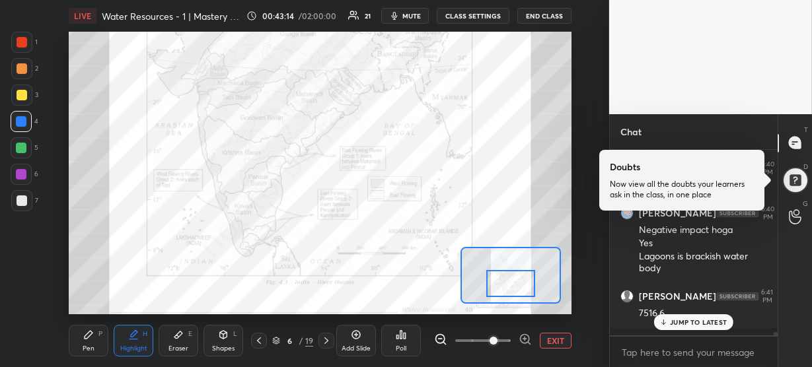
scroll to position [10774, 0]
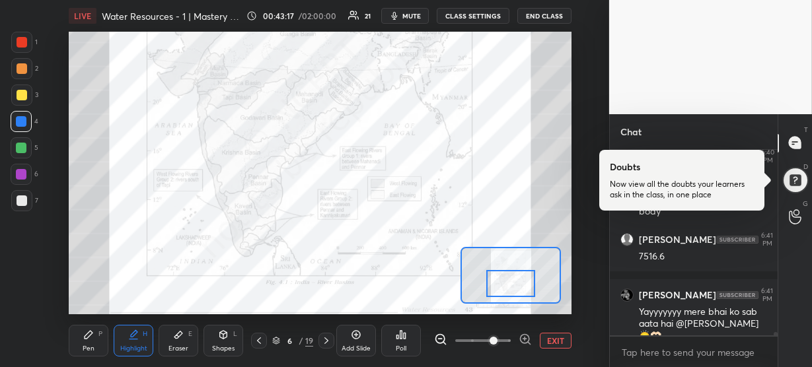
click at [24, 46] on div at bounding box center [22, 42] width 11 height 11
click at [94, 346] on div "Pen" at bounding box center [89, 349] width 12 height 7
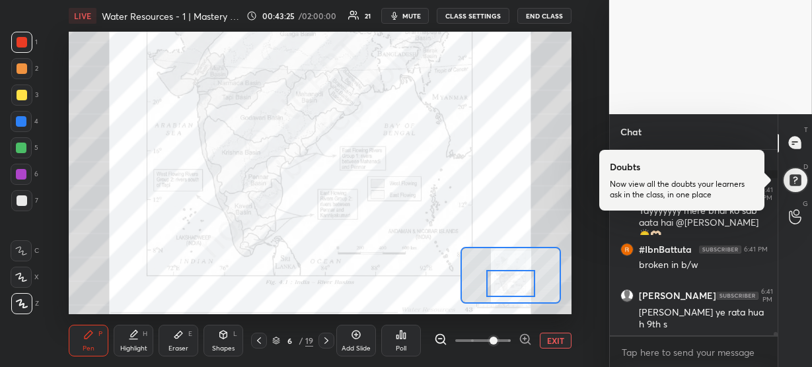
scroll to position [10919, 0]
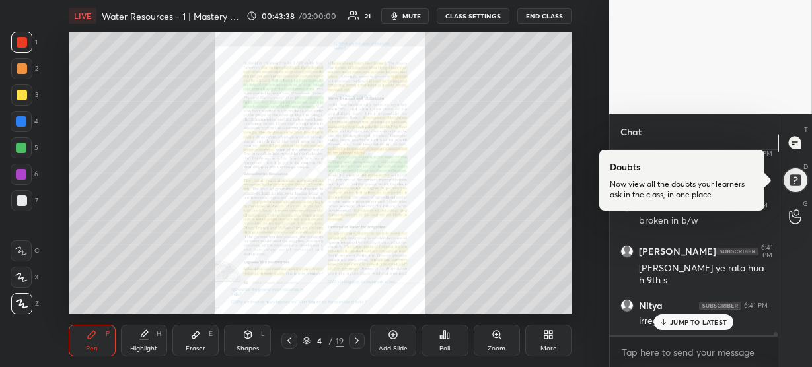
click at [497, 346] on div "Zoom" at bounding box center [497, 349] width 18 height 7
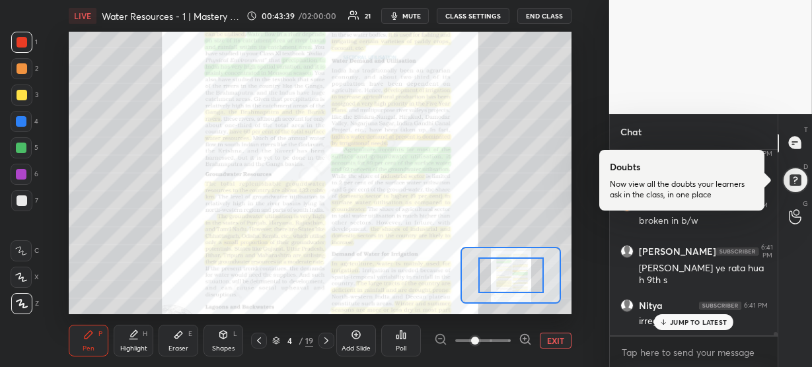
click at [677, 324] on p "JUMP TO LATEST" at bounding box center [698, 323] width 57 height 8
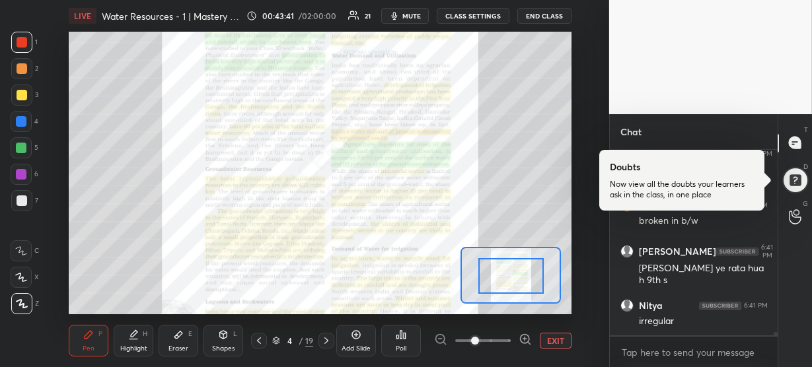
drag, startPoint x: 520, startPoint y: 276, endPoint x: 520, endPoint y: 290, distance: 14.5
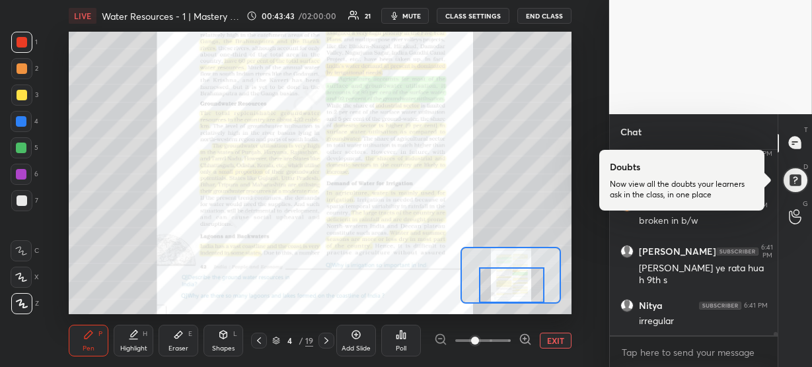
drag, startPoint x: 515, startPoint y: 284, endPoint x: 516, endPoint y: 303, distance: 19.2
click at [516, 303] on div at bounding box center [511, 275] width 100 height 57
click at [528, 339] on icon at bounding box center [525, 339] width 13 height 13
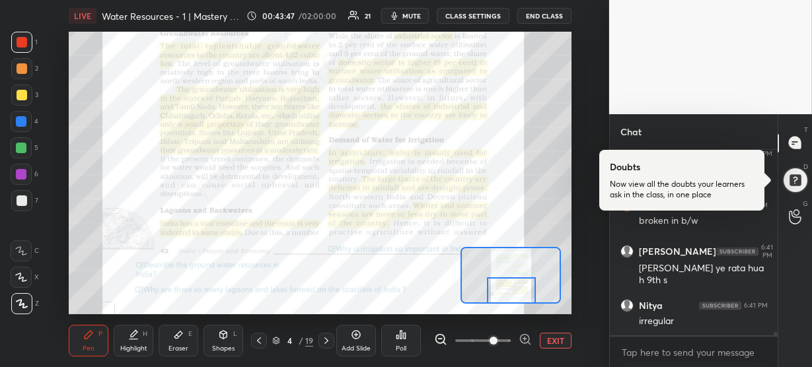
drag, startPoint x: 508, startPoint y: 280, endPoint x: 508, endPoint y: 287, distance: 7.9
click at [508, 287] on div at bounding box center [511, 291] width 49 height 27
click at [526, 341] on icon at bounding box center [525, 339] width 13 height 13
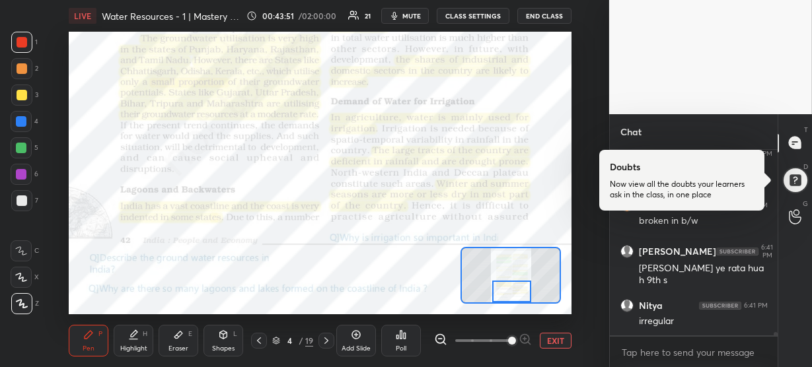
click at [499, 284] on div at bounding box center [511, 292] width 39 height 22
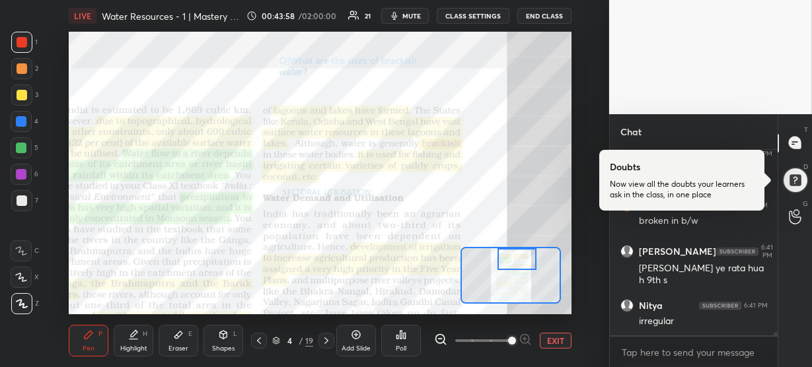
click at [510, 245] on div "Setting up your live class Poll for secs No correct answer Start poll" at bounding box center [320, 173] width 503 height 283
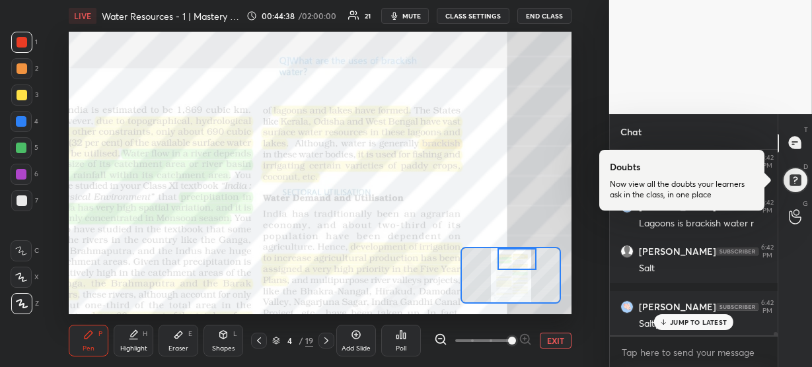
scroll to position [11154, 0]
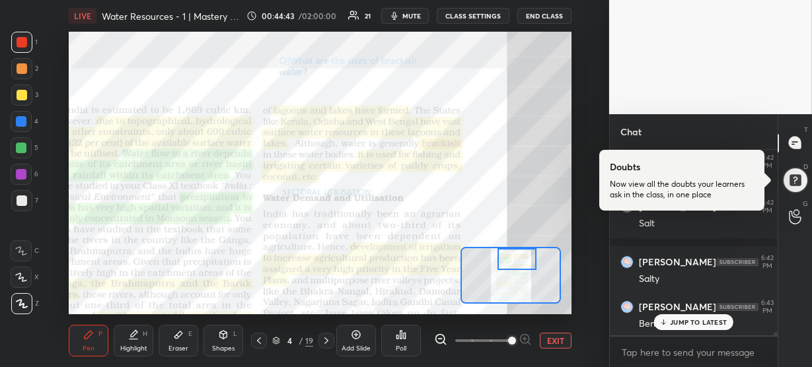
click at [680, 321] on p "JUMP TO LATEST" at bounding box center [698, 323] width 57 height 8
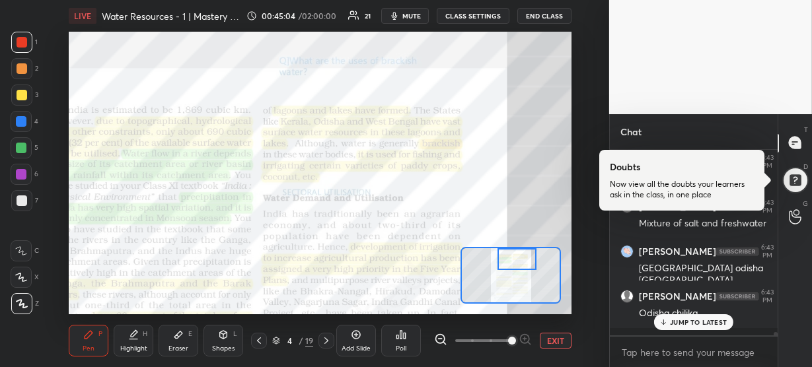
scroll to position [11345, 0]
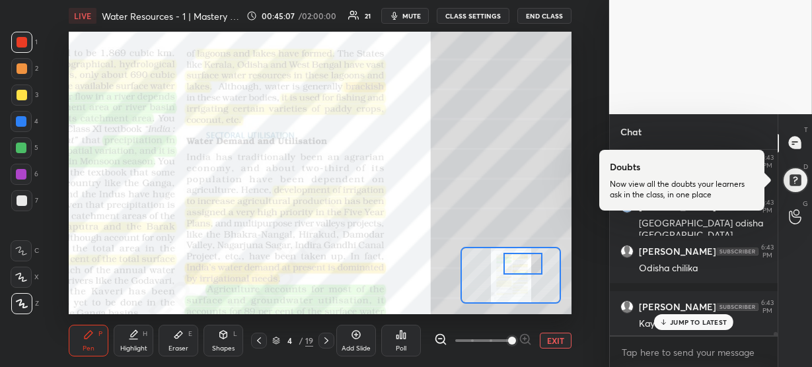
drag, startPoint x: 517, startPoint y: 257, endPoint x: 523, endPoint y: 262, distance: 7.5
click at [523, 262] on div at bounding box center [523, 264] width 39 height 22
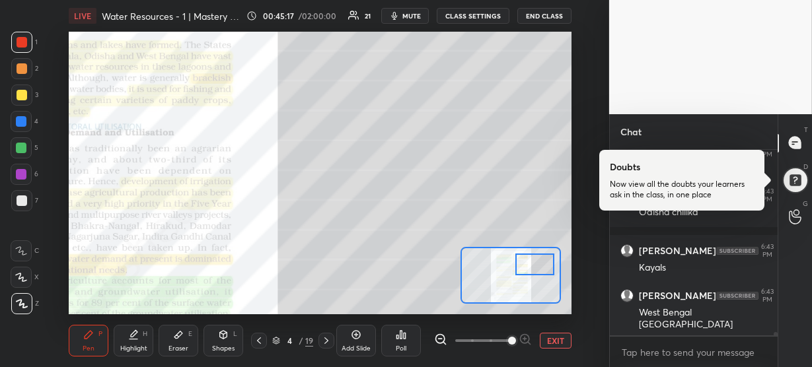
drag, startPoint x: 520, startPoint y: 262, endPoint x: 532, endPoint y: 262, distance: 11.9
click at [532, 262] on div at bounding box center [534, 265] width 39 height 22
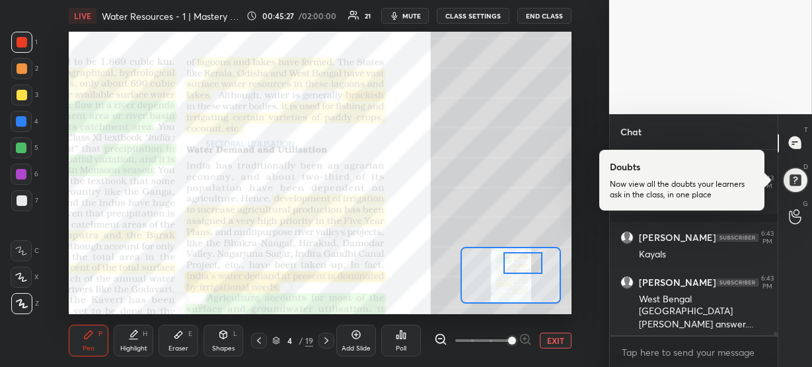
drag, startPoint x: 523, startPoint y: 264, endPoint x: 511, endPoint y: 262, distance: 12.0
click at [511, 262] on div at bounding box center [523, 263] width 39 height 22
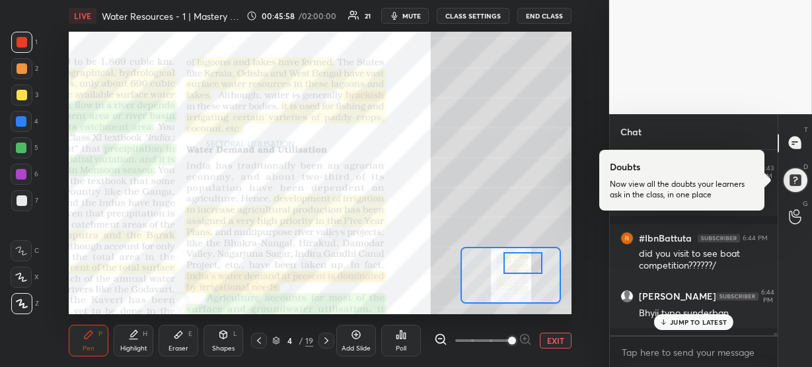
scroll to position [11694, 0]
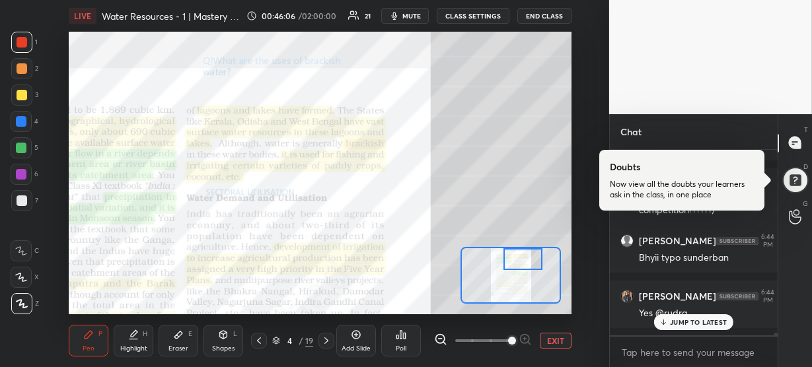
click at [524, 261] on div at bounding box center [523, 259] width 39 height 22
click at [276, 336] on div "4 / 19" at bounding box center [292, 341] width 41 height 12
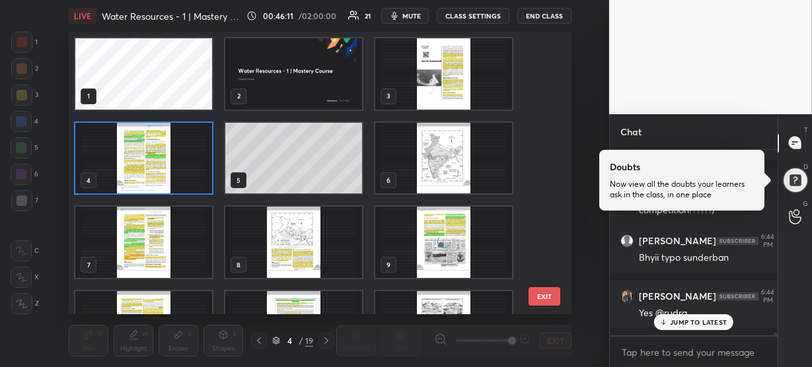
scroll to position [307, 0]
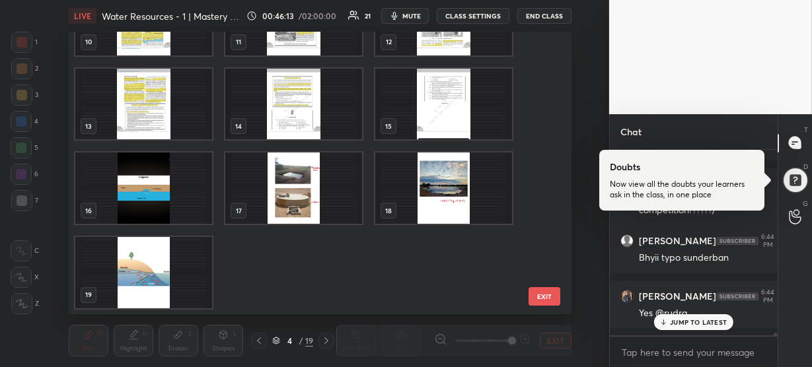
click at [197, 198] on img "grid" at bounding box center [143, 188] width 137 height 71
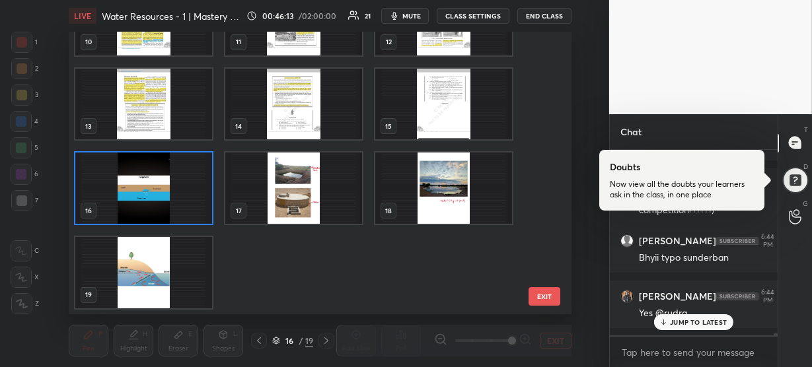
click at [197, 198] on img "grid" at bounding box center [143, 188] width 137 height 71
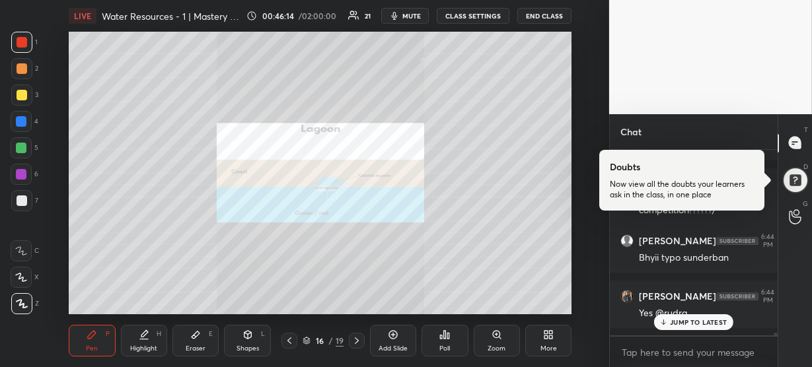
click at [197, 198] on img "grid" at bounding box center [143, 188] width 137 height 71
click at [494, 336] on icon at bounding box center [496, 334] width 7 height 7
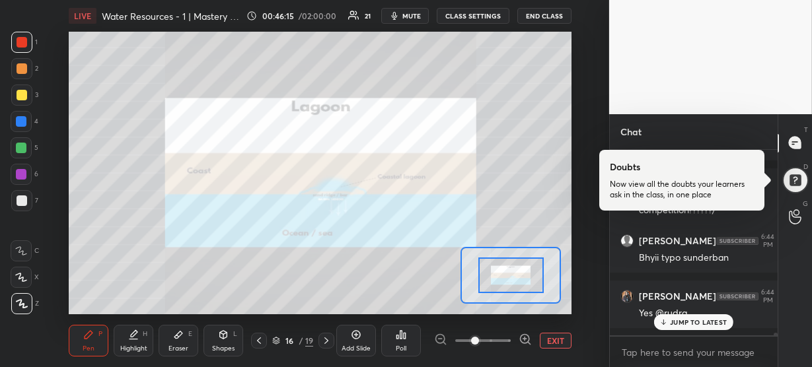
click at [494, 336] on span at bounding box center [483, 341] width 56 height 20
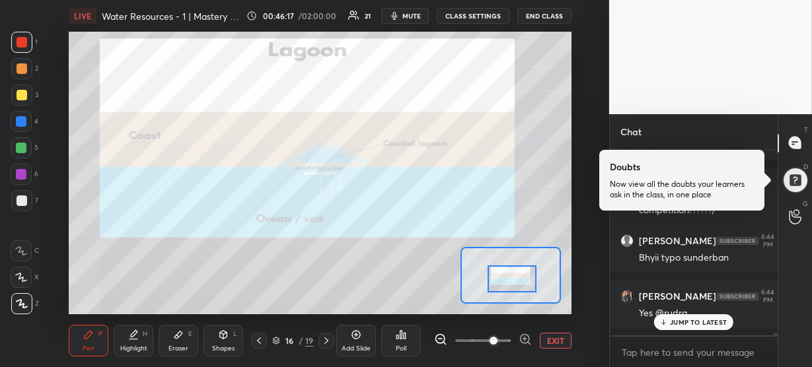
click at [513, 278] on div at bounding box center [512, 279] width 49 height 27
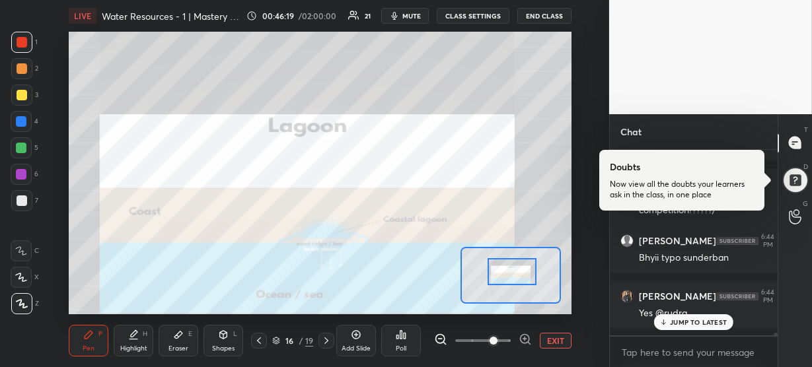
drag, startPoint x: 513, startPoint y: 278, endPoint x: 513, endPoint y: 271, distance: 7.3
click at [513, 271] on div at bounding box center [512, 271] width 49 height 27
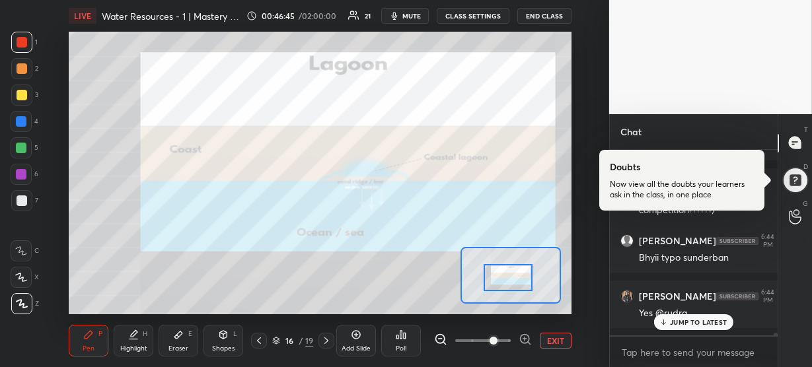
drag, startPoint x: 509, startPoint y: 270, endPoint x: 506, endPoint y: 276, distance: 6.8
click at [506, 276] on div at bounding box center [508, 277] width 49 height 27
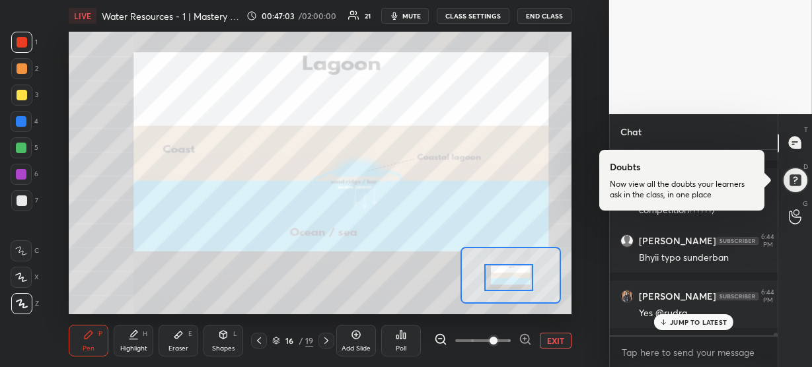
click at [22, 122] on div at bounding box center [21, 121] width 11 height 11
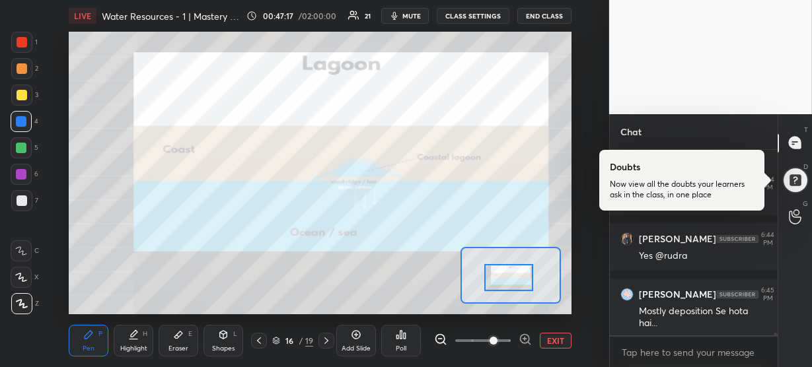
click at [18, 42] on div at bounding box center [22, 42] width 11 height 11
click at [132, 341] on div "Highlight H" at bounding box center [134, 341] width 40 height 32
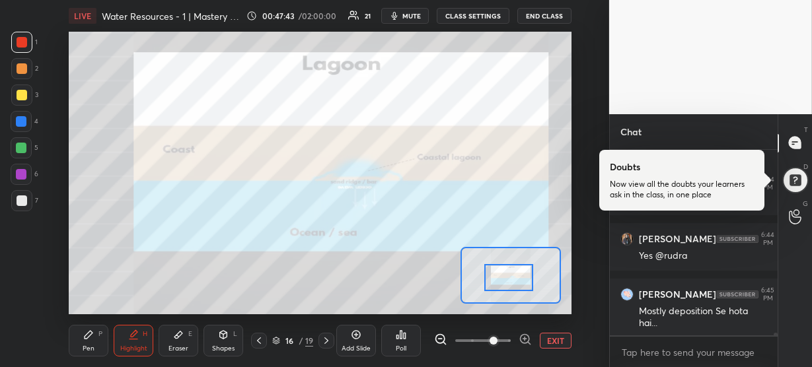
click at [87, 336] on icon at bounding box center [89, 335] width 8 height 8
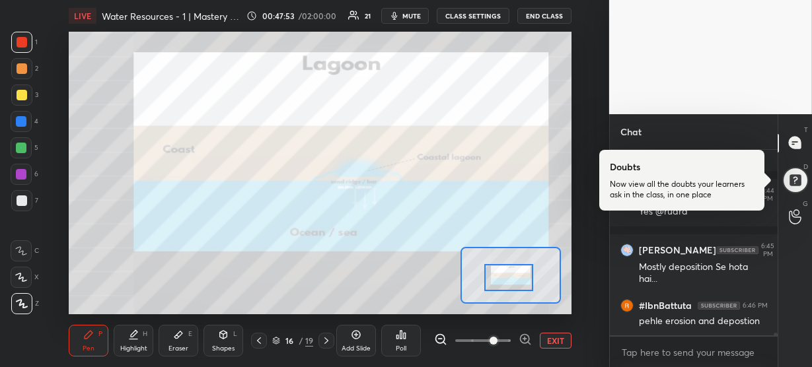
scroll to position [11865, 0]
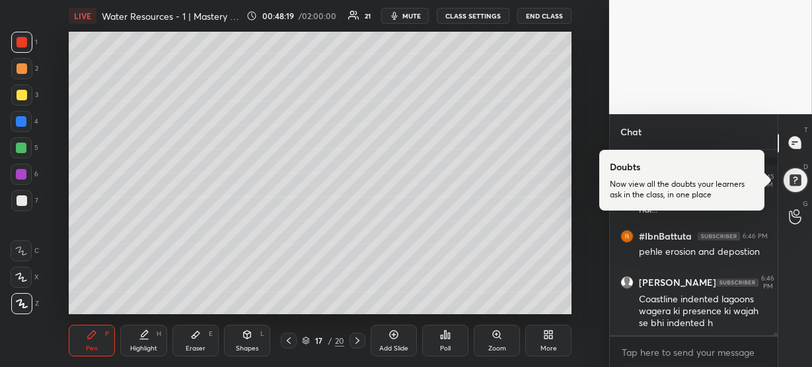
click at [21, 119] on div at bounding box center [21, 121] width 11 height 11
click at [22, 149] on div at bounding box center [21, 148] width 11 height 11
click at [21, 72] on div at bounding box center [22, 68] width 11 height 11
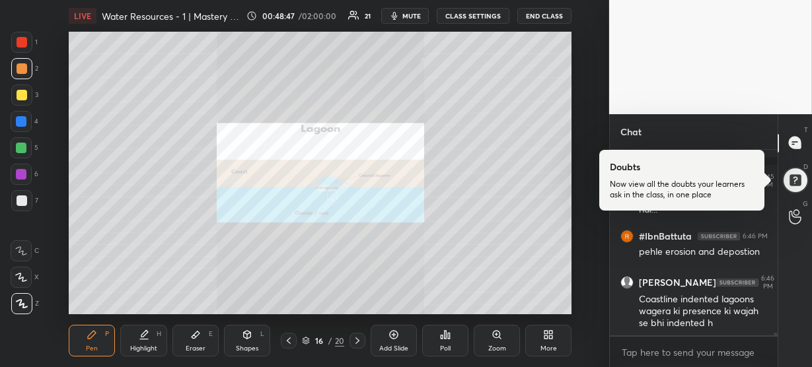
click at [504, 339] on div "Zoom" at bounding box center [497, 341] width 46 height 32
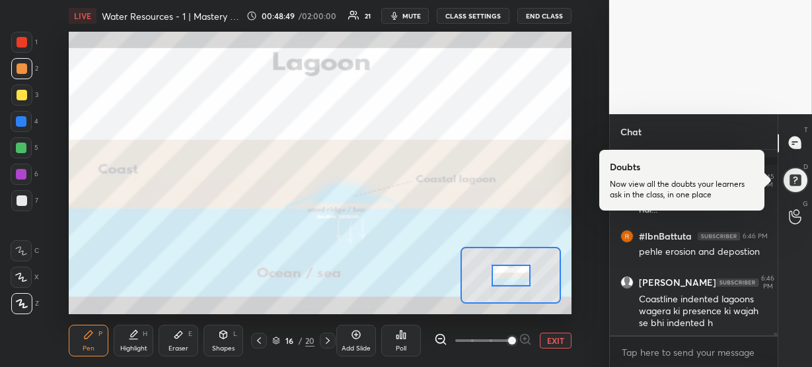
scroll to position [11910, 0]
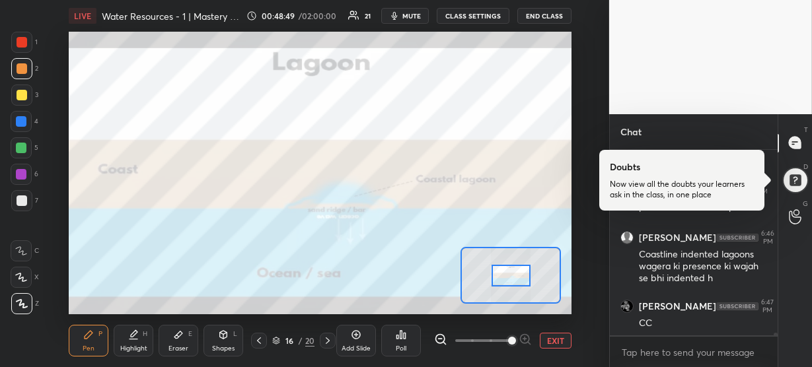
click at [528, 338] on div at bounding box center [483, 341] width 98 height 16
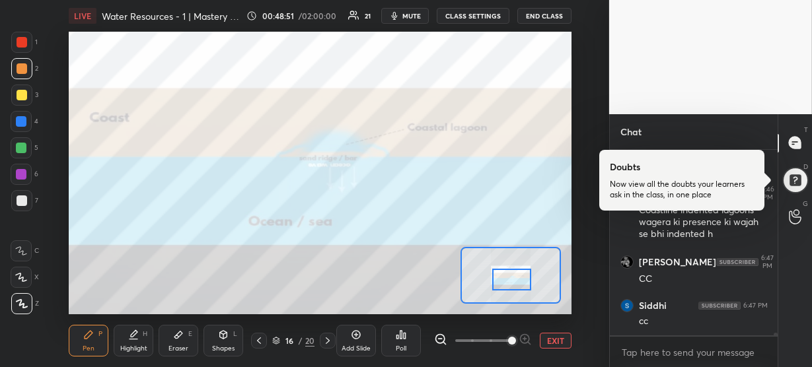
click at [508, 284] on div at bounding box center [511, 280] width 39 height 22
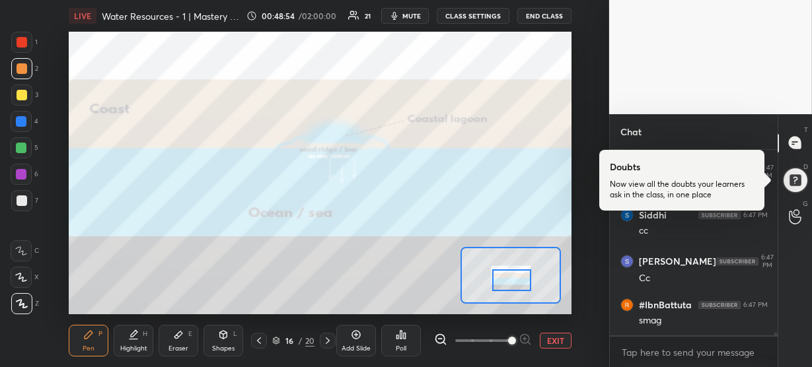
scroll to position [12090, 0]
click at [17, 122] on div at bounding box center [21, 121] width 11 height 11
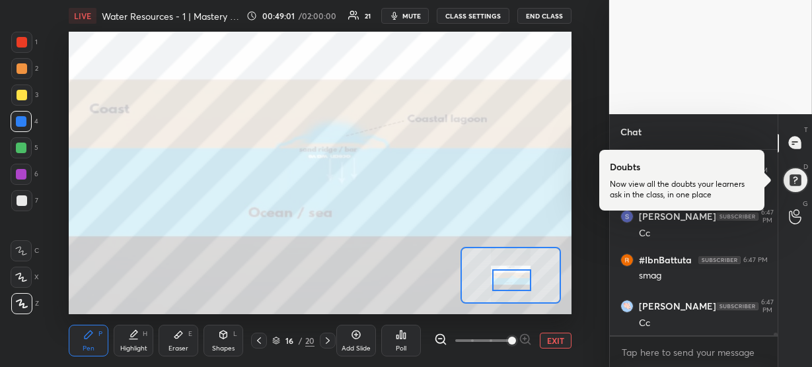
scroll to position [12156, 0]
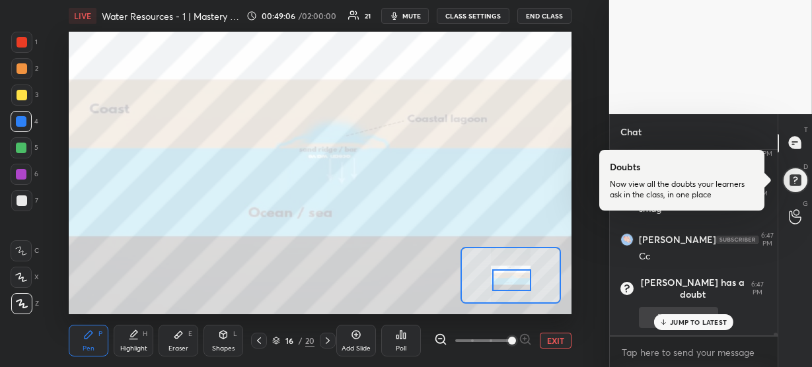
click at [679, 312] on button "View doubt" at bounding box center [678, 317] width 79 height 21
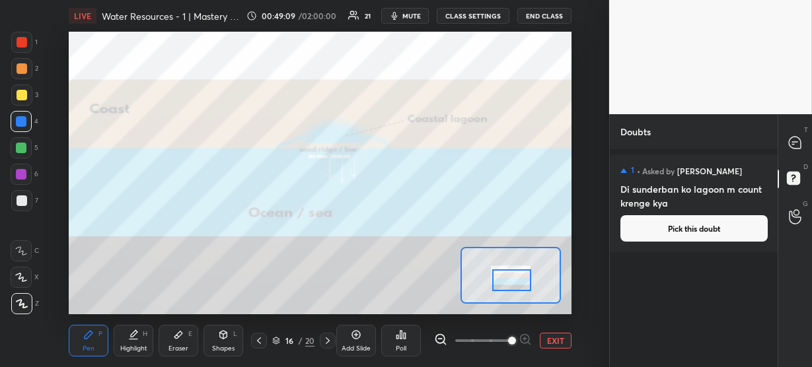
click at [790, 129] on div "T Messages (T)" at bounding box center [796, 143] width 34 height 37
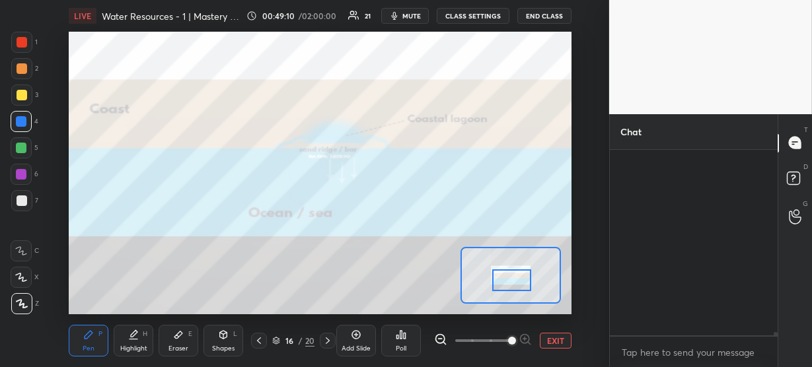
scroll to position [182, 164]
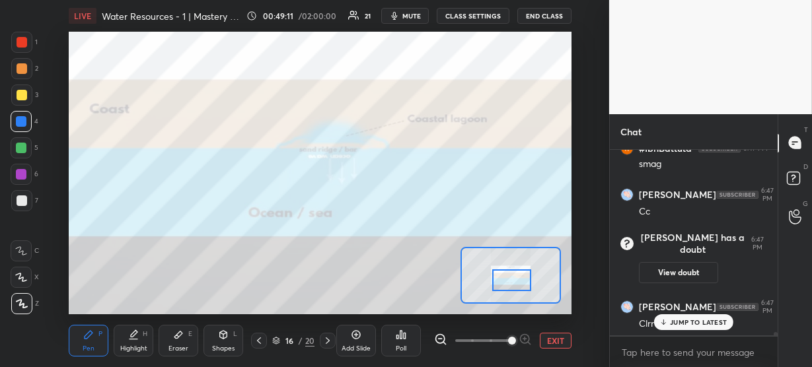
click at [703, 323] on p "JUMP TO LATEST" at bounding box center [698, 323] width 57 height 8
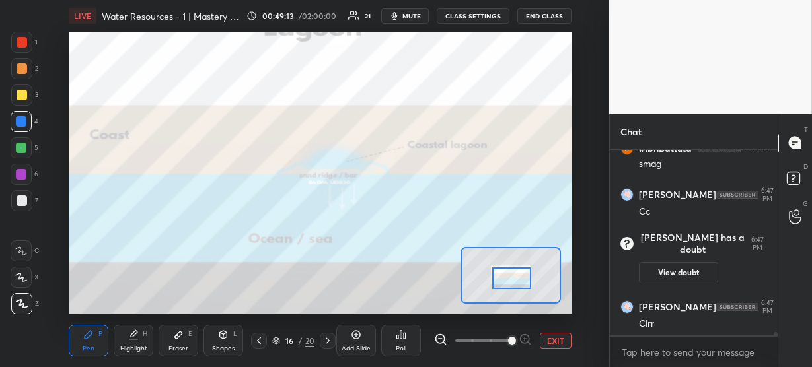
click at [511, 272] on div at bounding box center [511, 279] width 39 height 22
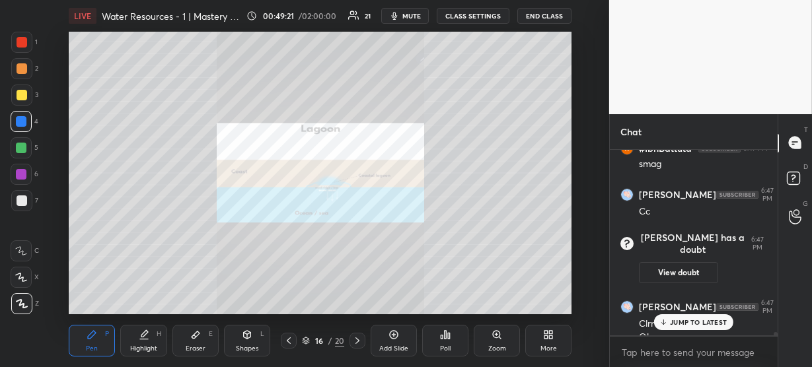
scroll to position [9431, 0]
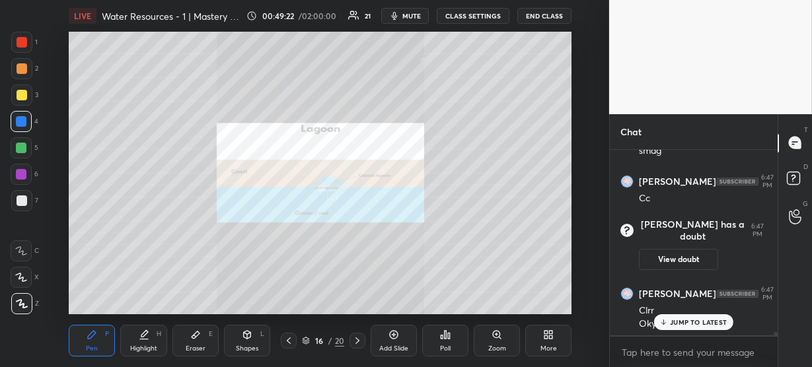
click at [305, 342] on icon at bounding box center [306, 341] width 8 height 8
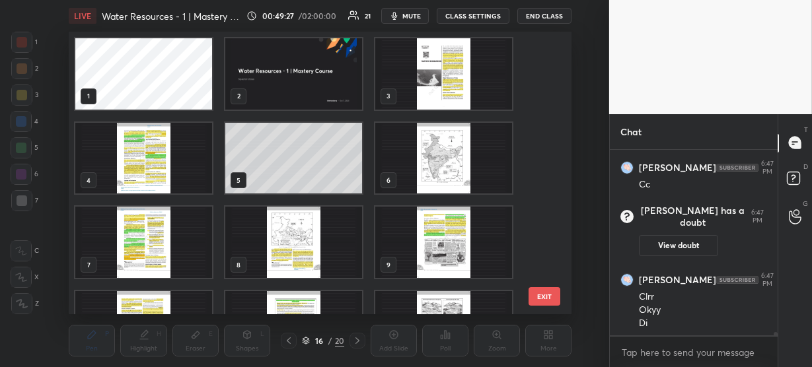
scroll to position [9253, 0]
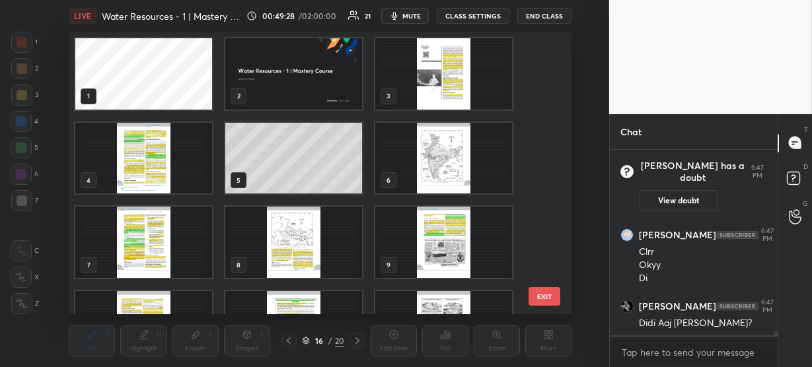
click at [181, 155] on img "grid" at bounding box center [143, 158] width 137 height 71
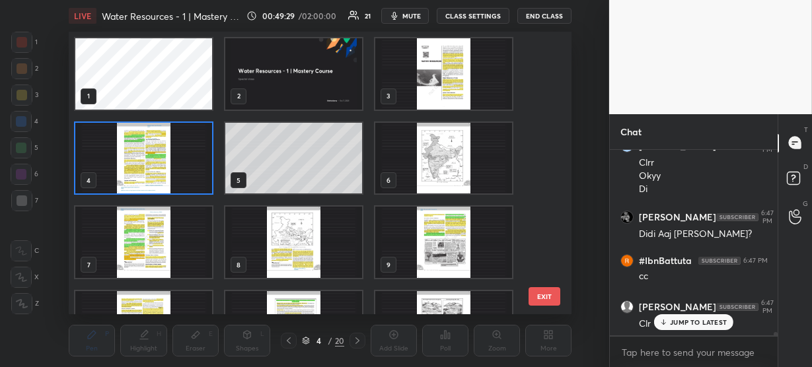
click at [181, 155] on img "grid" at bounding box center [143, 158] width 137 height 71
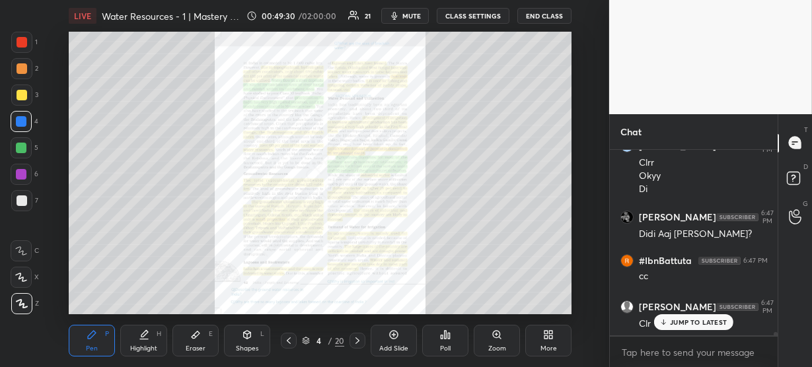
click at [492, 341] on div "Zoom" at bounding box center [497, 341] width 46 height 32
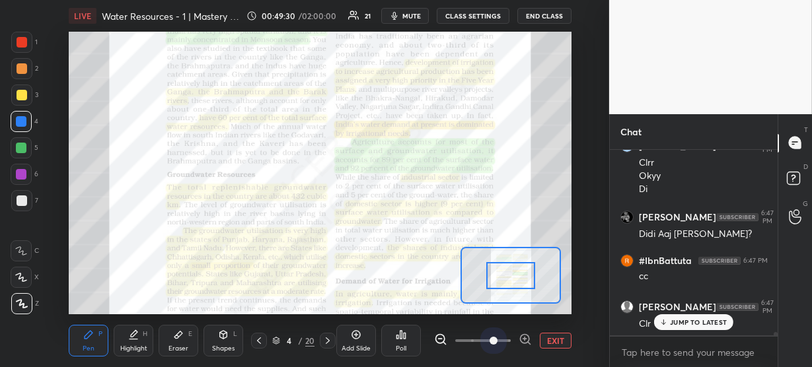
click at [492, 341] on span at bounding box center [483, 341] width 56 height 20
click at [526, 340] on icon at bounding box center [525, 339] width 13 height 13
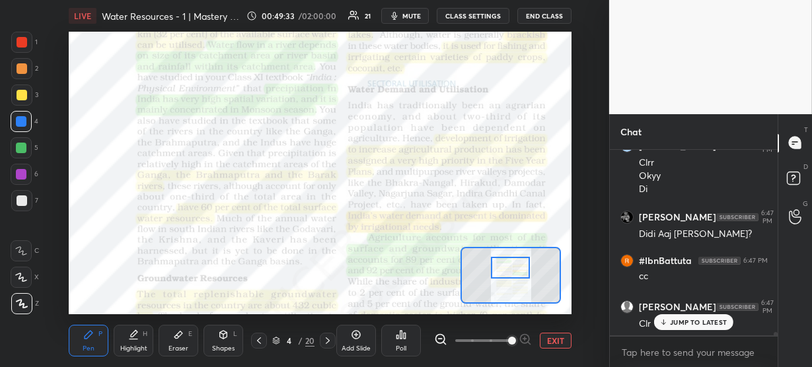
scroll to position [9398, 0]
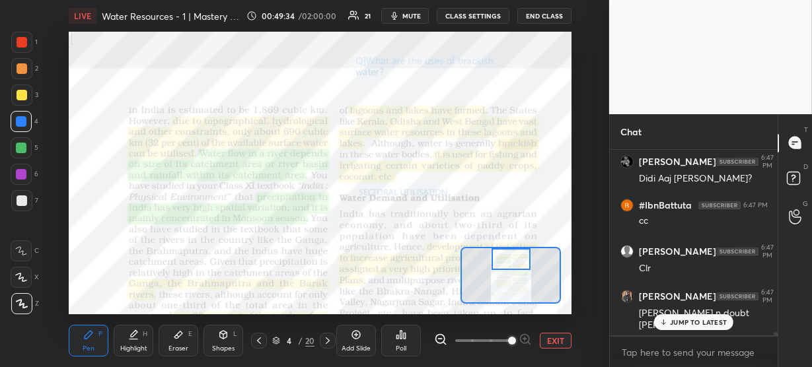
drag, startPoint x: 510, startPoint y: 274, endPoint x: 510, endPoint y: 256, distance: 17.8
click at [510, 256] on div at bounding box center [511, 259] width 39 height 22
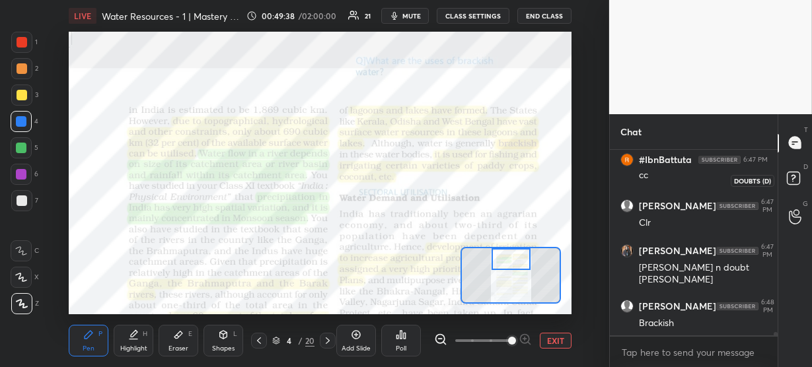
click at [793, 180] on rect at bounding box center [793, 178] width 13 height 13
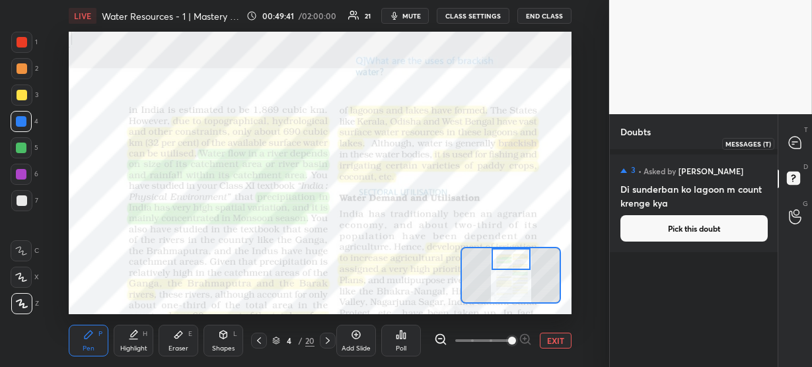
click at [798, 141] on icon at bounding box center [795, 143] width 12 height 12
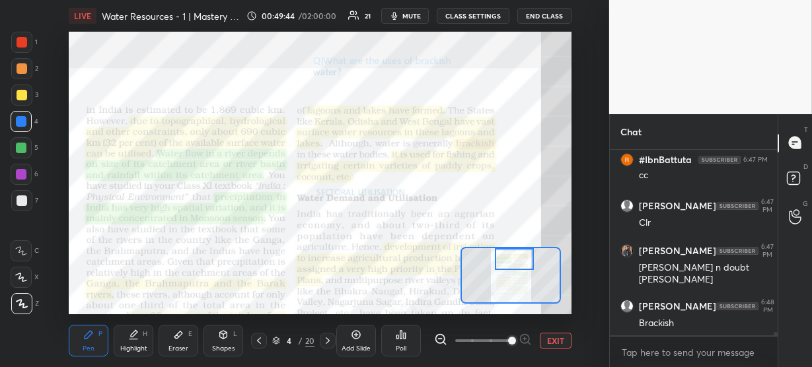
scroll to position [9406, 0]
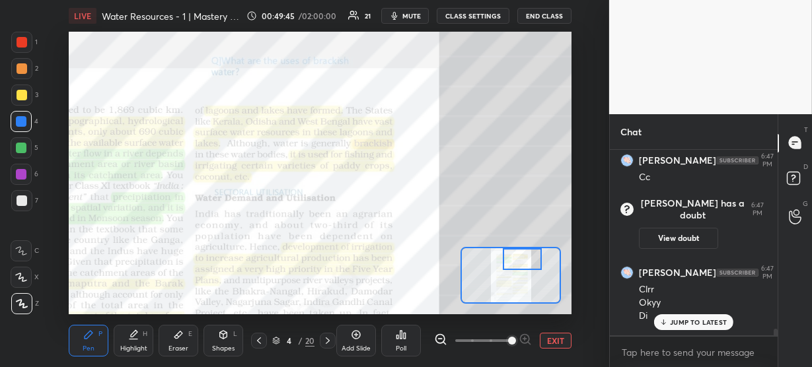
drag, startPoint x: 501, startPoint y: 260, endPoint x: 512, endPoint y: 260, distance: 11.2
click at [512, 260] on div at bounding box center [522, 259] width 39 height 22
click at [701, 319] on p "JUMP TO LATEST" at bounding box center [698, 323] width 57 height 8
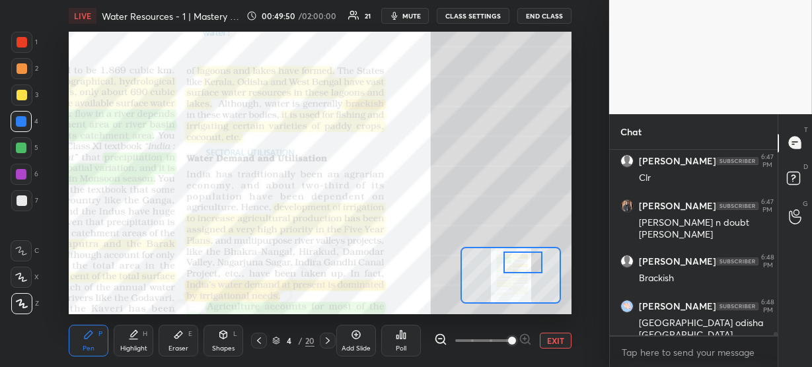
click at [530, 265] on div at bounding box center [523, 263] width 39 height 22
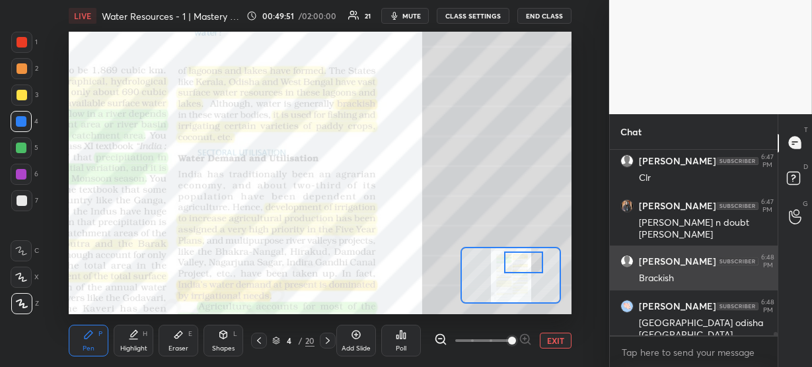
scroll to position [9734, 0]
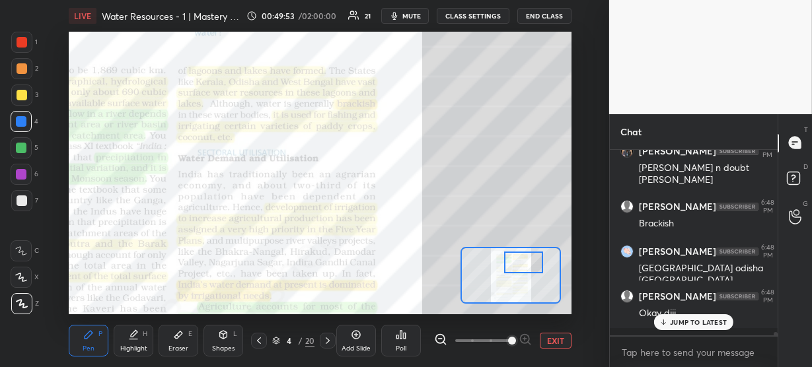
click at [677, 319] on p "JUMP TO LATEST" at bounding box center [698, 323] width 57 height 8
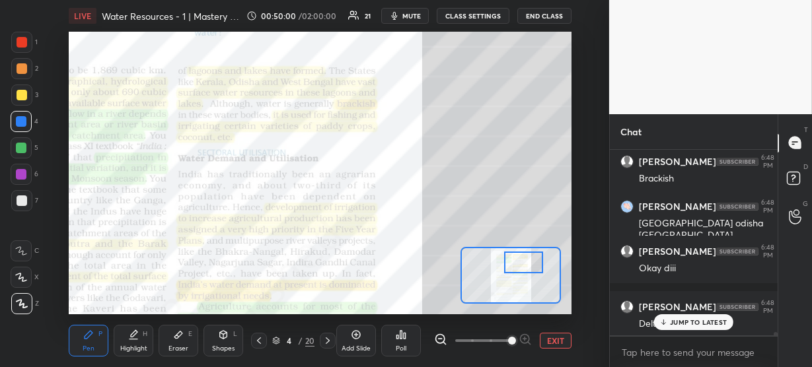
scroll to position [9824, 0]
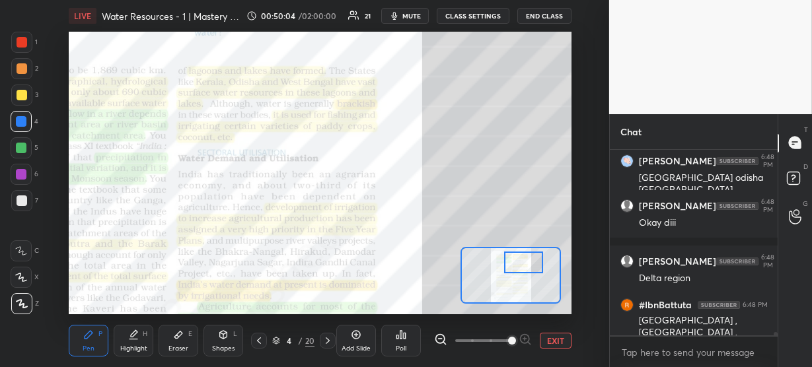
click at [519, 262] on div at bounding box center [523, 263] width 39 height 22
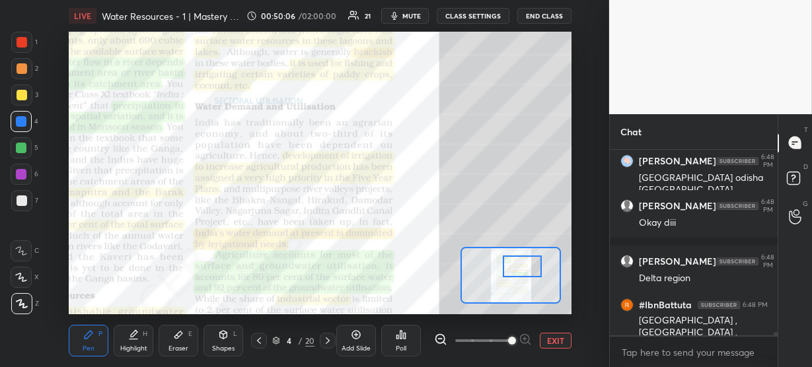
scroll to position [9880, 0]
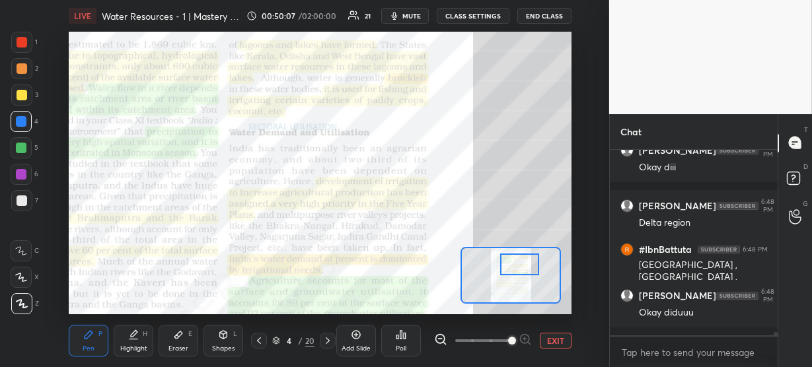
click at [516, 262] on div at bounding box center [519, 265] width 39 height 22
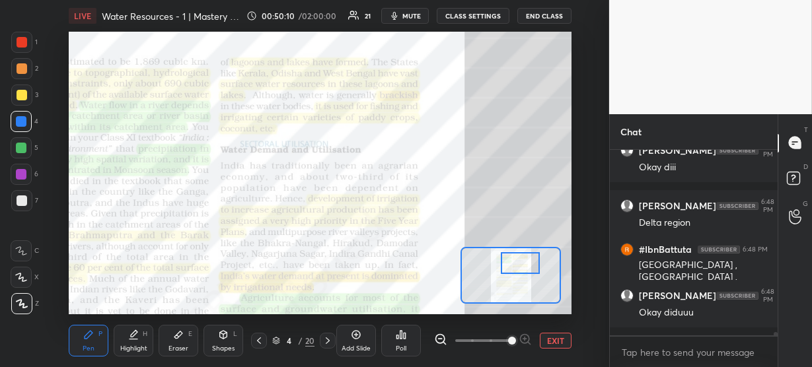
scroll to position [9936, 0]
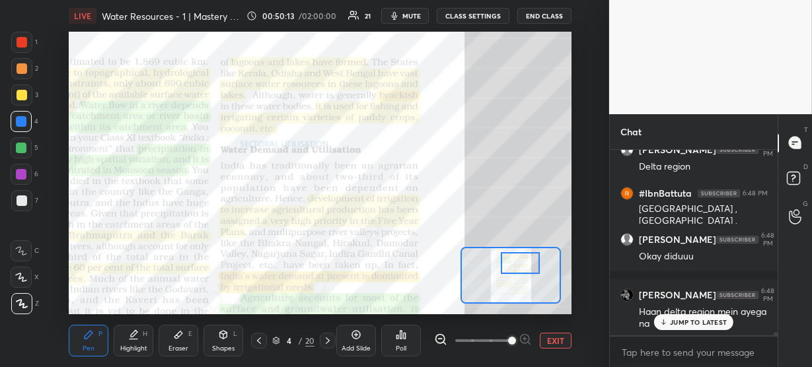
click at [681, 319] on p "JUMP TO LATEST" at bounding box center [698, 323] width 57 height 8
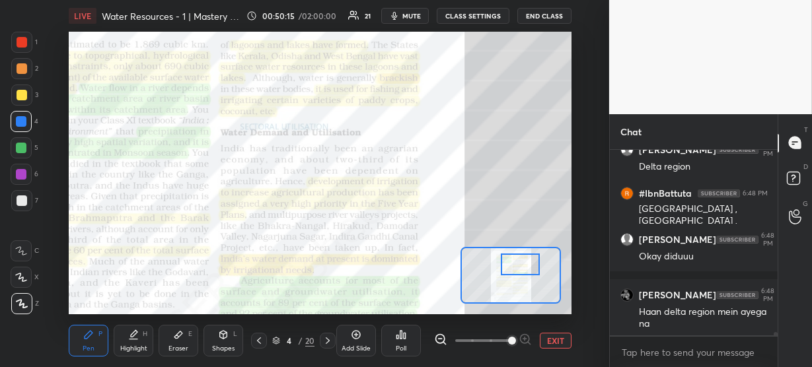
click at [529, 264] on div at bounding box center [520, 265] width 39 height 22
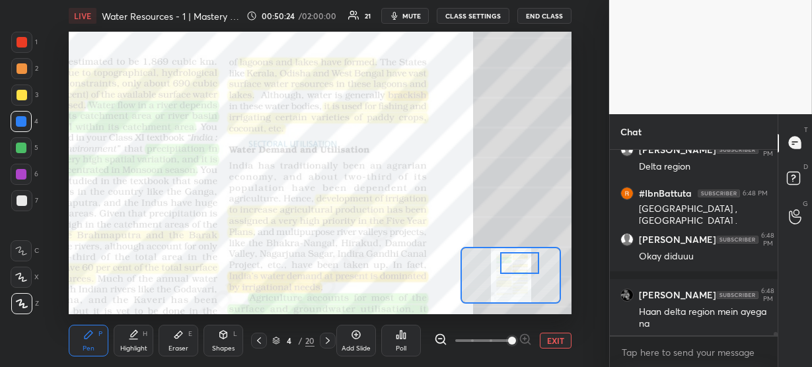
click at [515, 256] on div at bounding box center [519, 263] width 39 height 22
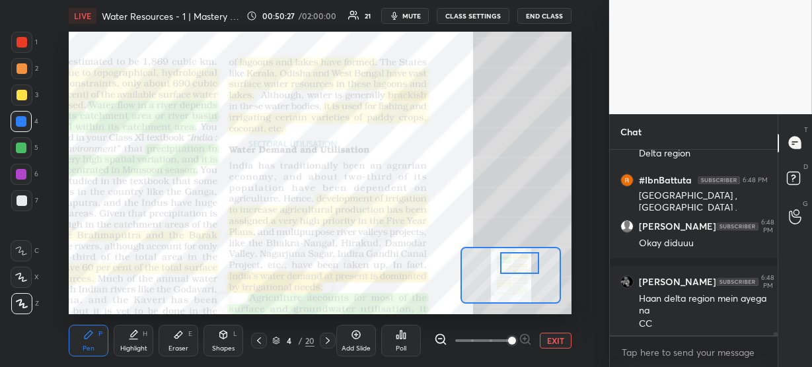
scroll to position [9995, 0]
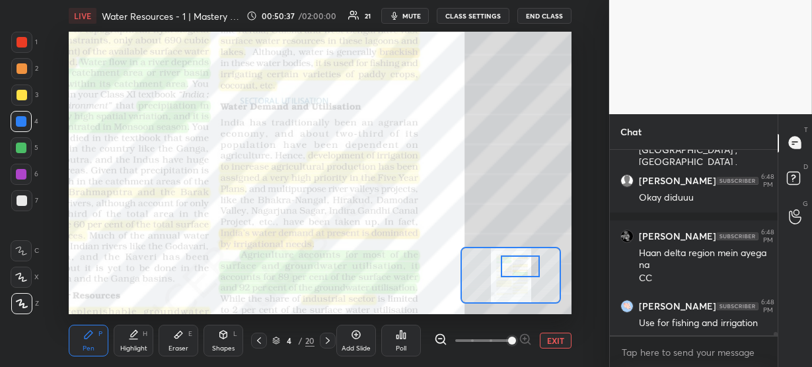
click at [516, 260] on div at bounding box center [520, 267] width 39 height 22
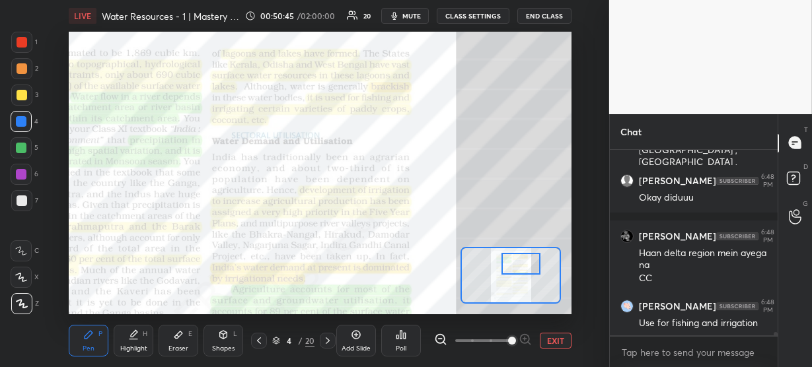
click at [508, 253] on div at bounding box center [521, 264] width 39 height 22
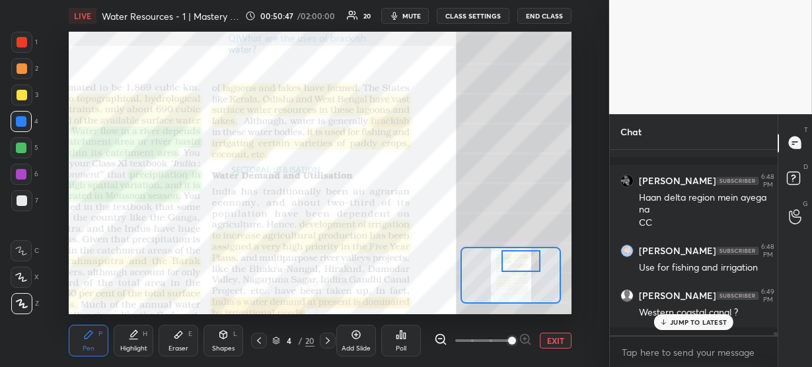
scroll to position [10094, 0]
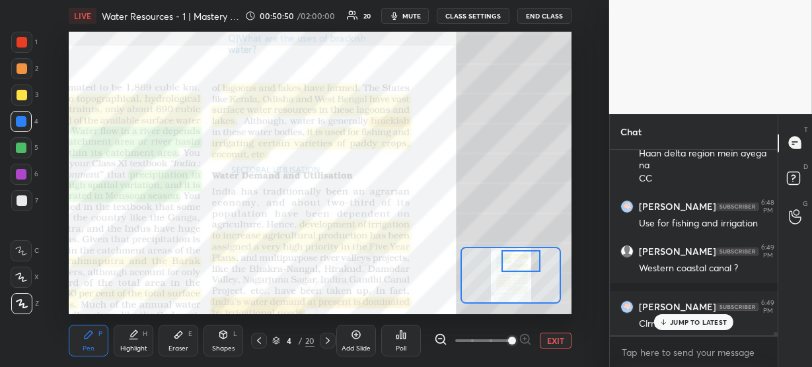
click at [698, 319] on p "JUMP TO LATEST" at bounding box center [698, 323] width 57 height 8
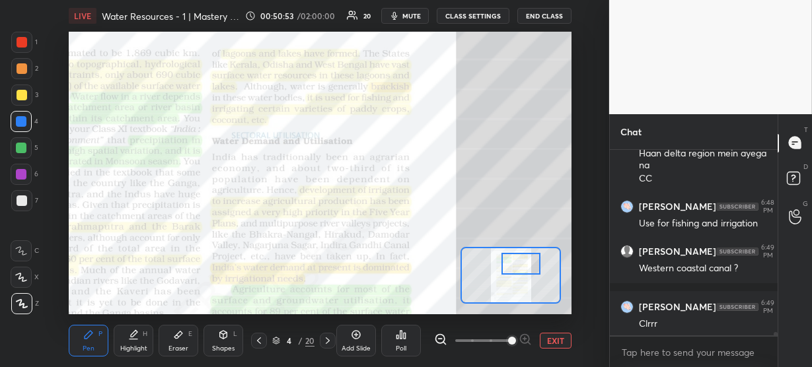
click at [521, 261] on div at bounding box center [521, 264] width 39 height 22
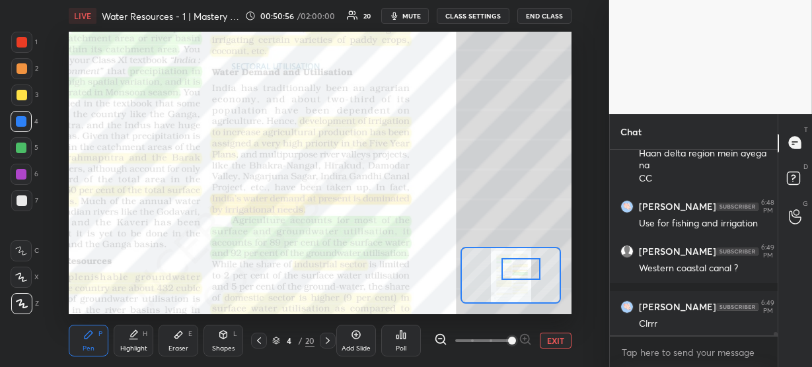
click at [516, 263] on div at bounding box center [521, 269] width 39 height 22
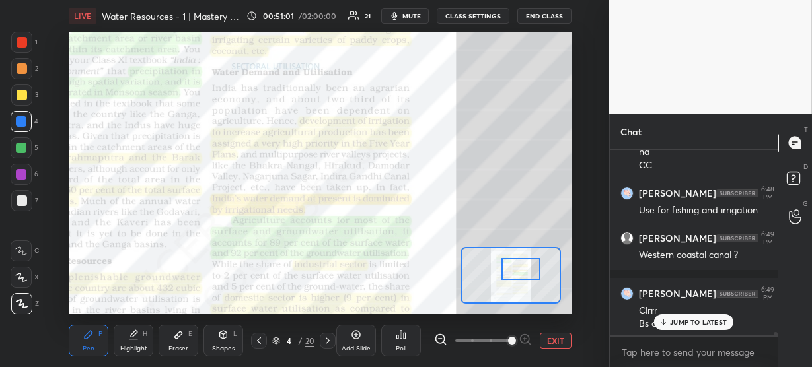
click at [687, 319] on p "JUMP TO LATEST" at bounding box center [698, 323] width 57 height 8
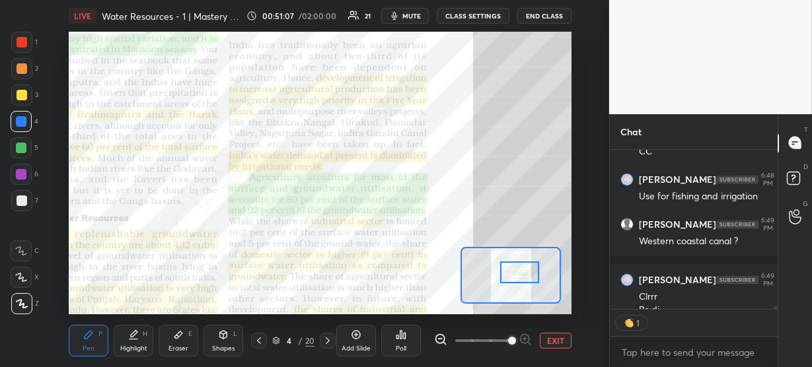
scroll to position [4, 5]
click at [522, 268] on div at bounding box center [519, 273] width 39 height 22
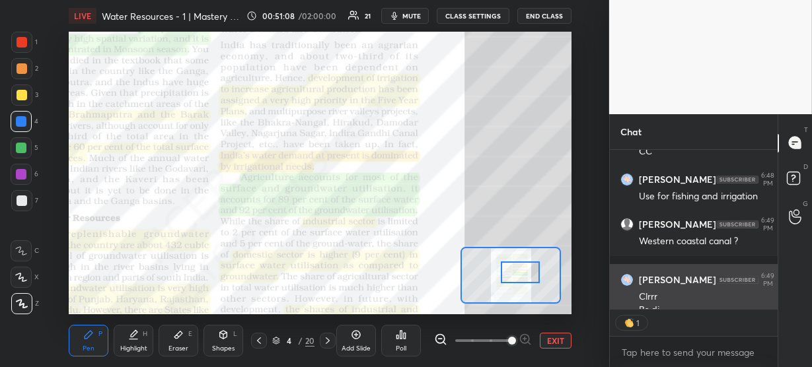
scroll to position [10147, 0]
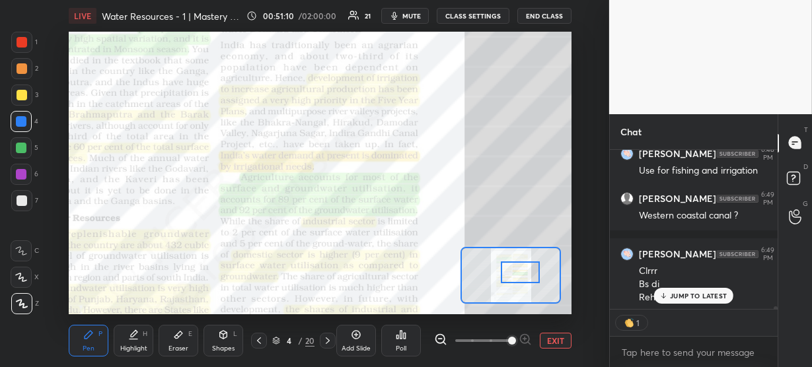
click at [704, 293] on p "JUMP TO LATEST" at bounding box center [698, 296] width 57 height 8
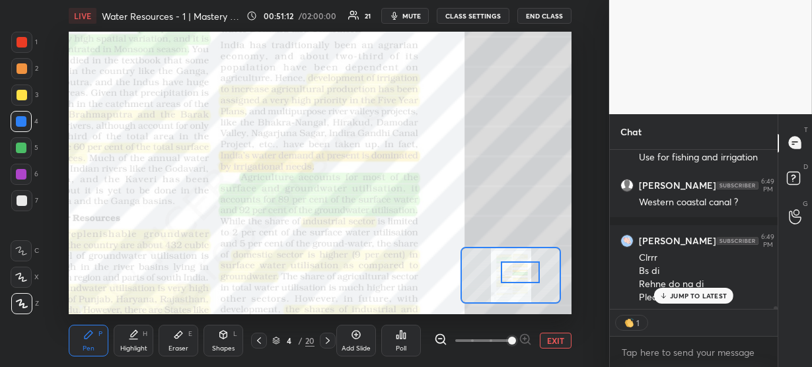
click at [695, 292] on p "JUMP TO LATEST" at bounding box center [698, 296] width 57 height 8
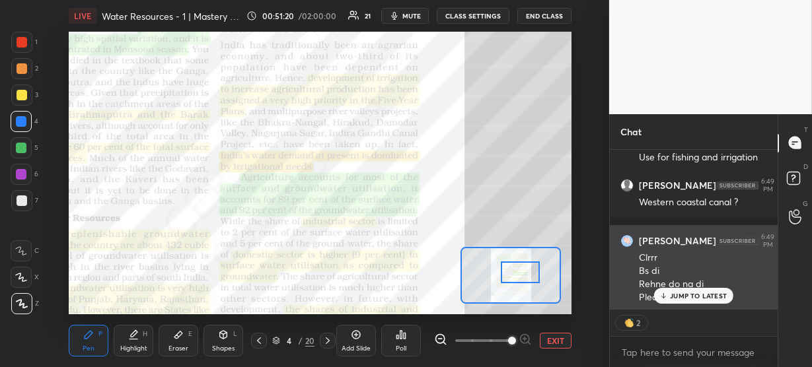
scroll to position [10116, 0]
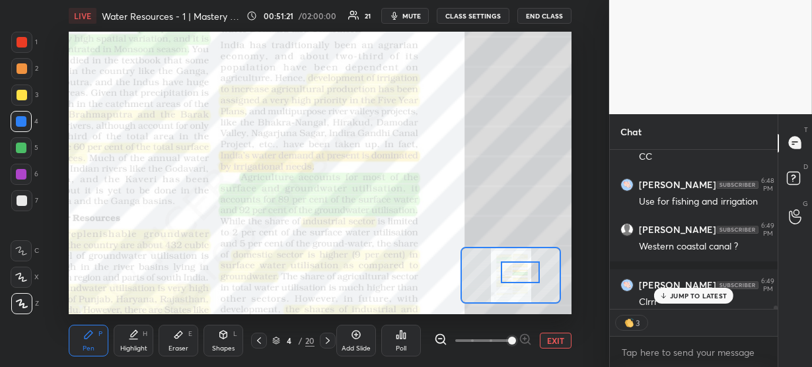
click at [679, 289] on div "JUMP TO LATEST" at bounding box center [693, 296] width 79 height 16
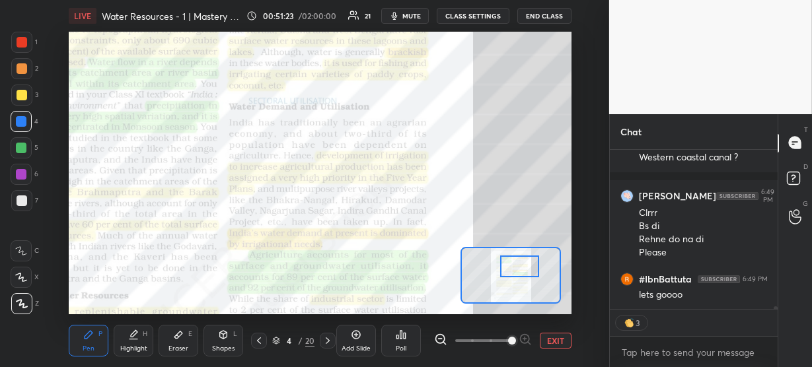
click at [512, 262] on div at bounding box center [519, 267] width 39 height 22
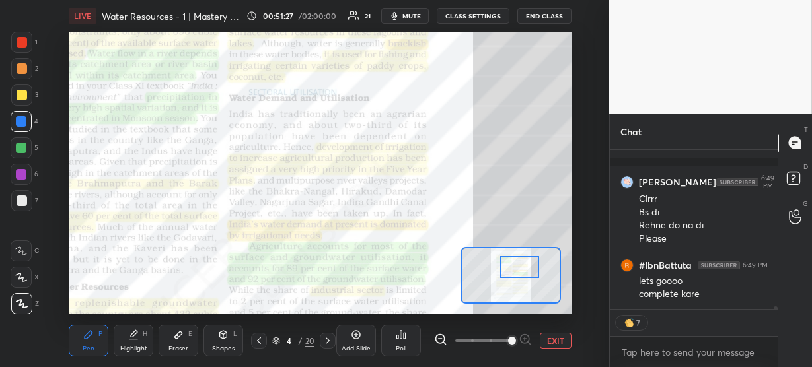
scroll to position [10274, 0]
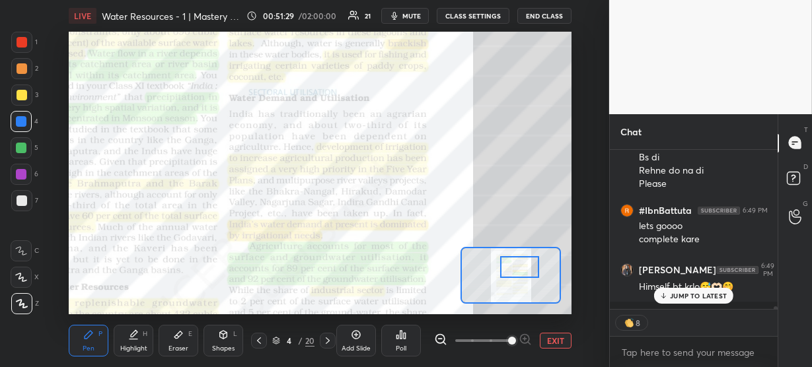
click at [22, 40] on div at bounding box center [22, 42] width 11 height 11
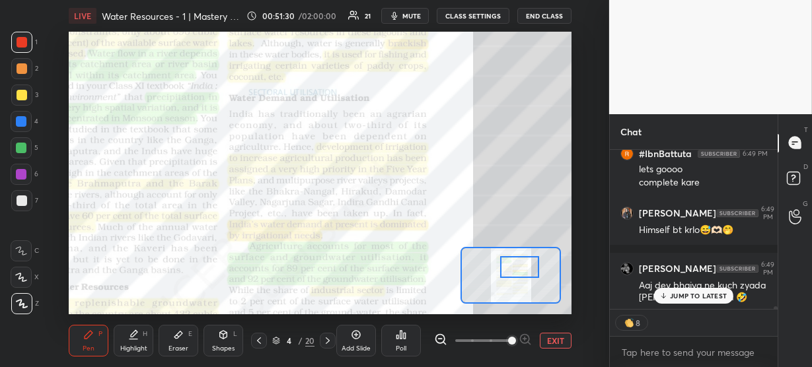
scroll to position [10386, 0]
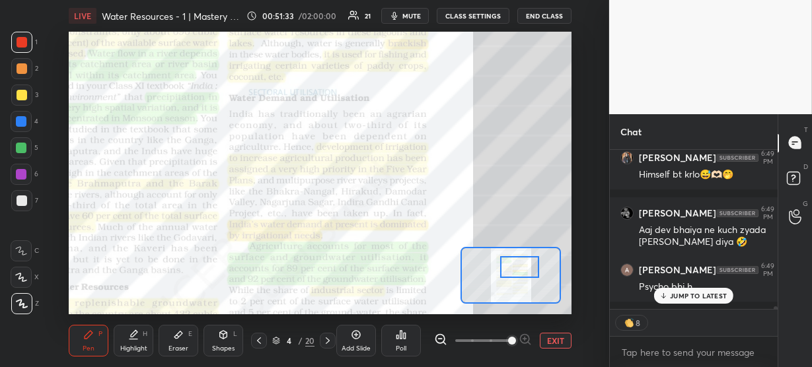
click at [688, 299] on p "JUMP TO LATEST" at bounding box center [698, 296] width 57 height 8
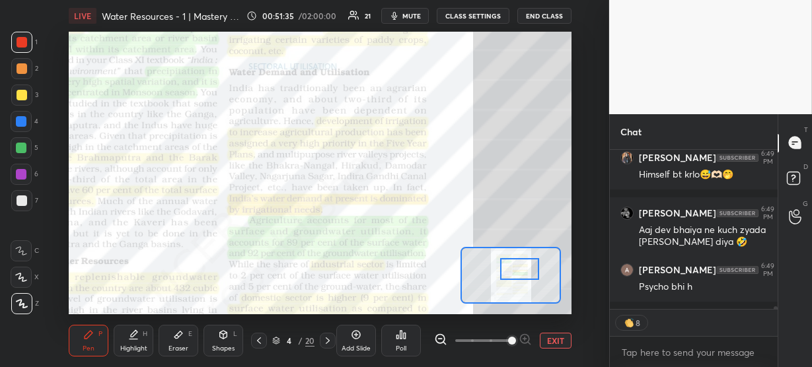
click at [515, 266] on div at bounding box center [519, 269] width 39 height 22
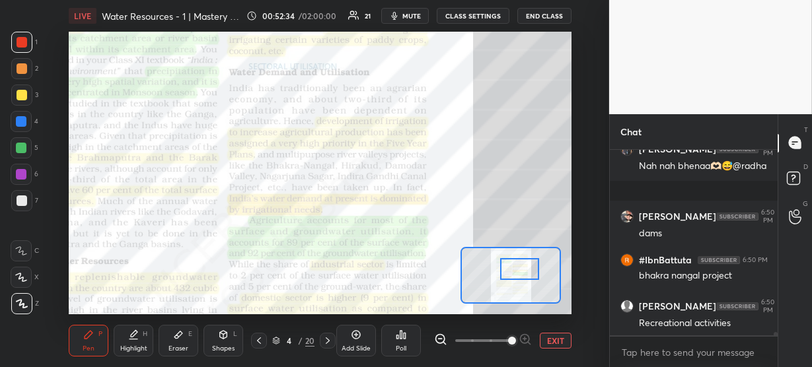
scroll to position [10811, 0]
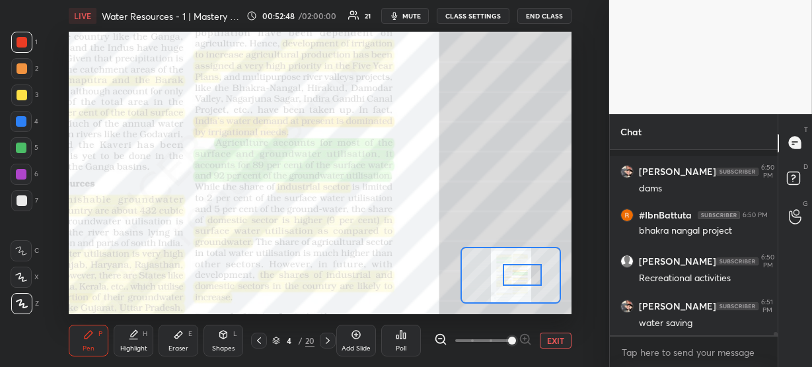
drag, startPoint x: 508, startPoint y: 271, endPoint x: 511, endPoint y: 278, distance: 7.1
click at [511, 278] on div at bounding box center [522, 275] width 39 height 22
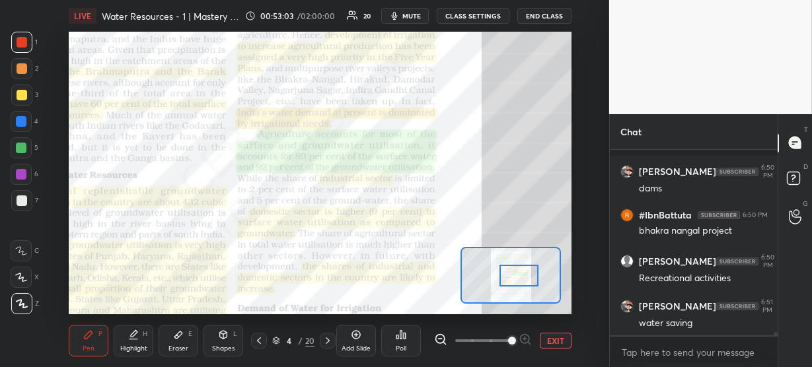
click at [511, 274] on div at bounding box center [519, 276] width 39 height 22
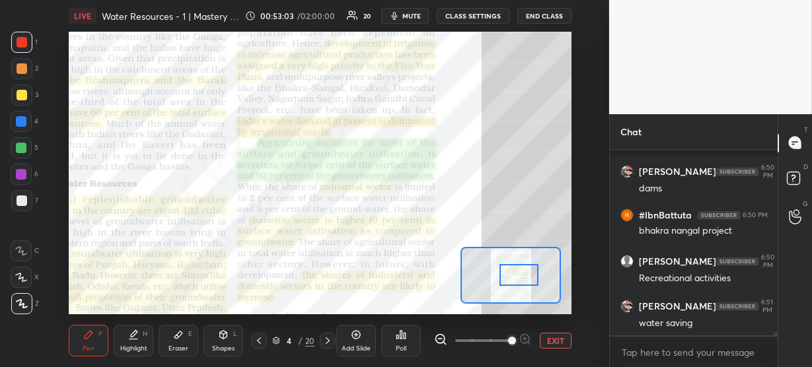
scroll to position [10856, 0]
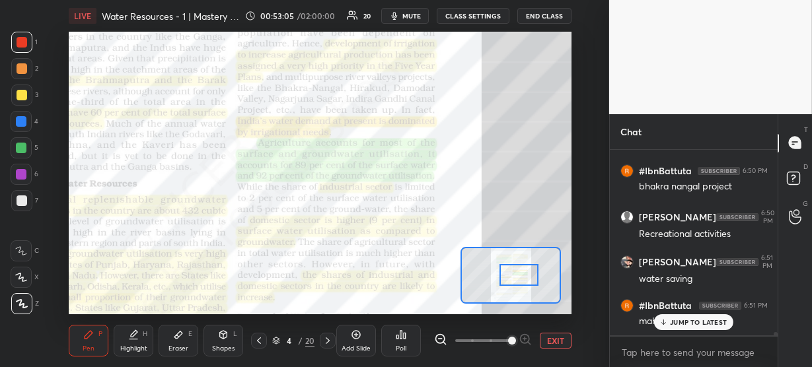
click at [680, 321] on p "JUMP TO LATEST" at bounding box center [698, 323] width 57 height 8
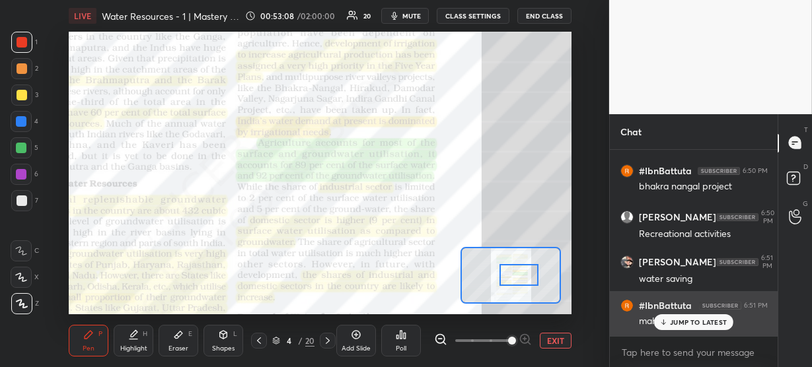
scroll to position [10901, 0]
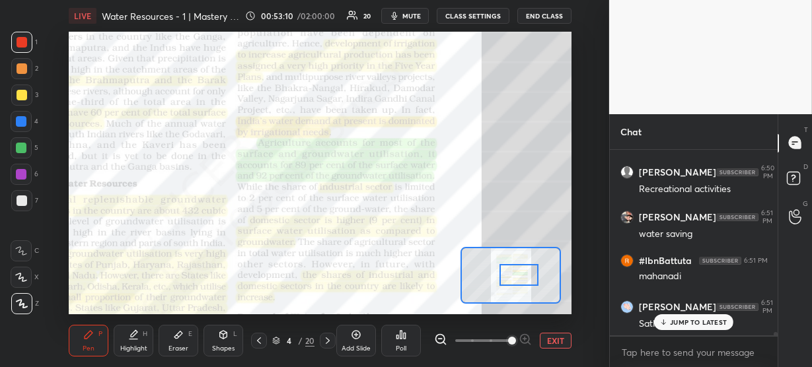
click at [675, 319] on p "JUMP TO LATEST" at bounding box center [698, 323] width 57 height 8
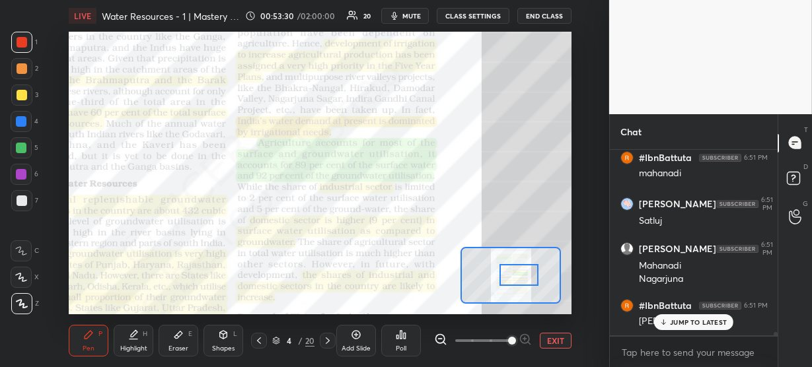
scroll to position [11049, 0]
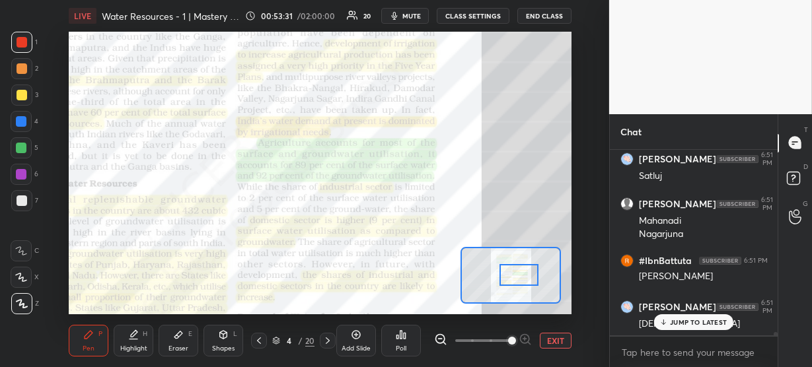
click at [682, 323] on p "JUMP TO LATEST" at bounding box center [698, 323] width 57 height 8
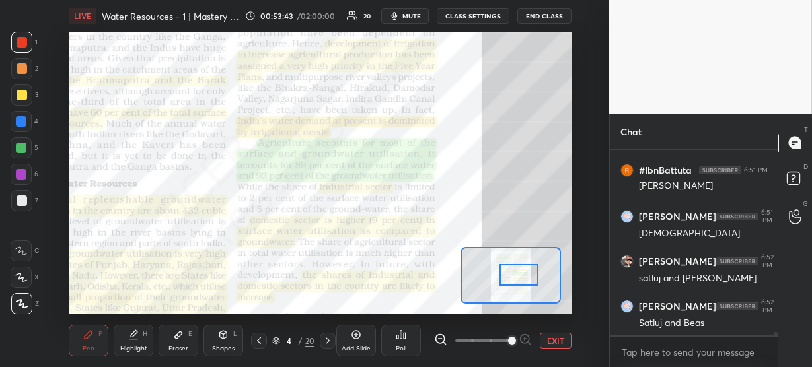
scroll to position [11183, 0]
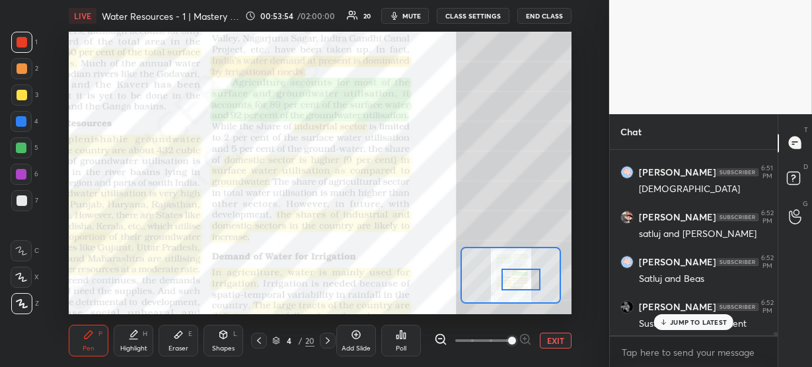
click at [523, 279] on div at bounding box center [521, 280] width 39 height 22
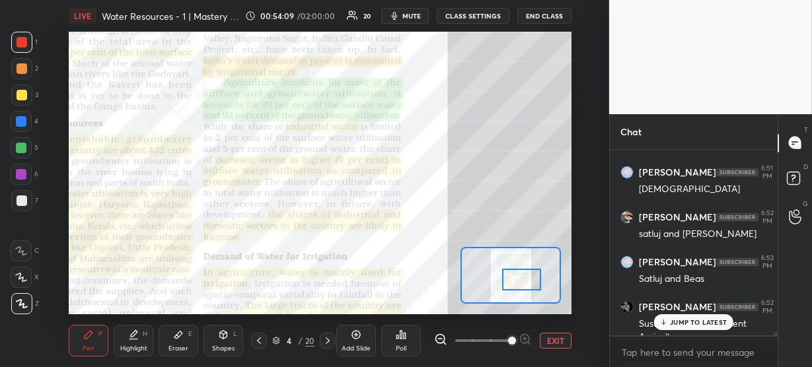
scroll to position [11197, 0]
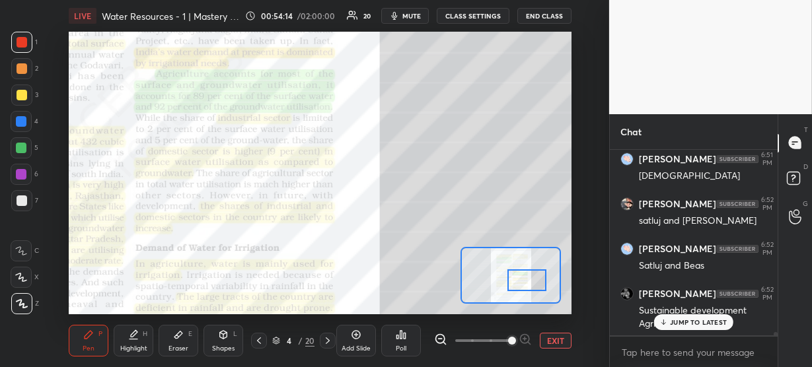
click at [529, 280] on div at bounding box center [527, 281] width 39 height 22
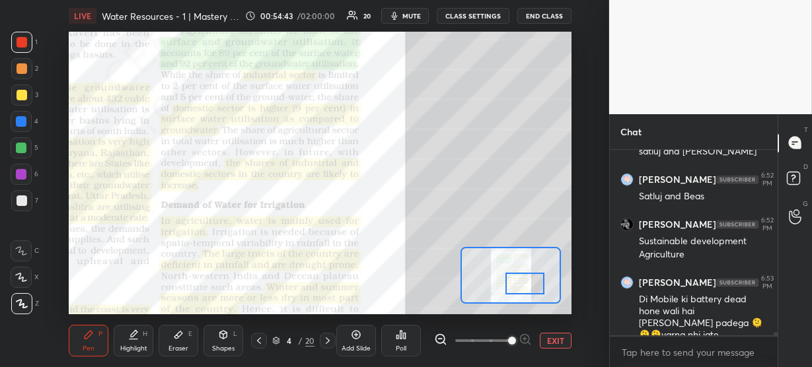
click at [525, 286] on div at bounding box center [525, 284] width 39 height 22
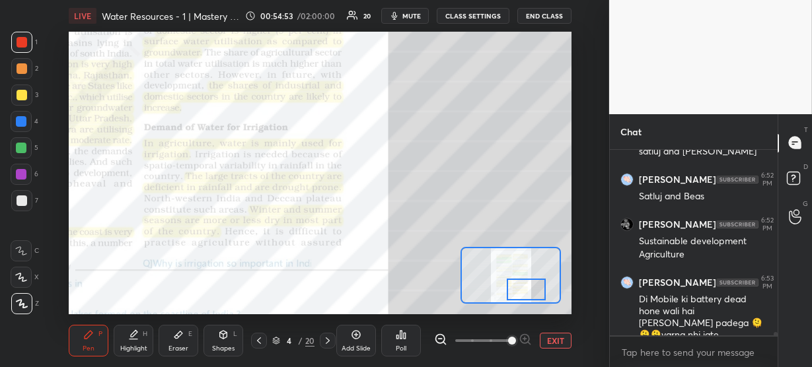
click at [523, 291] on div at bounding box center [526, 290] width 39 height 22
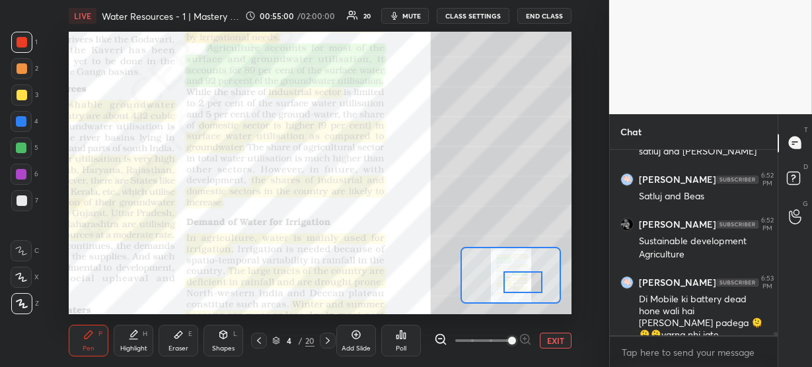
drag, startPoint x: 518, startPoint y: 291, endPoint x: 515, endPoint y: 284, distance: 8.0
click at [515, 284] on div at bounding box center [523, 283] width 39 height 22
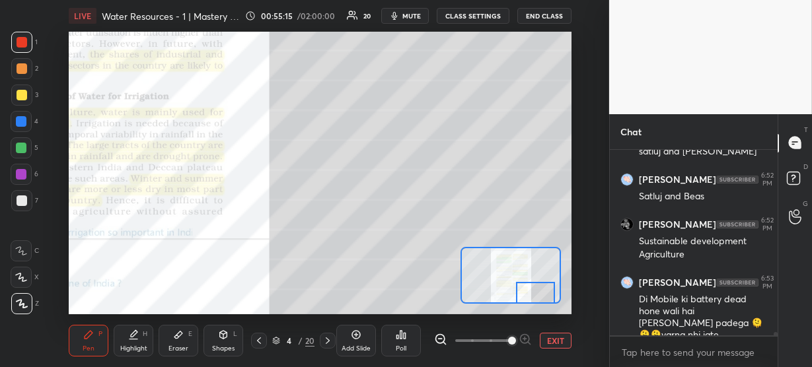
click at [524, 307] on div "Setting up your live class Poll for secs No correct answer Start poll" at bounding box center [320, 173] width 503 height 283
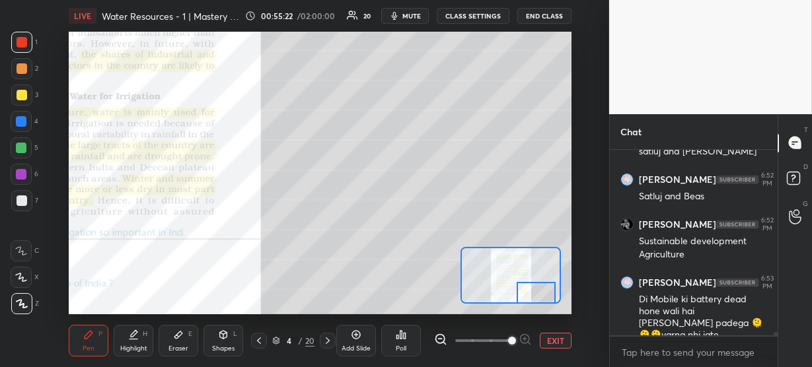
scroll to position [11310, 0]
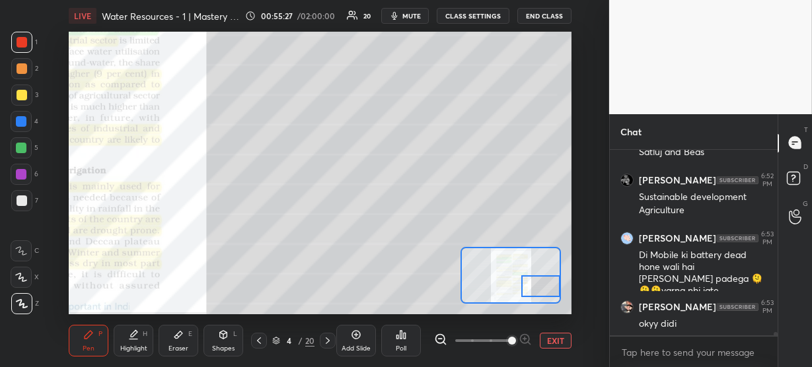
drag, startPoint x: 523, startPoint y: 291, endPoint x: 530, endPoint y: 286, distance: 9.0
click at [530, 286] on div at bounding box center [540, 287] width 39 height 22
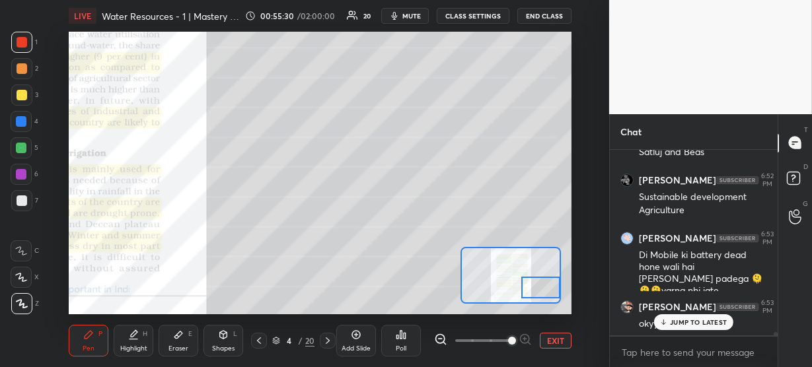
scroll to position [11366, 0]
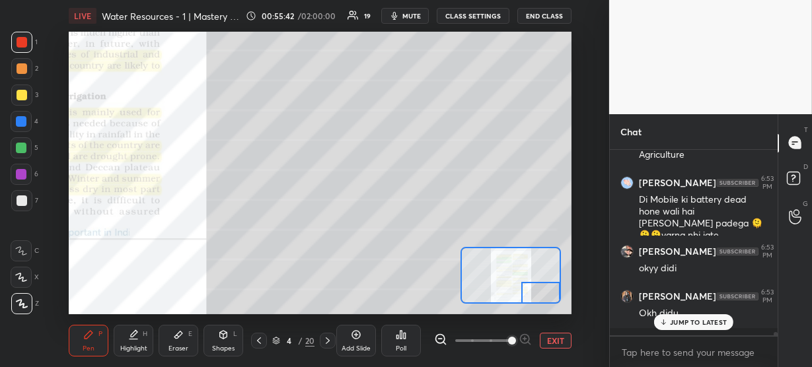
drag, startPoint x: 530, startPoint y: 282, endPoint x: 534, endPoint y: 293, distance: 12.5
click at [534, 293] on div at bounding box center [540, 293] width 39 height 22
click at [534, 297] on div at bounding box center [540, 293] width 39 height 22
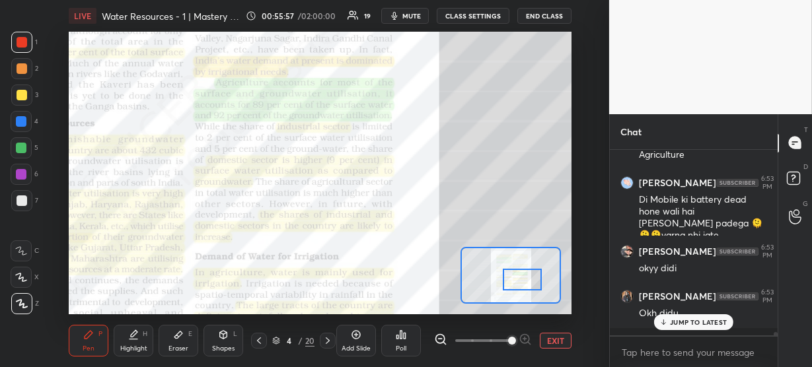
drag, startPoint x: 533, startPoint y: 293, endPoint x: 514, endPoint y: 280, distance: 22.7
click at [514, 280] on div at bounding box center [522, 280] width 39 height 22
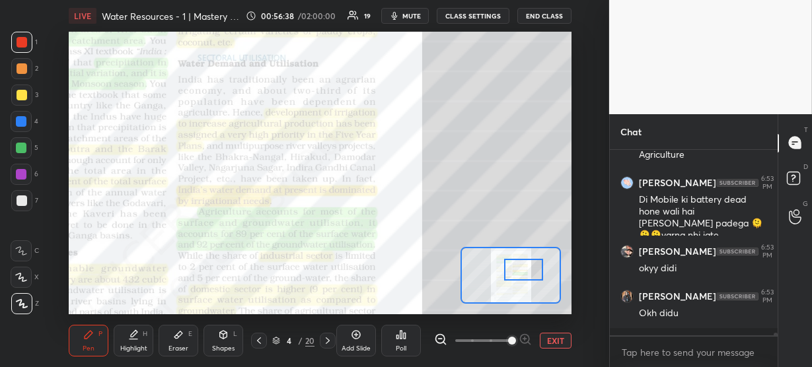
scroll to position [11411, 0]
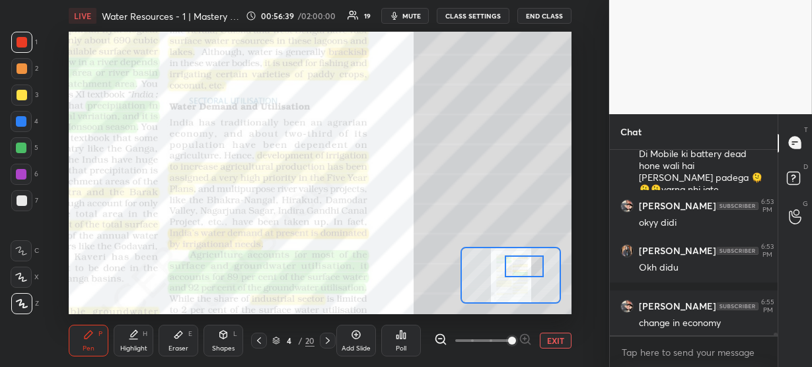
drag, startPoint x: 522, startPoint y: 283, endPoint x: 524, endPoint y: 270, distance: 13.4
click at [524, 270] on div at bounding box center [524, 267] width 39 height 22
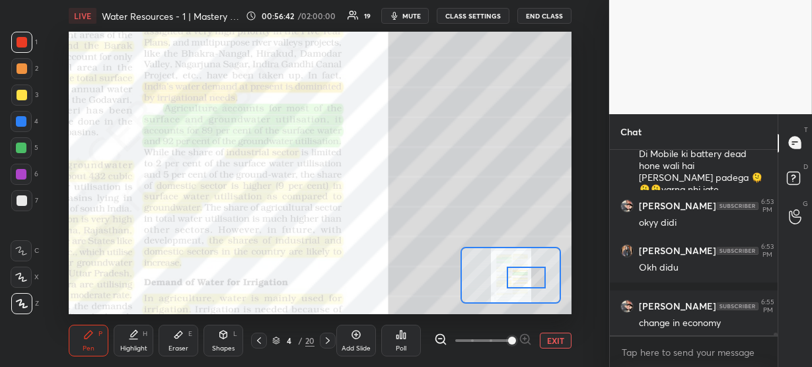
drag, startPoint x: 521, startPoint y: 270, endPoint x: 523, endPoint y: 281, distance: 11.4
click at [523, 281] on div at bounding box center [526, 278] width 39 height 22
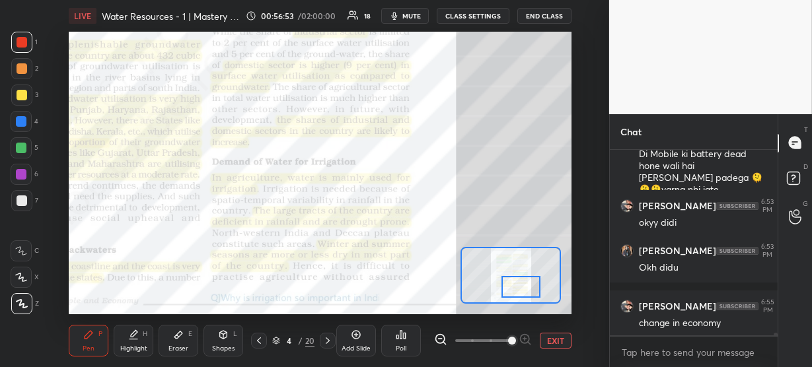
drag, startPoint x: 525, startPoint y: 272, endPoint x: 523, endPoint y: 282, distance: 9.5
click at [523, 282] on div at bounding box center [521, 287] width 39 height 22
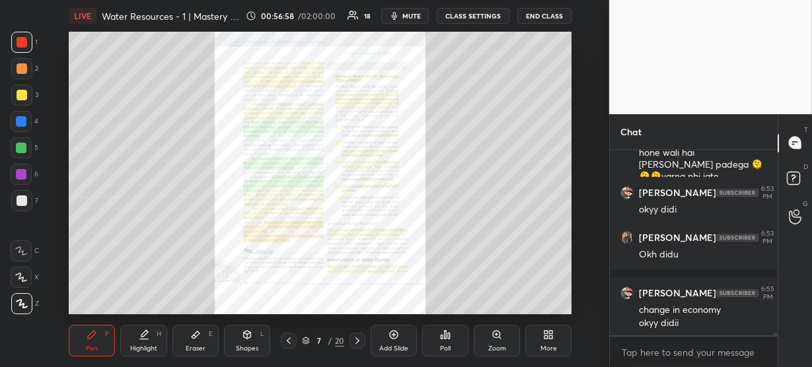
scroll to position [11469, 0]
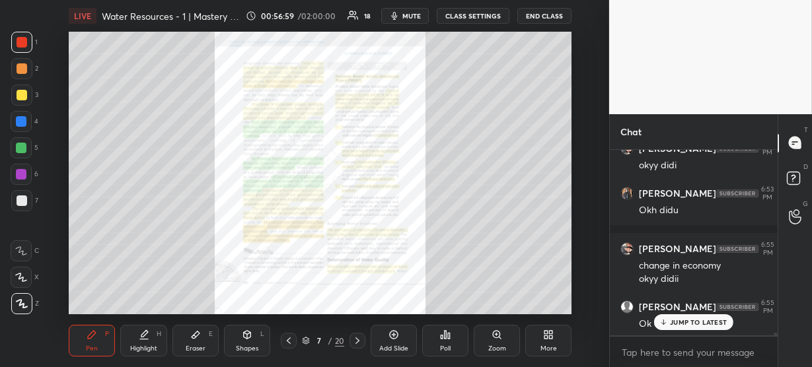
click at [496, 348] on div "Zoom" at bounding box center [497, 349] width 18 height 7
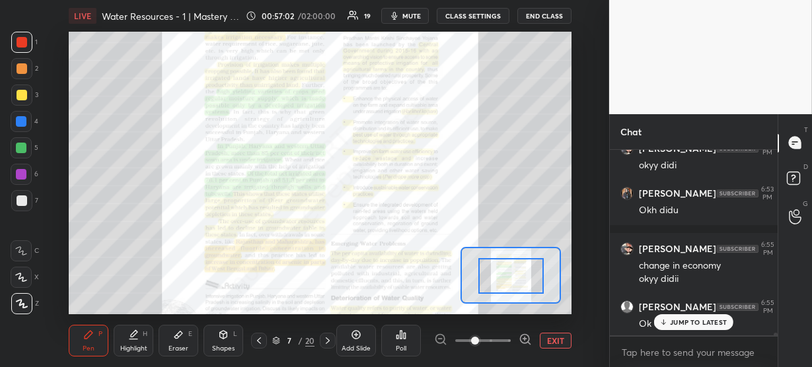
drag, startPoint x: 517, startPoint y: 277, endPoint x: 518, endPoint y: 287, distance: 10.7
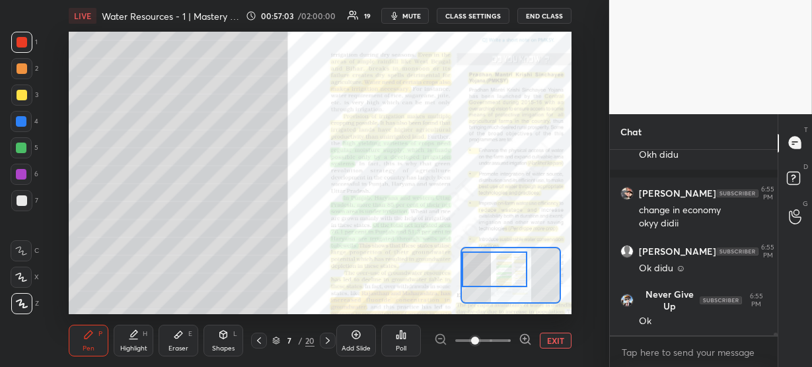
scroll to position [11570, 0]
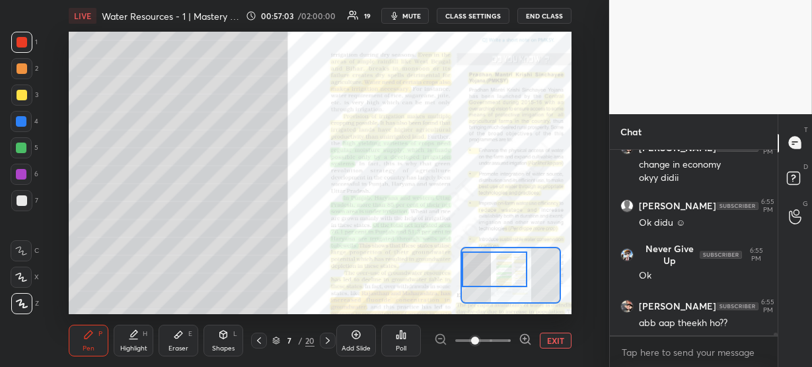
drag, startPoint x: 511, startPoint y: 281, endPoint x: 494, endPoint y: 274, distance: 17.8
click at [494, 274] on div at bounding box center [494, 270] width 65 height 36
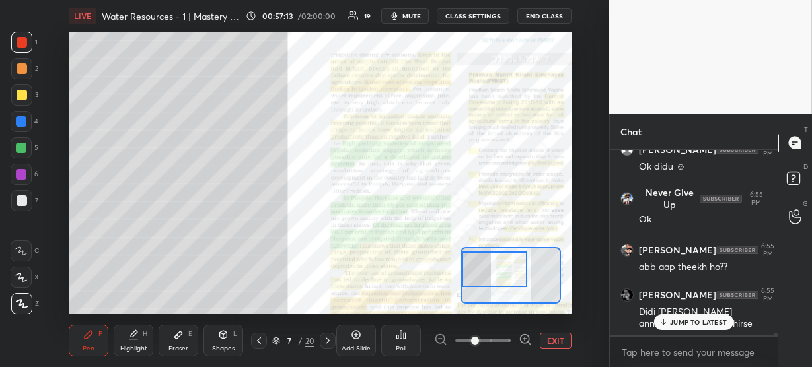
click at [683, 326] on p "JUMP TO LATEST" at bounding box center [698, 323] width 57 height 8
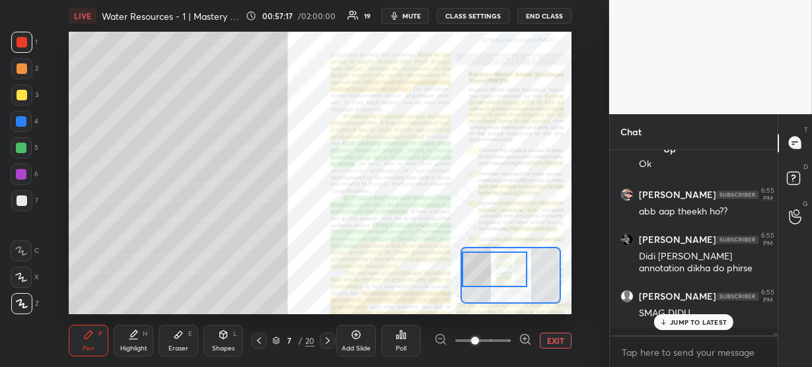
click at [257, 337] on icon at bounding box center [259, 341] width 11 height 11
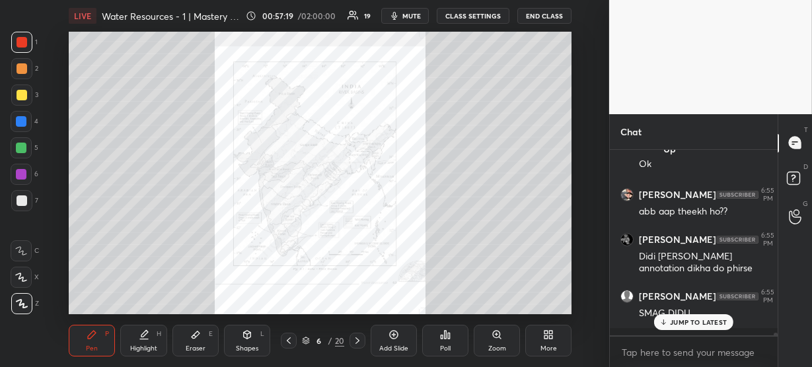
click at [286, 342] on icon at bounding box center [289, 341] width 11 height 11
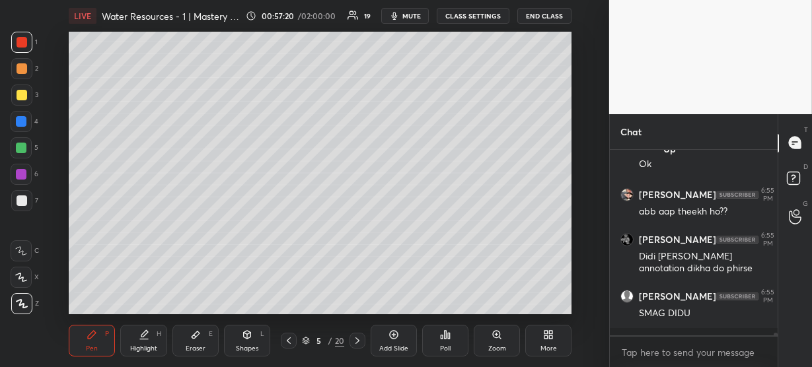
click at [286, 342] on icon at bounding box center [289, 341] width 11 height 11
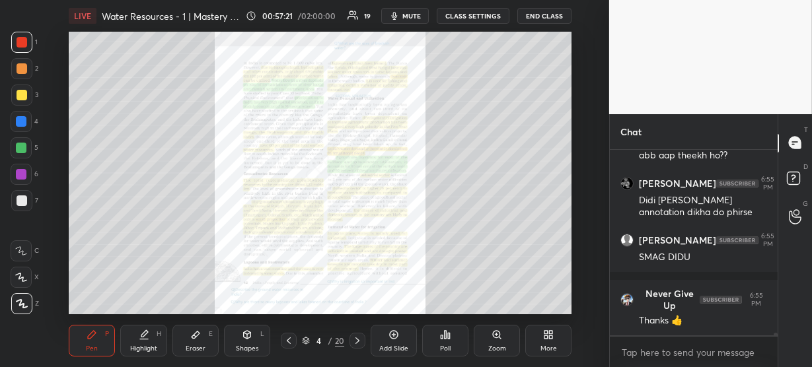
scroll to position [11783, 0]
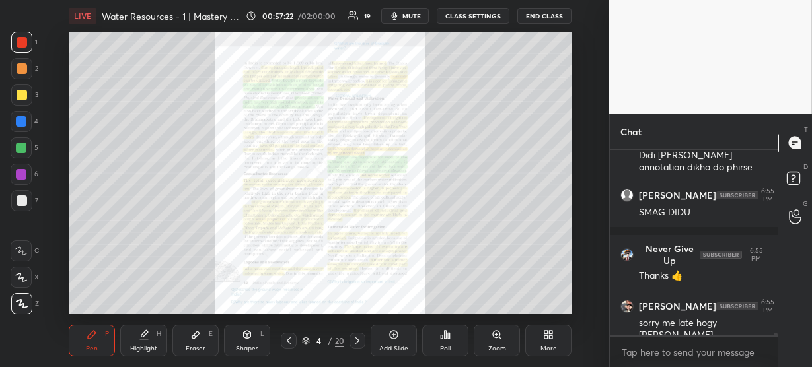
click at [500, 346] on div "Zoom" at bounding box center [497, 349] width 18 height 7
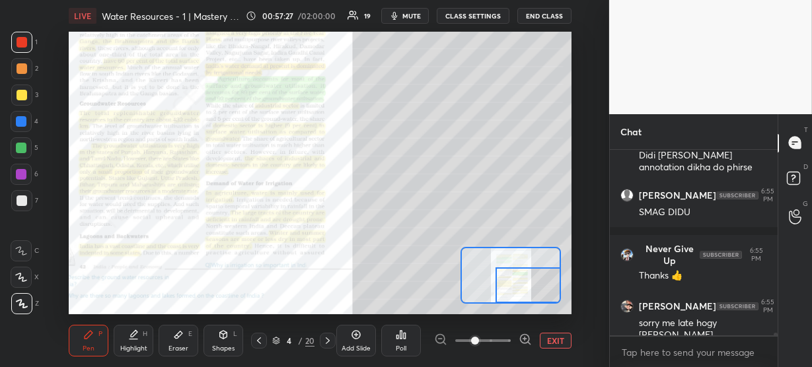
click at [539, 305] on div "Setting up your live class Poll for secs No correct answer Start poll" at bounding box center [320, 173] width 503 height 283
click at [526, 336] on icon at bounding box center [525, 339] width 13 height 13
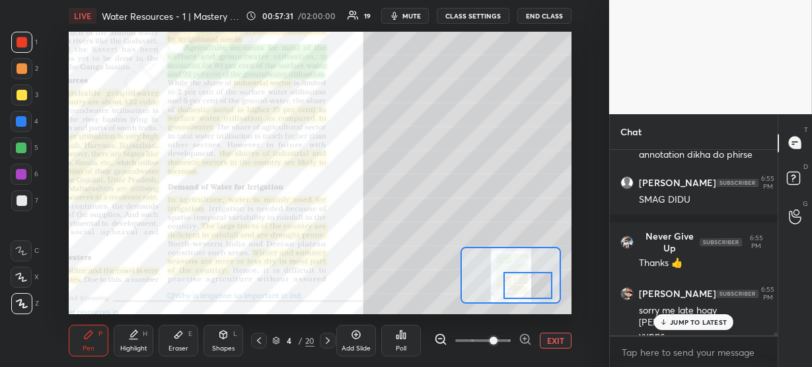
scroll to position [11852, 0]
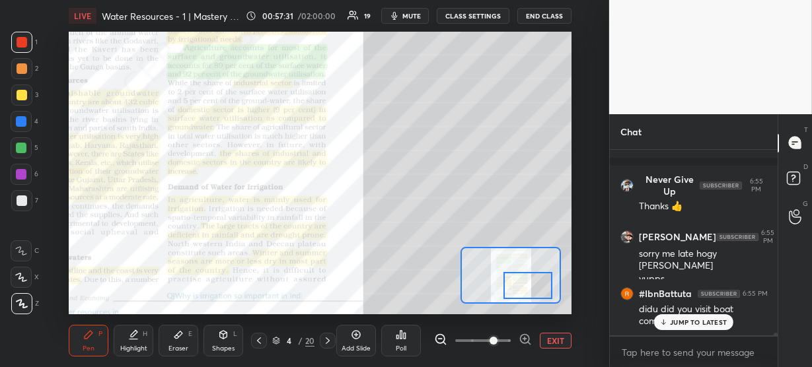
click at [678, 324] on p "JUMP TO LATEST" at bounding box center [698, 323] width 57 height 8
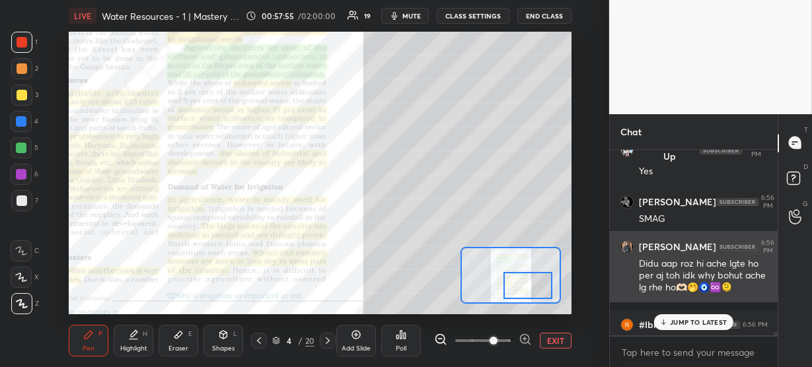
scroll to position [12057, 0]
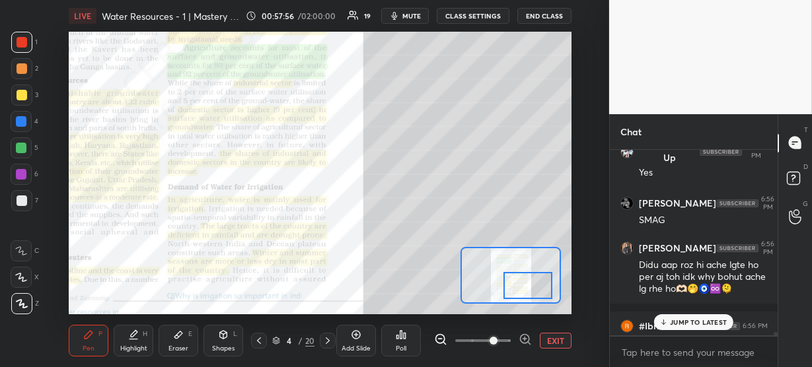
click at [689, 319] on p "JUMP TO LATEST" at bounding box center [698, 323] width 57 height 8
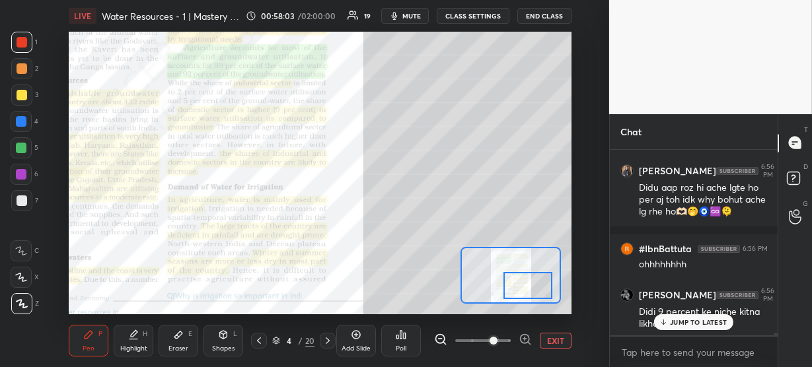
scroll to position [12179, 0]
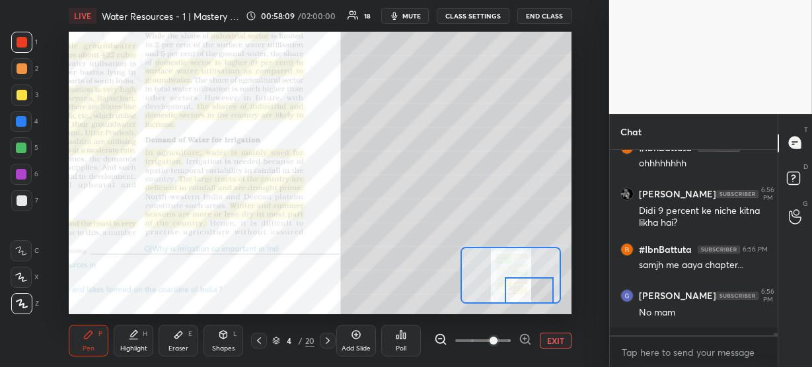
drag, startPoint x: 527, startPoint y: 281, endPoint x: 529, endPoint y: 292, distance: 11.3
click at [529, 292] on div at bounding box center [529, 291] width 49 height 27
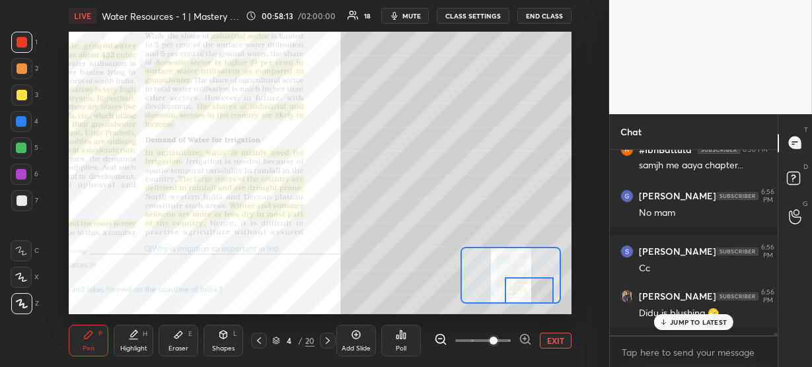
scroll to position [12390, 0]
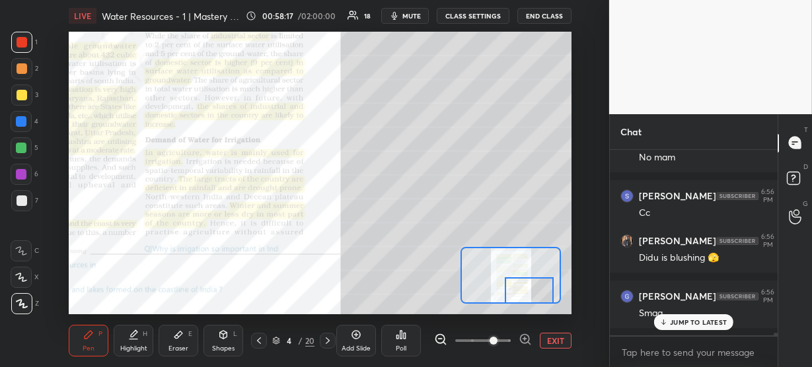
click at [707, 324] on p "JUMP TO LATEST" at bounding box center [698, 323] width 57 height 8
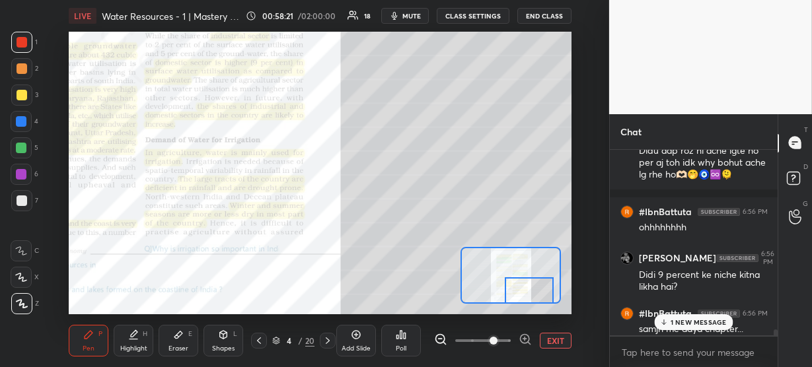
click at [682, 319] on p "1 NEW MESSAGE" at bounding box center [699, 323] width 56 height 8
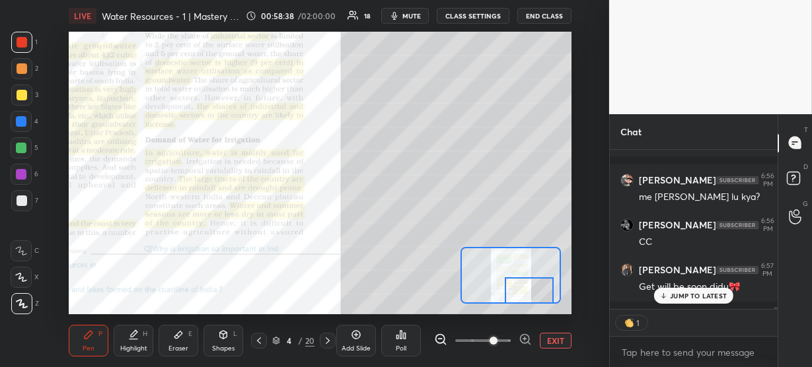
scroll to position [12607, 0]
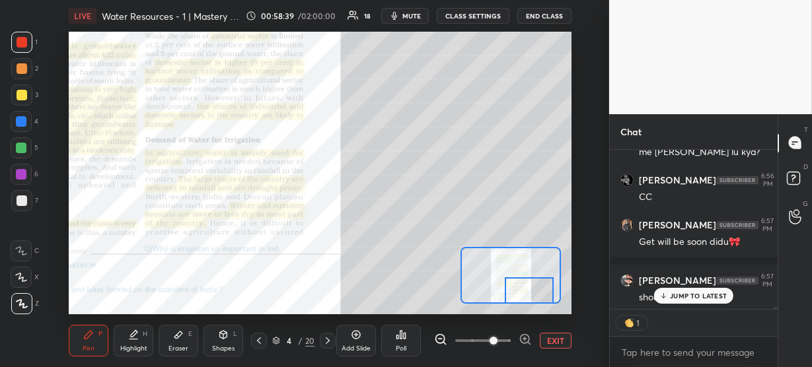
click at [689, 298] on p "JUMP TO LATEST" at bounding box center [698, 296] width 57 height 8
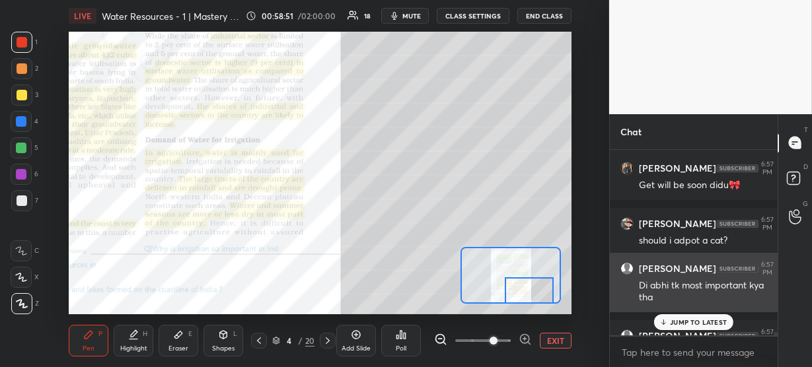
scroll to position [12664, 0]
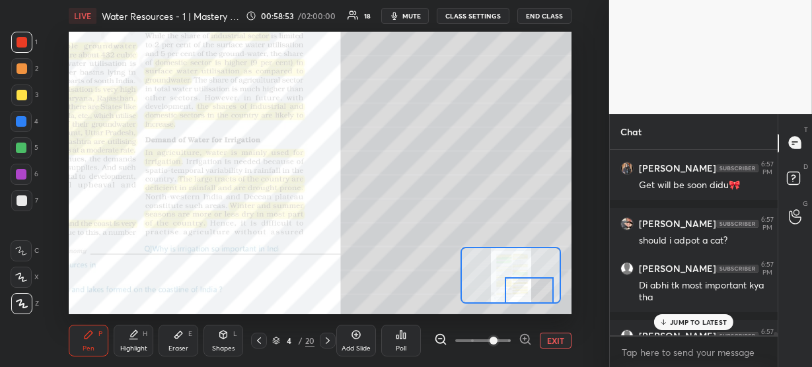
click at [691, 320] on p "JUMP TO LATEST" at bounding box center [698, 323] width 57 height 8
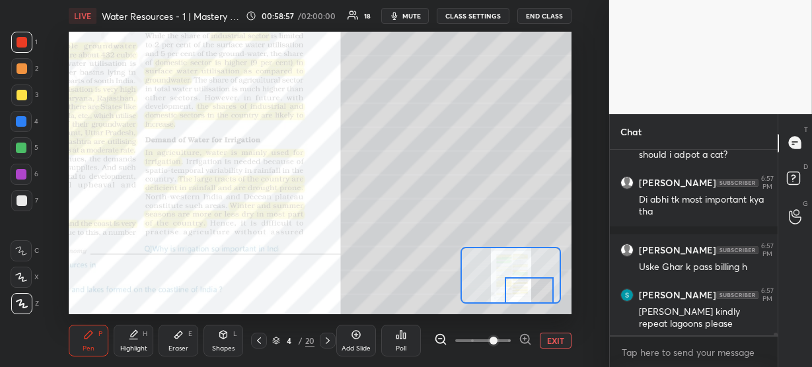
scroll to position [12807, 0]
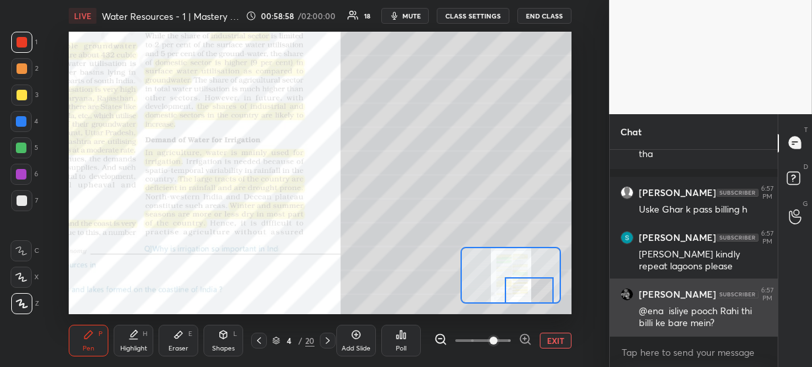
click at [677, 326] on div "@ena isliye pooch Rahi thi billi ke bare mein?" at bounding box center [703, 317] width 129 height 25
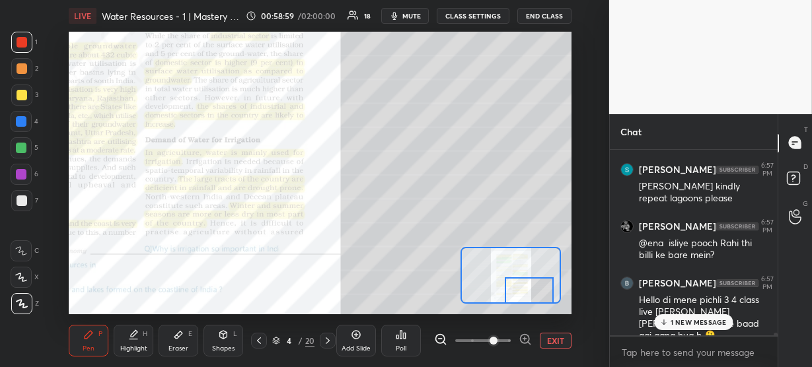
scroll to position [12943, 0]
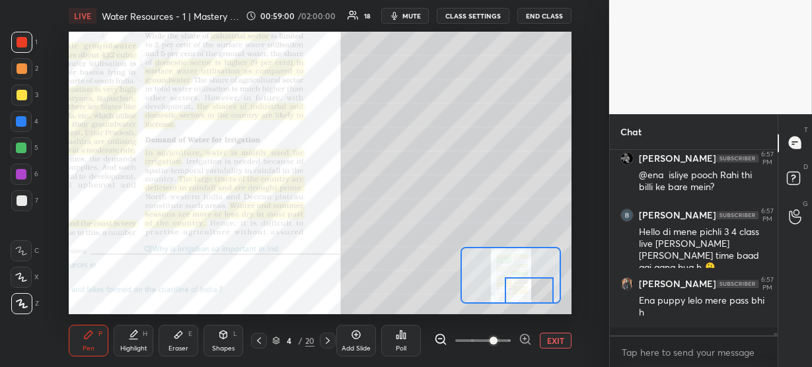
click at [688, 315] on div "Ena puppy lelo mere pass bhi h" at bounding box center [703, 307] width 129 height 25
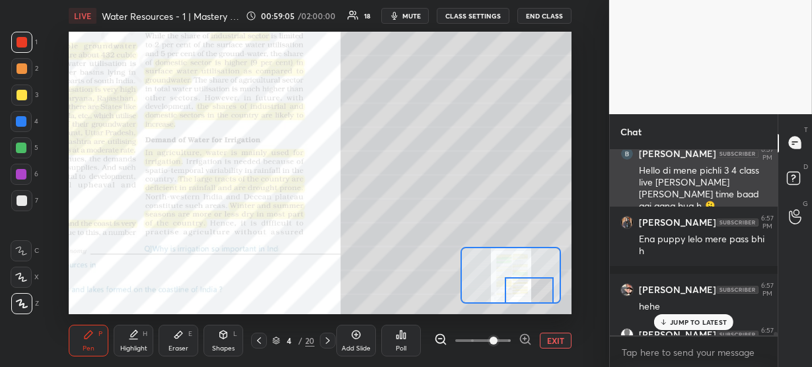
scroll to position [13004, 0]
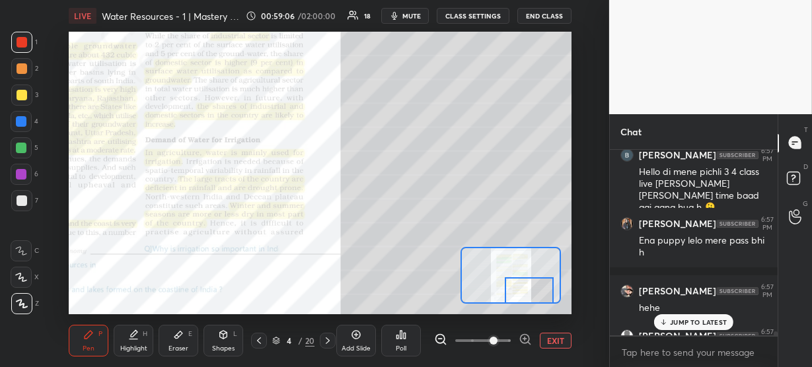
click at [683, 319] on p "JUMP TO LATEST" at bounding box center [698, 323] width 57 height 8
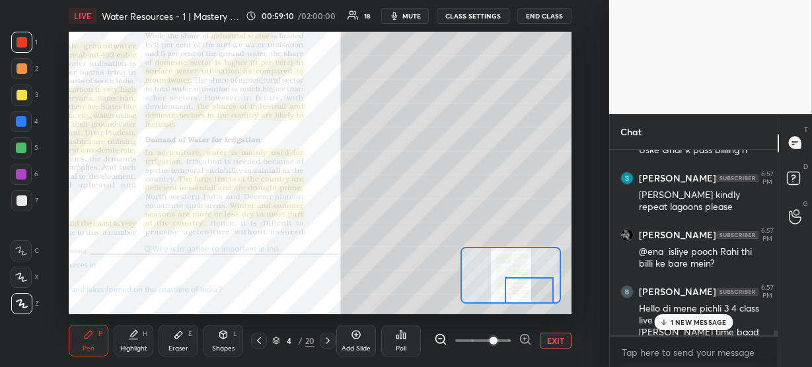
scroll to position [12850, 0]
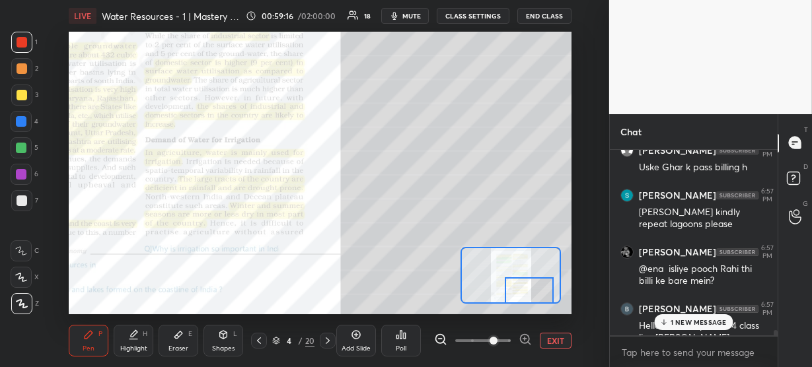
click at [275, 337] on icon at bounding box center [276, 341] width 8 height 8
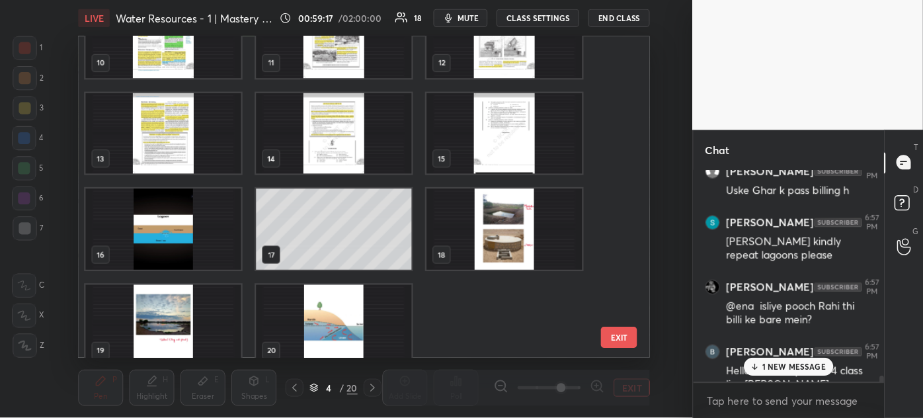
scroll to position [307, 0]
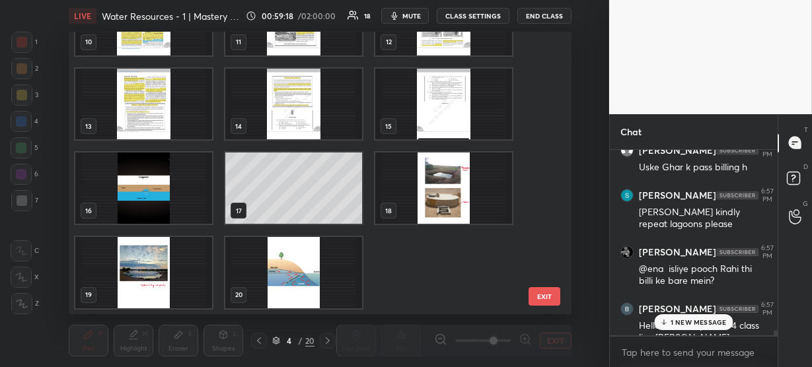
click at [130, 185] on img "grid" at bounding box center [143, 188] width 137 height 71
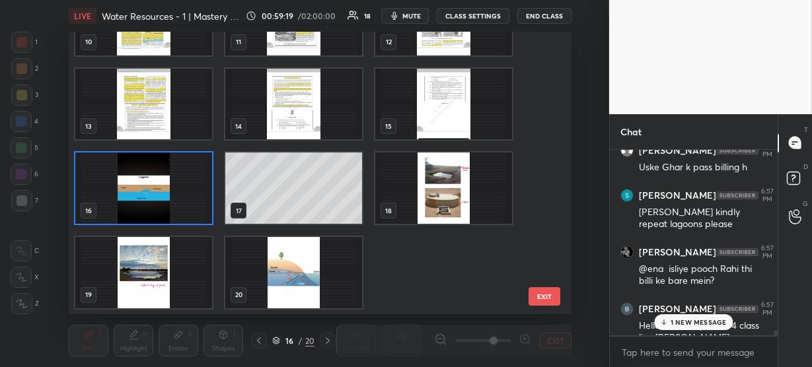
click at [130, 185] on img "grid" at bounding box center [143, 188] width 137 height 71
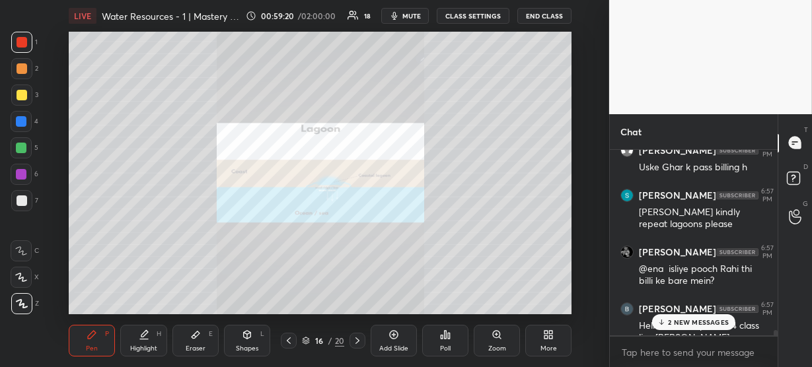
click at [495, 346] on div "Zoom" at bounding box center [497, 349] width 18 height 7
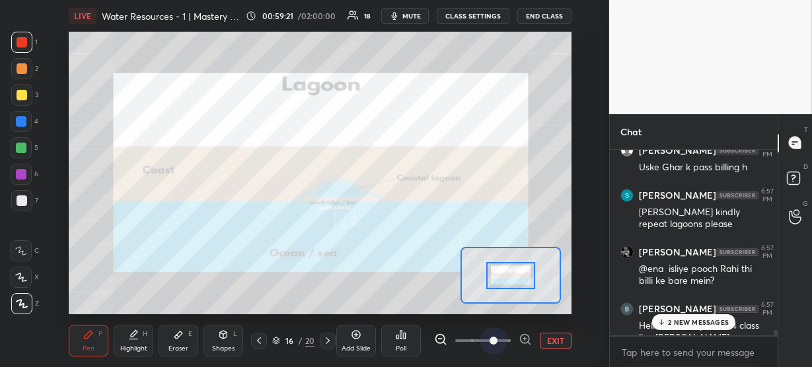
click at [495, 344] on span at bounding box center [483, 341] width 56 height 20
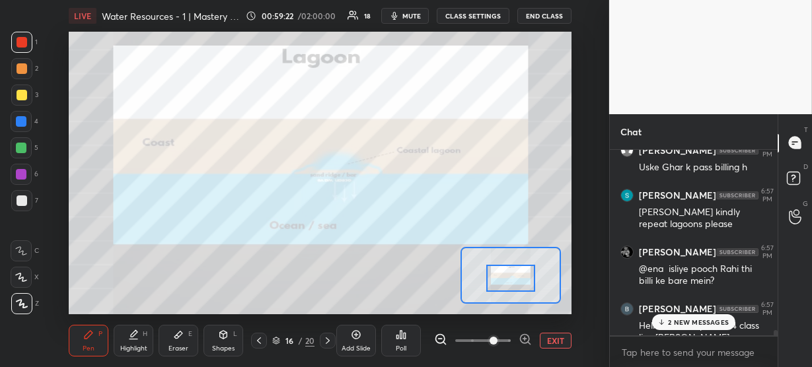
click at [531, 282] on div at bounding box center [510, 278] width 49 height 27
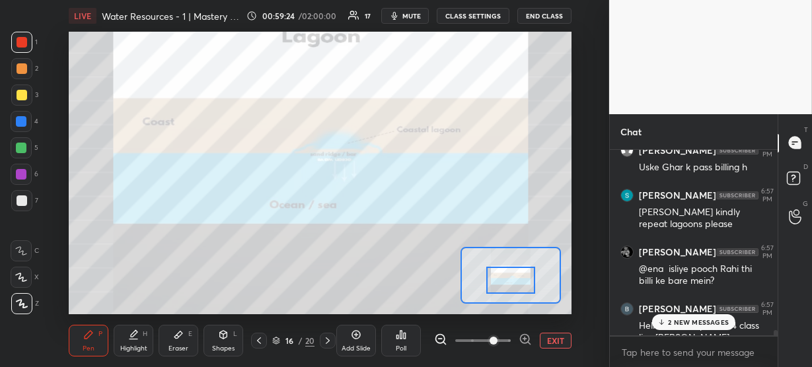
click at [171, 336] on div "Eraser E" at bounding box center [179, 341] width 40 height 32
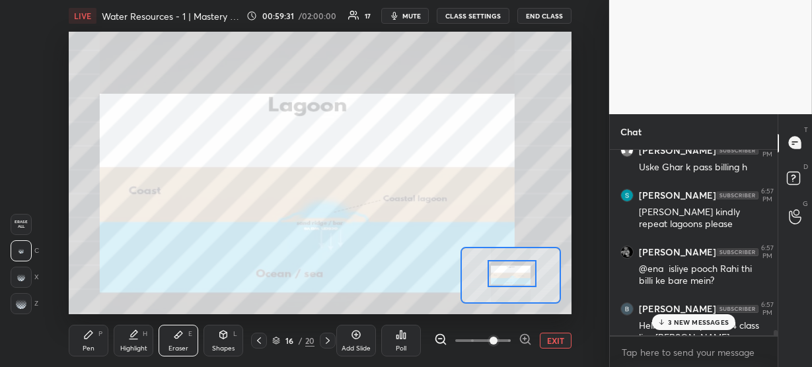
click at [507, 276] on div at bounding box center [512, 273] width 49 height 27
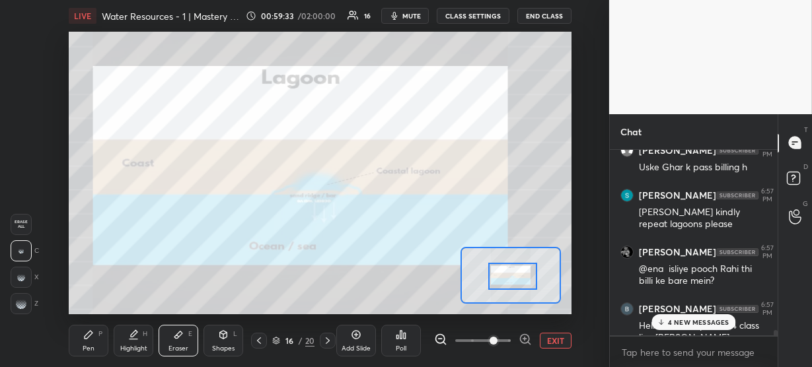
click at [108, 357] on div "Pen P" at bounding box center [89, 341] width 40 height 32
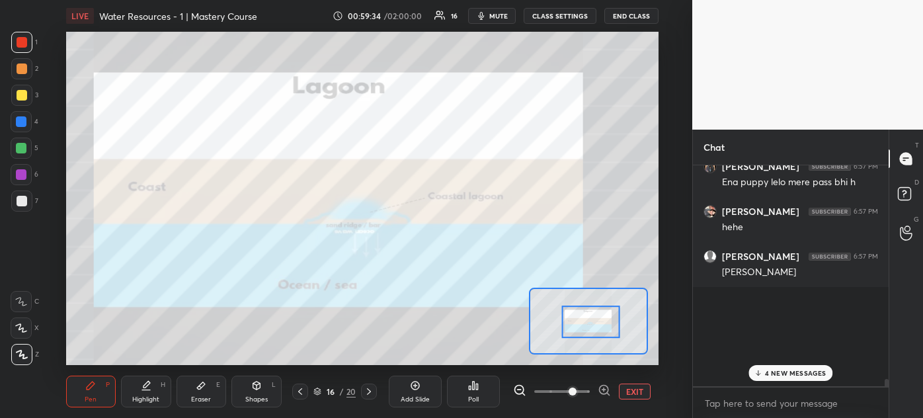
scroll to position [11312, 0]
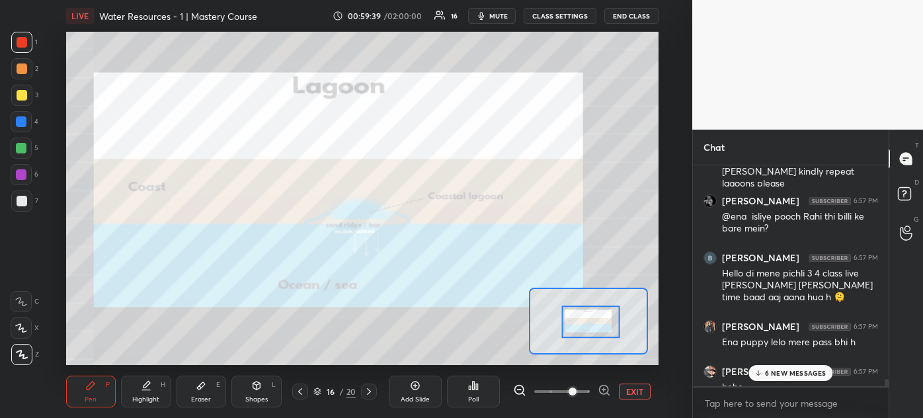
click at [799, 367] on p "6 NEW MESSAGES" at bounding box center [795, 373] width 61 height 8
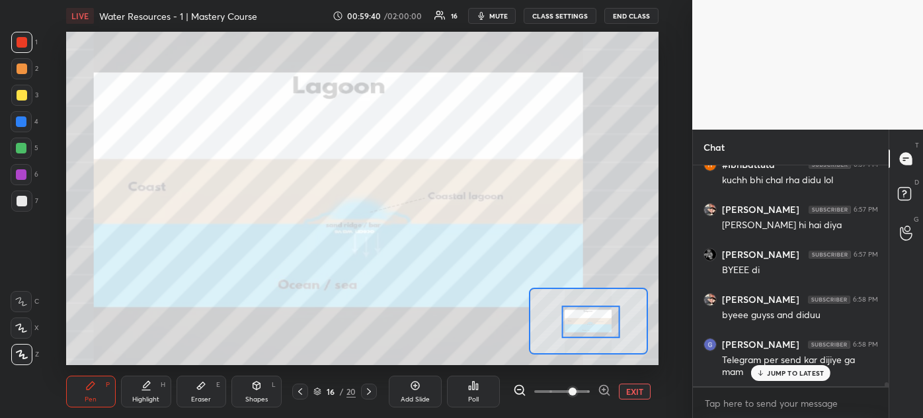
click at [788, 367] on p "JUMP TO LATEST" at bounding box center [795, 373] width 57 height 8
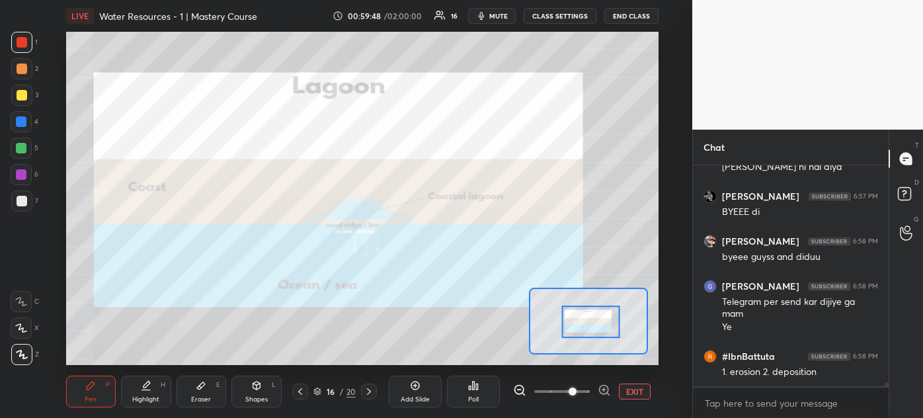
scroll to position [11802, 0]
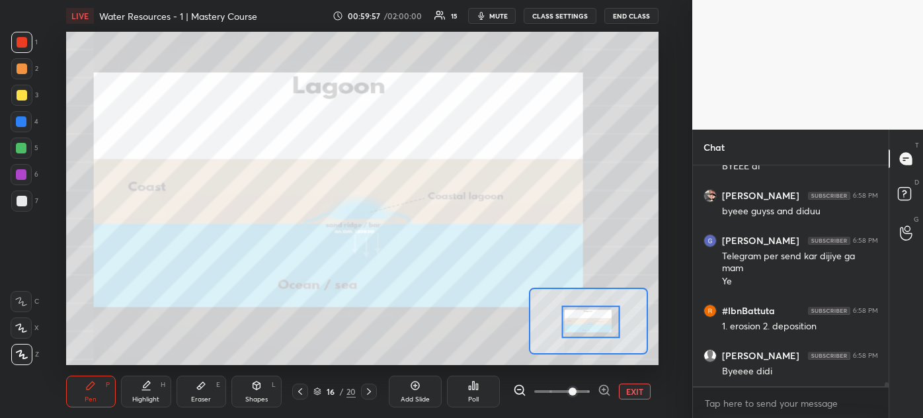
click at [20, 120] on div at bounding box center [21, 121] width 11 height 11
click at [22, 68] on div at bounding box center [22, 68] width 11 height 11
click at [22, 46] on div at bounding box center [22, 42] width 11 height 11
click at [602, 367] on icon at bounding box center [603, 389] width 13 height 13
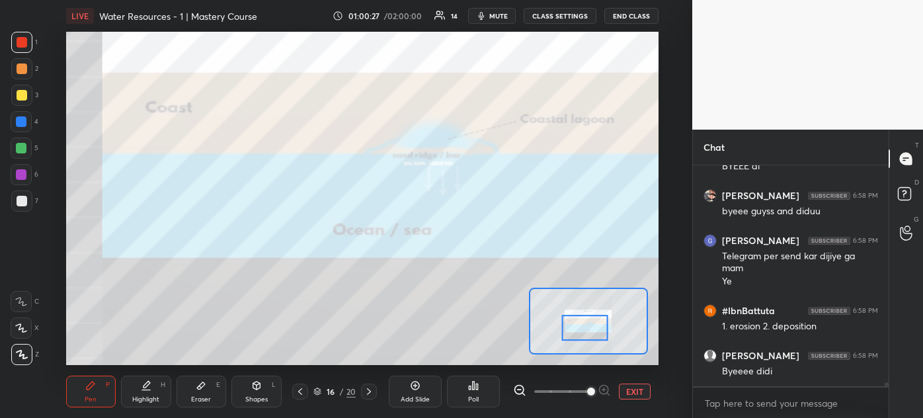
drag, startPoint x: 596, startPoint y: 320, endPoint x: 590, endPoint y: 326, distance: 8.4
click at [590, 326] on div at bounding box center [584, 328] width 46 height 26
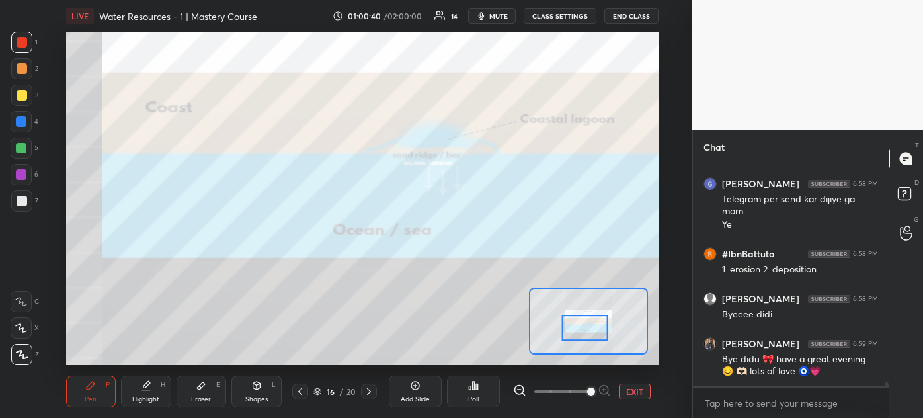
scroll to position [11973, 0]
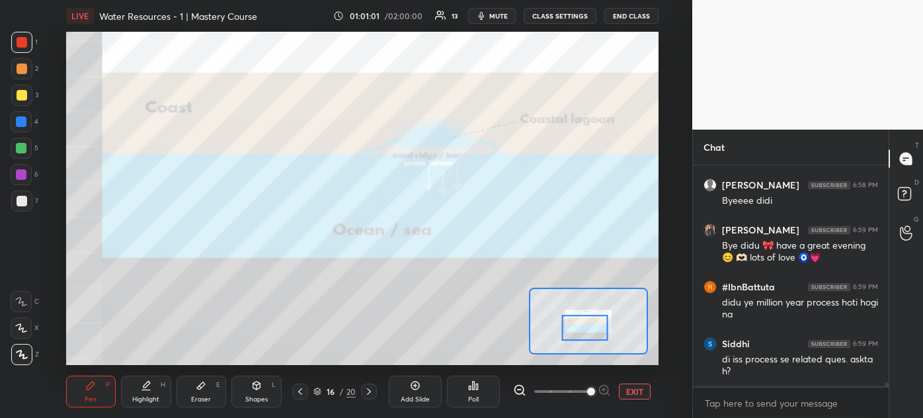
click at [569, 328] on div at bounding box center [584, 328] width 46 height 26
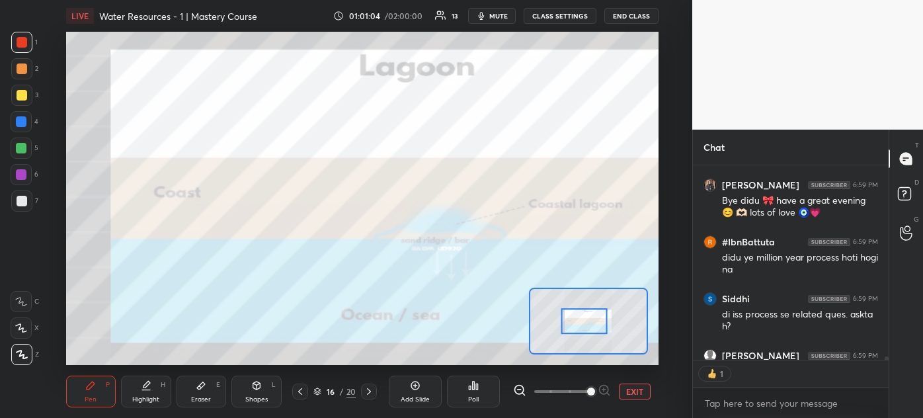
scroll to position [5, 3]
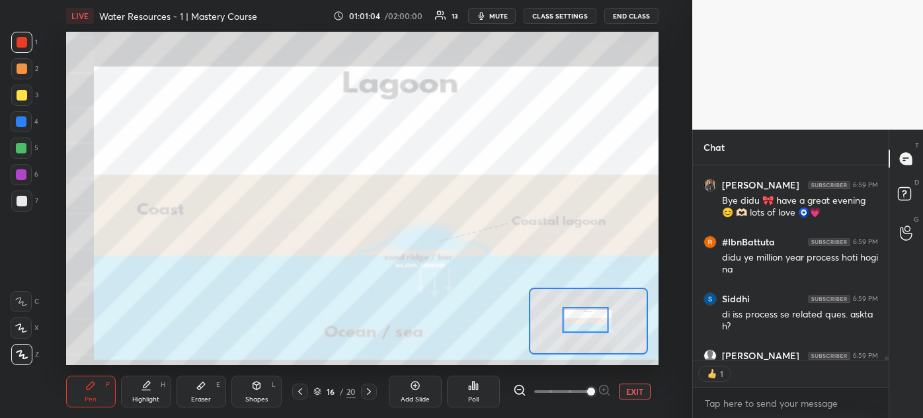
drag, startPoint x: 578, startPoint y: 328, endPoint x: 580, endPoint y: 321, distance: 7.4
click at [580, 321] on div at bounding box center [585, 320] width 46 height 26
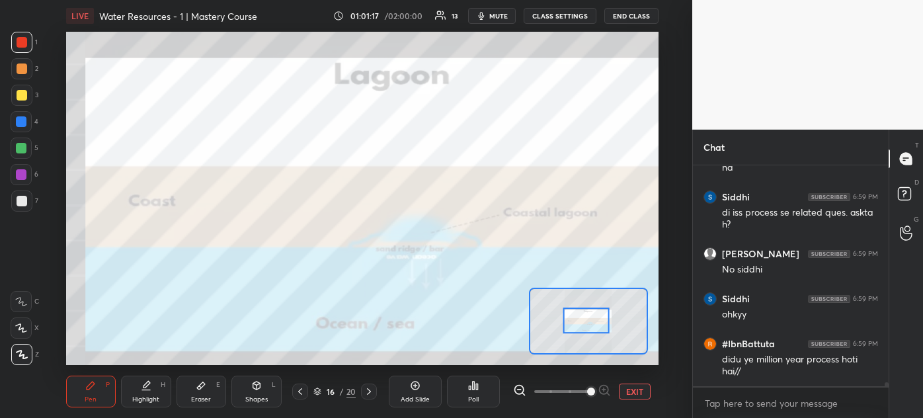
scroll to position [12164, 0]
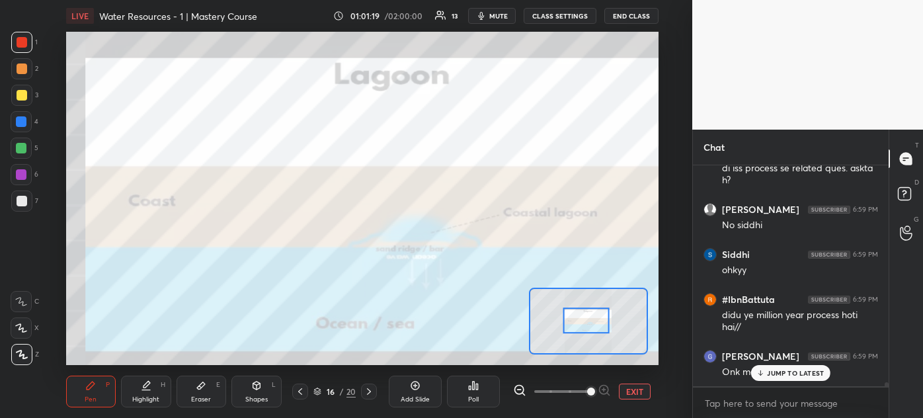
click at [761, 365] on div "JUMP TO LATEST" at bounding box center [790, 373] width 79 height 16
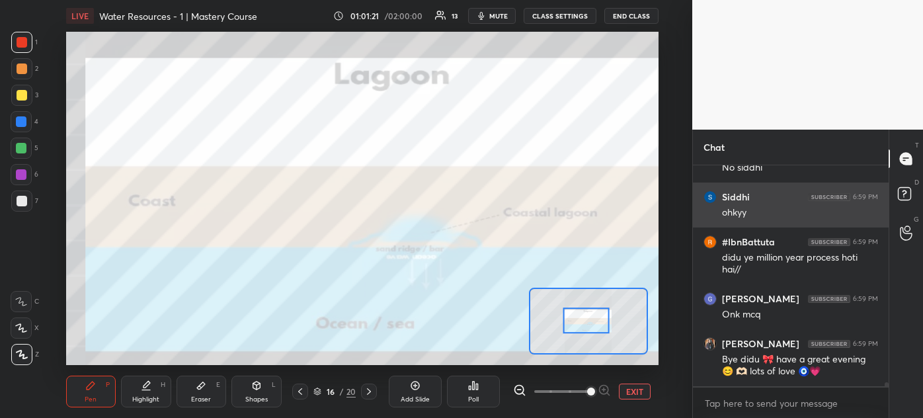
scroll to position [12202, 0]
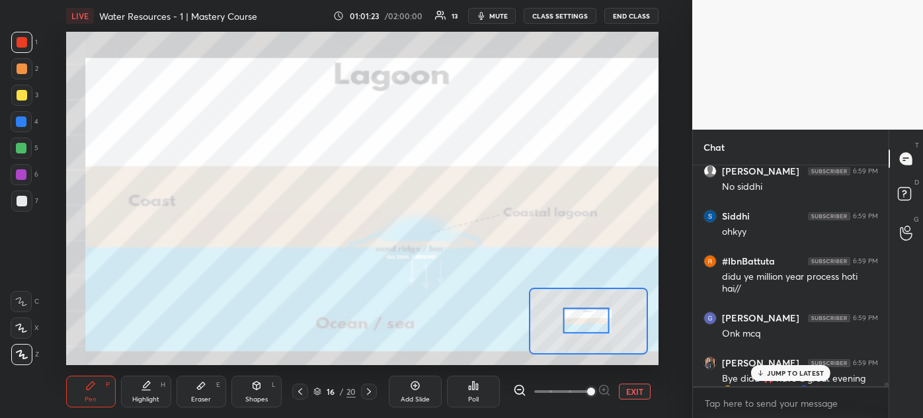
click at [774, 367] on p "JUMP TO LATEST" at bounding box center [795, 373] width 57 height 8
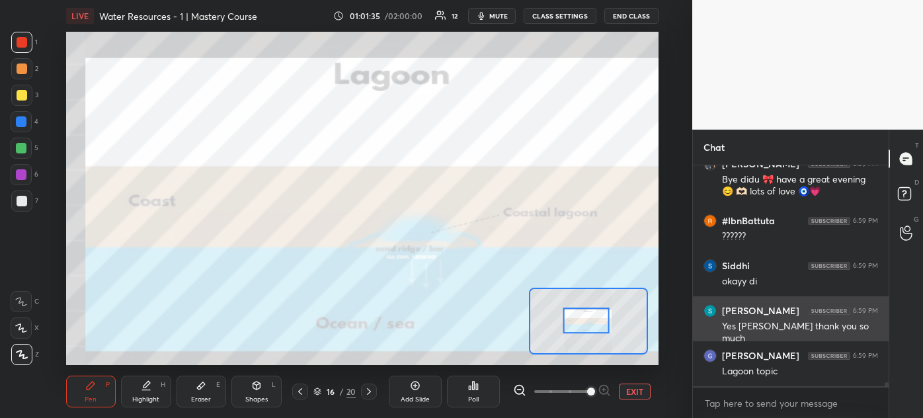
scroll to position [12470, 0]
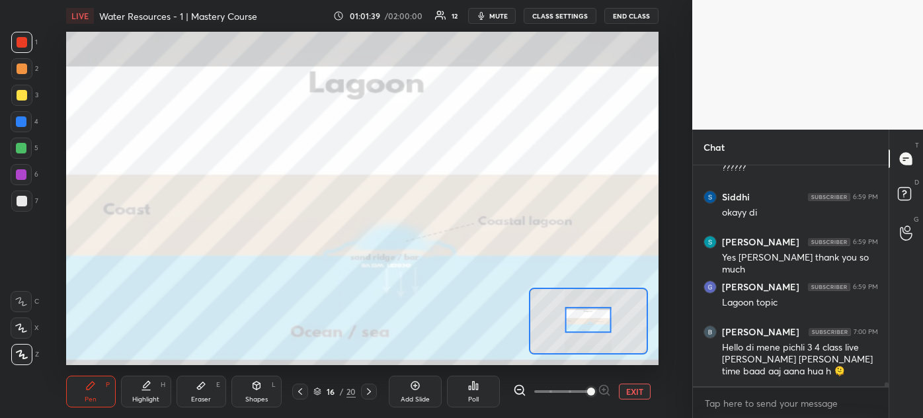
click at [592, 315] on div at bounding box center [587, 320] width 46 height 26
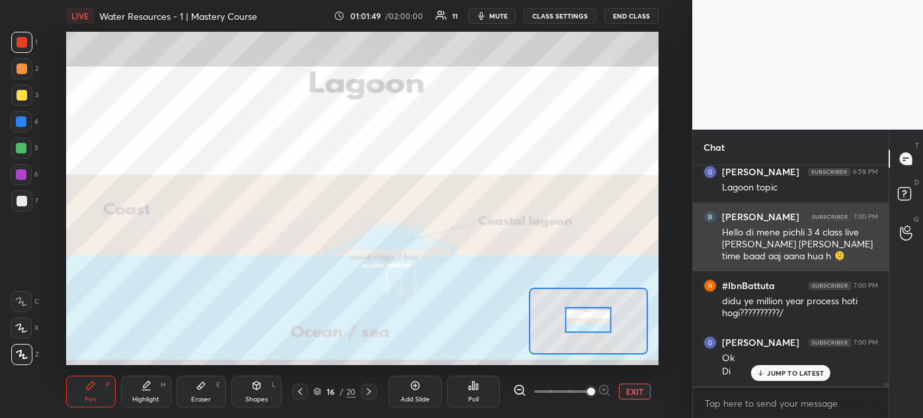
scroll to position [12629, 0]
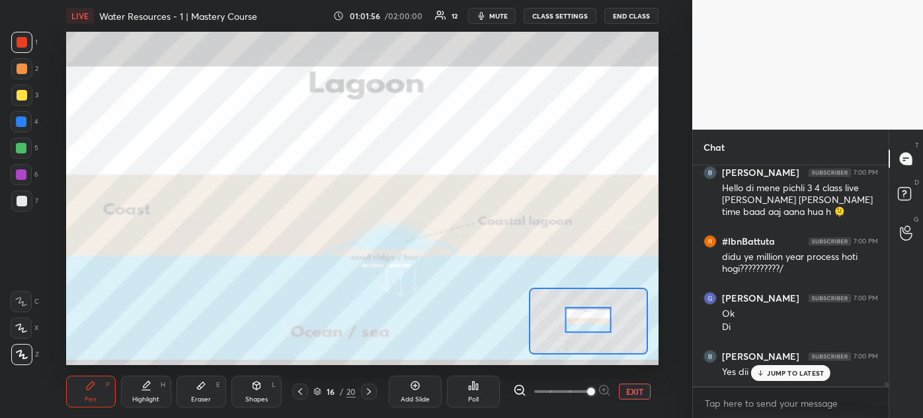
click at [796, 367] on p "JUMP TO LATEST" at bounding box center [795, 373] width 57 height 8
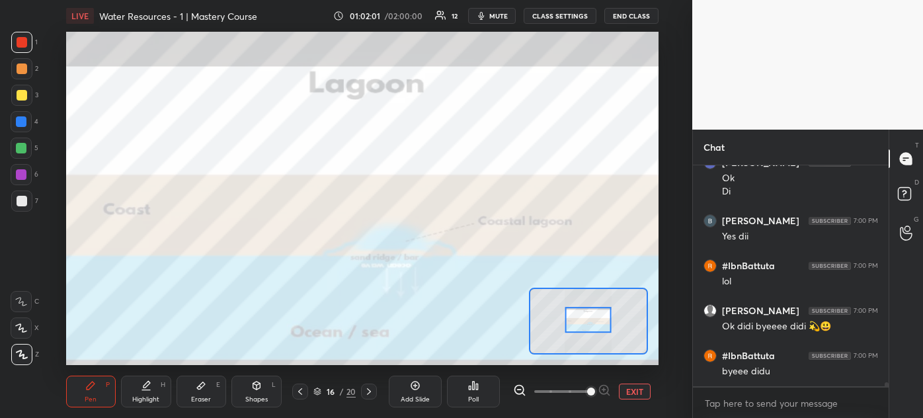
scroll to position [12809, 0]
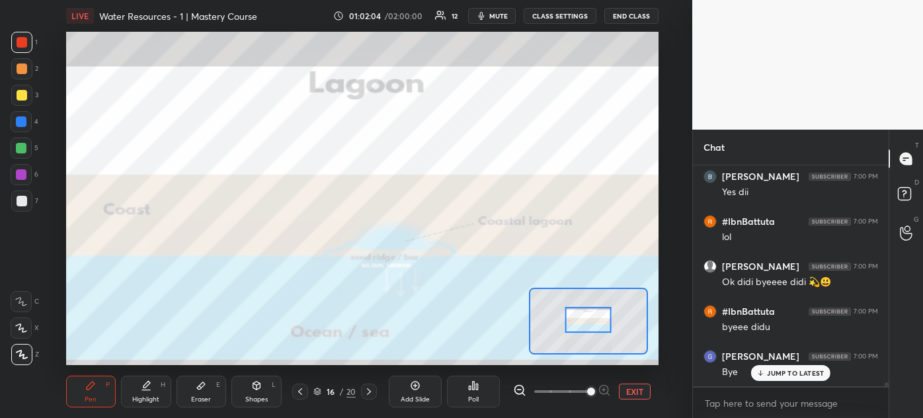
click at [783, 367] on p "JUMP TO LATEST" at bounding box center [795, 373] width 57 height 8
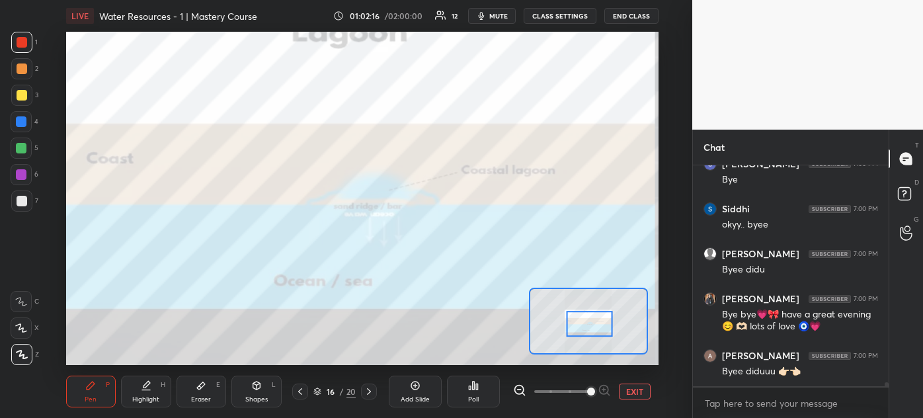
scroll to position [13046, 0]
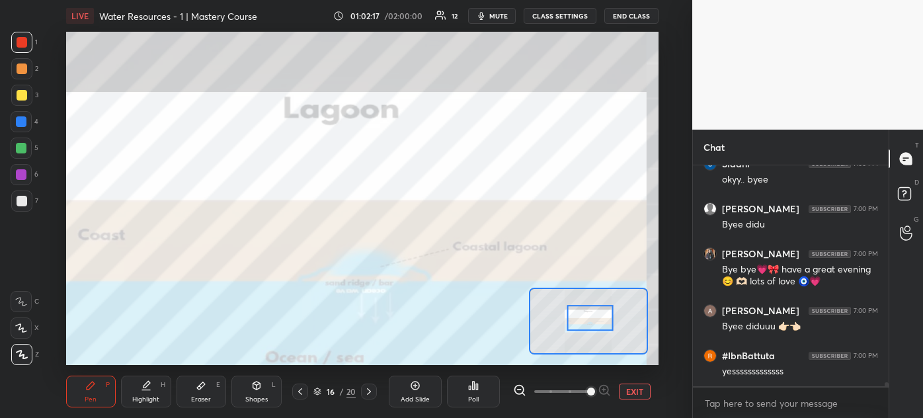
click at [590, 321] on div at bounding box center [589, 318] width 46 height 26
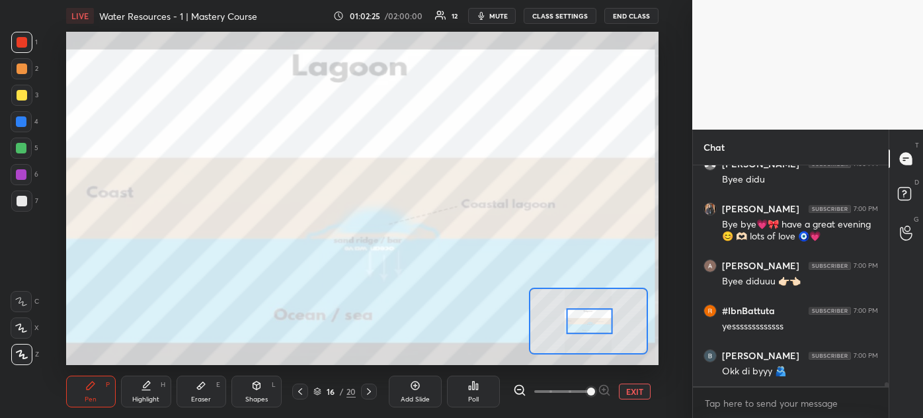
click at [585, 322] on div at bounding box center [589, 321] width 46 height 26
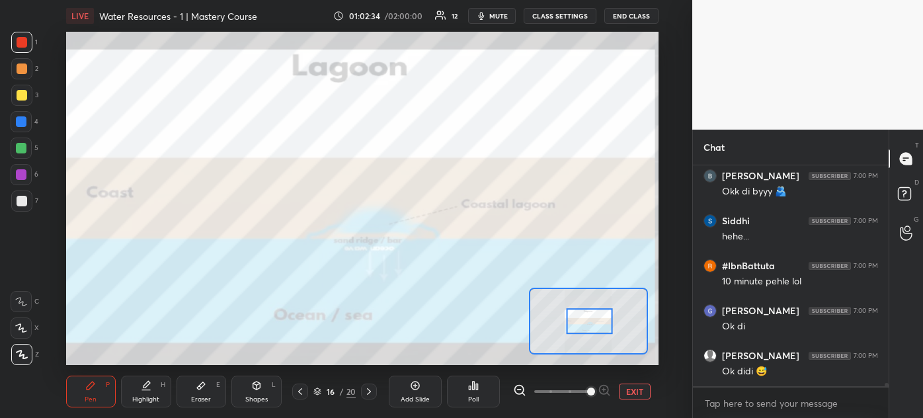
scroll to position [13316, 0]
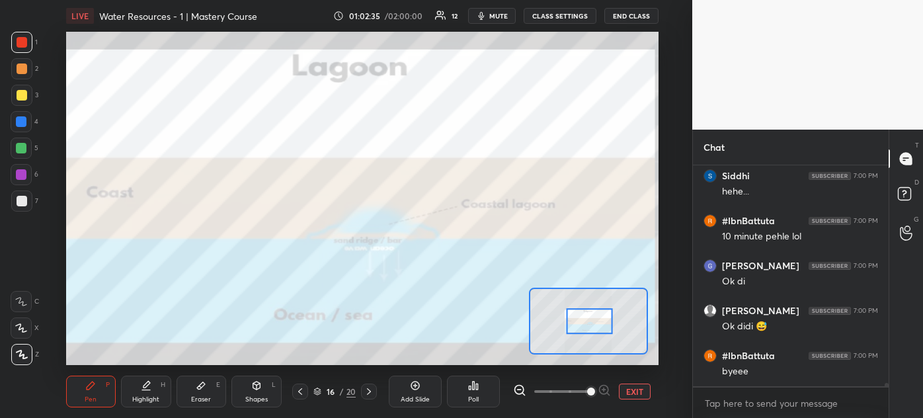
click at [629, 19] on button "END CLASS" at bounding box center [631, 16] width 54 height 16
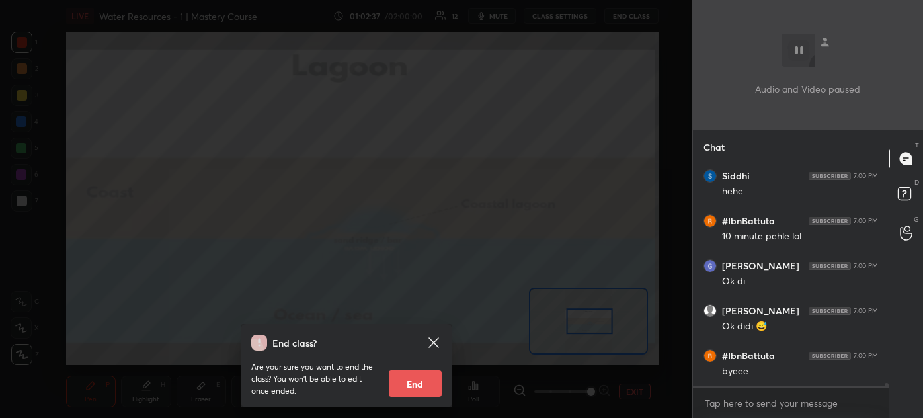
scroll to position [13360, 0]
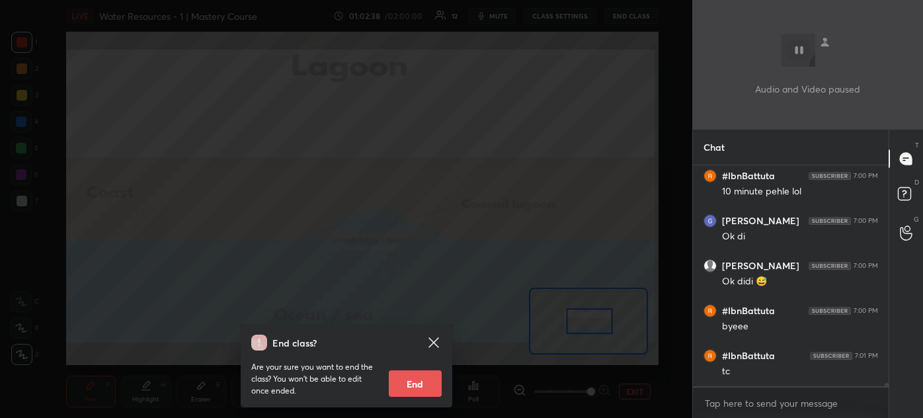
click at [406, 367] on button "End" at bounding box center [415, 383] width 53 height 26
type textarea "x"
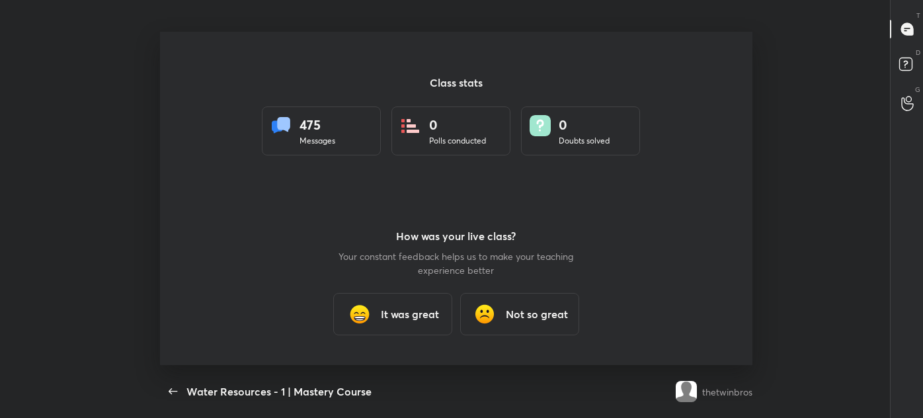
scroll to position [4, 0]
